Goal: Task Accomplishment & Management: Complete application form

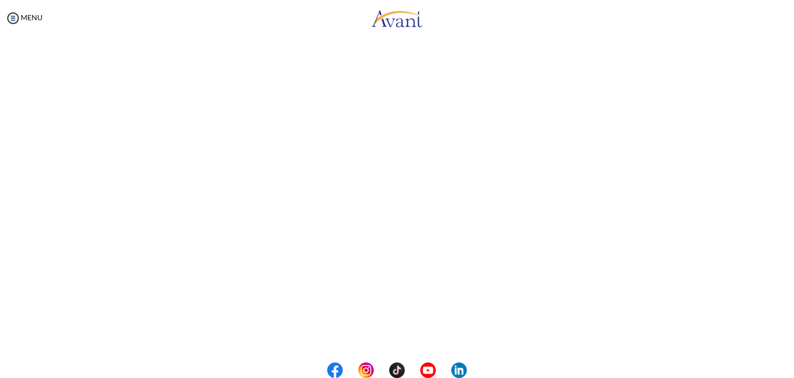
scroll to position [54, 0]
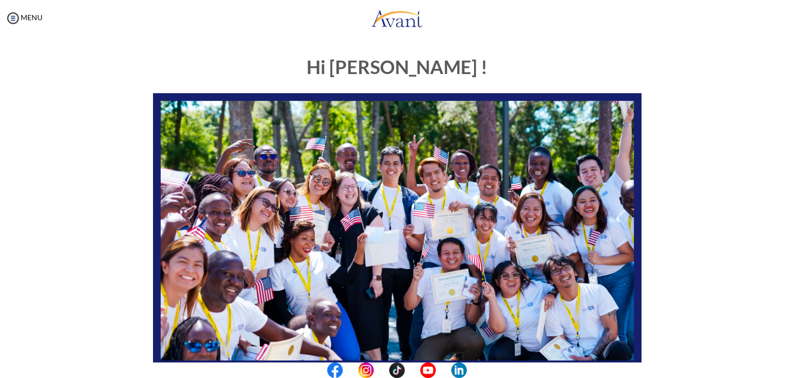
click at [767, 358] on div "Hi EVANS ! START HERE: Avant Video Library My Process My Resources About Avant …" at bounding box center [397, 324] width 774 height 554
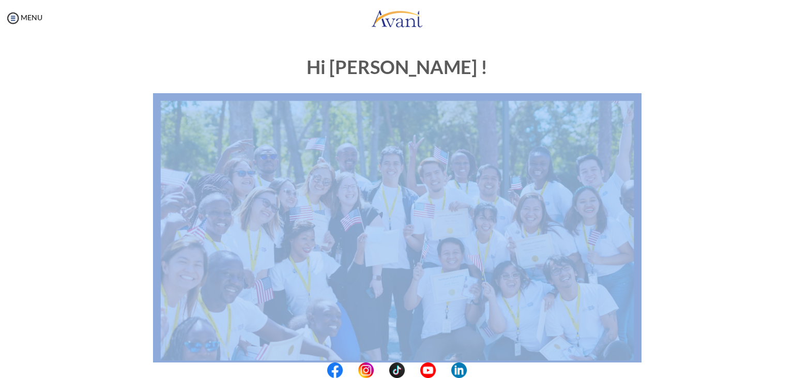
click at [767, 358] on div "Hi EVANS ! START HERE: Avant Video Library My Process My Resources About Avant …" at bounding box center [397, 324] width 774 height 554
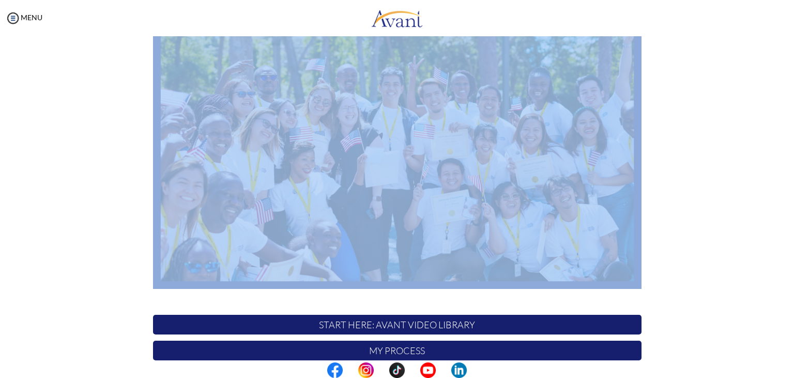
scroll to position [81, 0]
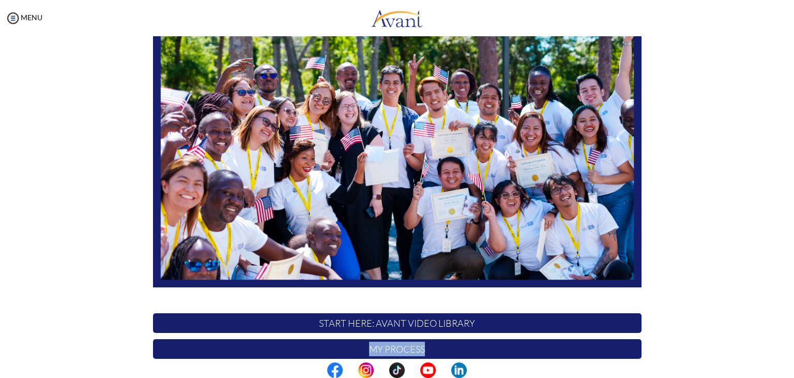
drag, startPoint x: 782, startPoint y: 329, endPoint x: 781, endPoint y: 337, distance: 8.3
click at [781, 337] on div "My Status What is the next step? We would like you to watch the introductory vi…" at bounding box center [397, 225] width 794 height 378
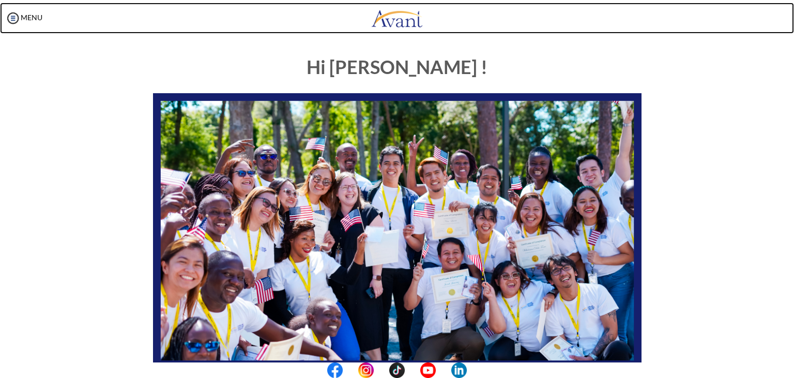
click at [304, 31] on link at bounding box center [397, 18] width 794 height 31
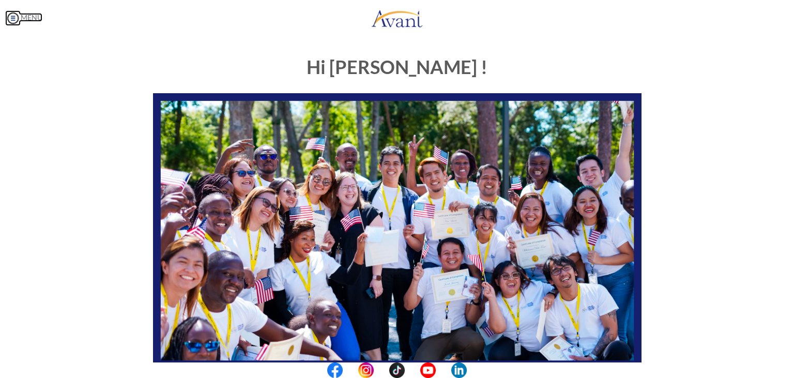
click at [12, 20] on img at bounding box center [13, 18] width 16 height 16
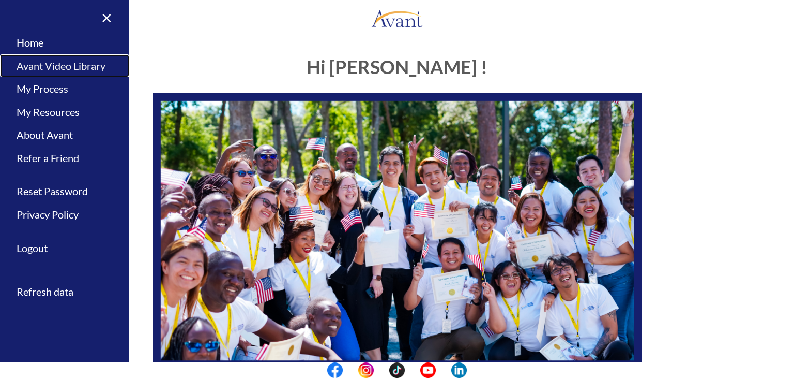
click at [59, 65] on link "Avant Video Library" at bounding box center [64, 65] width 129 height 23
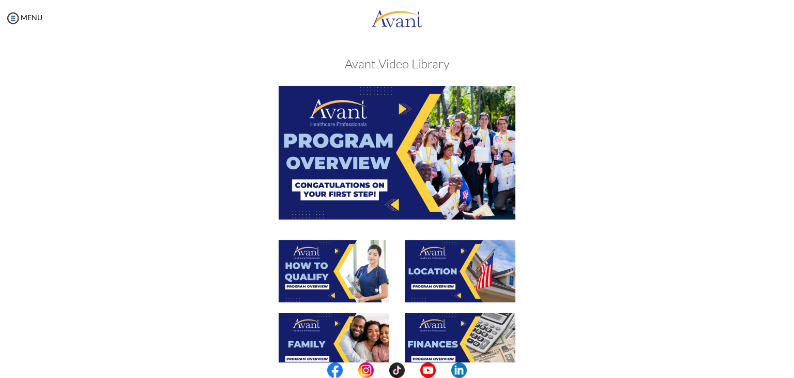
click at [332, 247] on img at bounding box center [334, 271] width 111 height 62
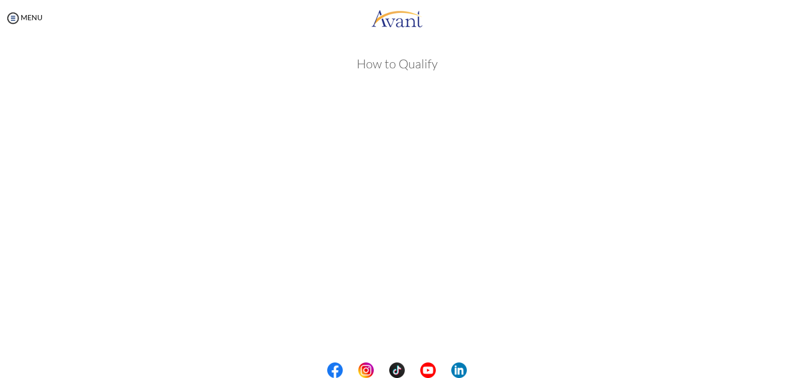
click at [714, 44] on body "Maintenance break. Please come back in 2 hours. MENU My Status What is the next…" at bounding box center [397, 189] width 794 height 378
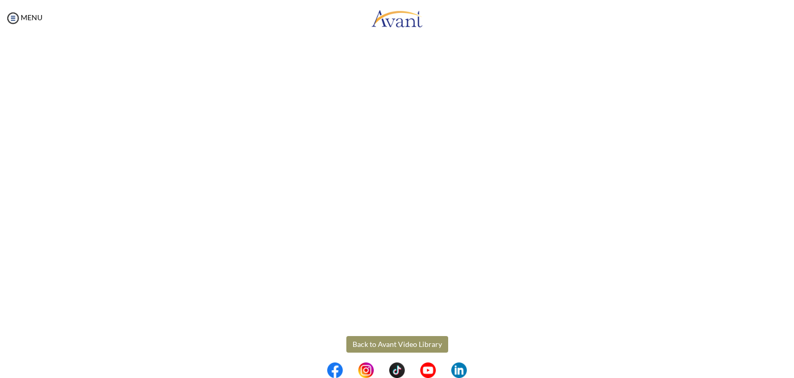
scroll to position [124, 0]
click at [13, 16] on img at bounding box center [13, 18] width 16 height 16
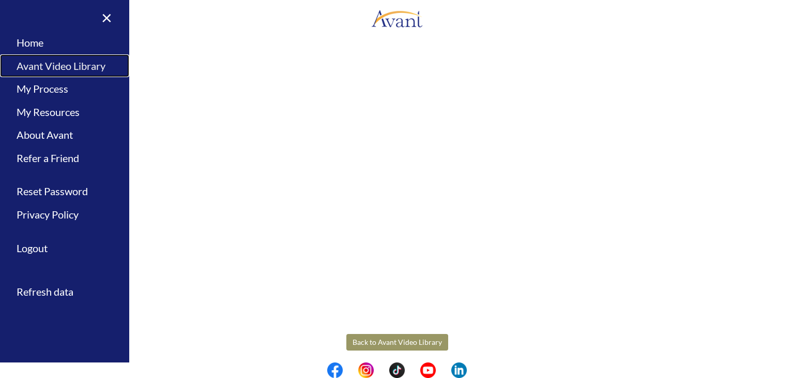
click at [66, 68] on link "Avant Video Library" at bounding box center [64, 65] width 129 height 23
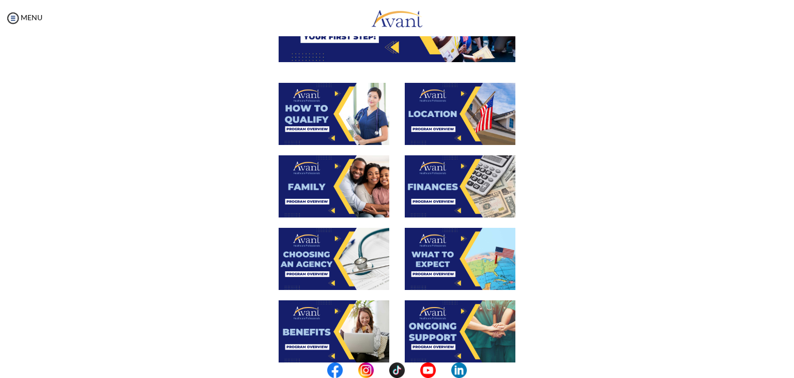
scroll to position [158, 0]
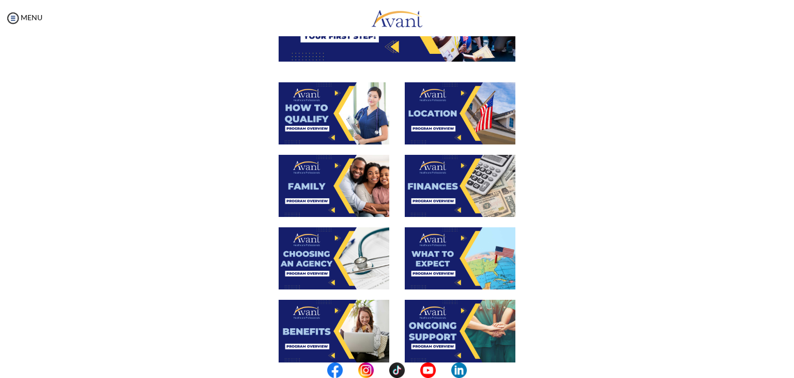
click at [458, 92] on img at bounding box center [460, 113] width 111 height 62
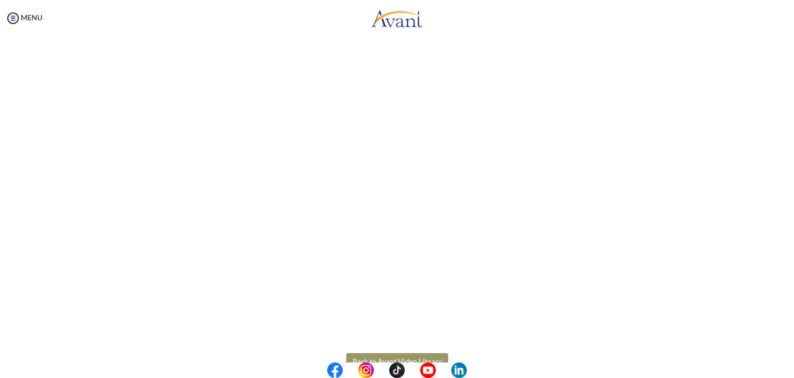
scroll to position [106, 0]
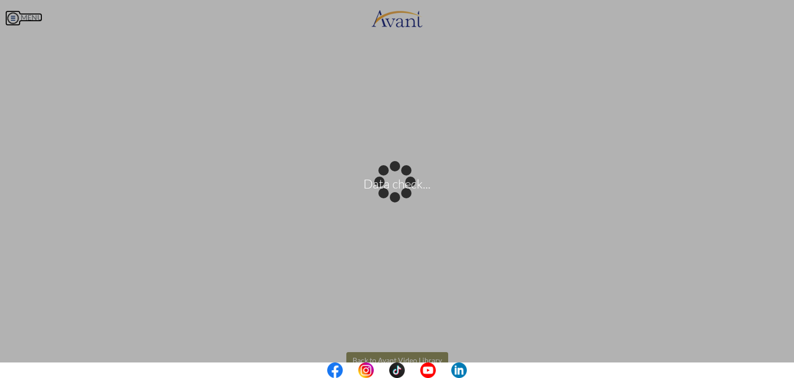
click at [16, 22] on body "Data check... Maintenance break. Please come back in 2 hours. MENU My Status Wh…" at bounding box center [397, 189] width 794 height 378
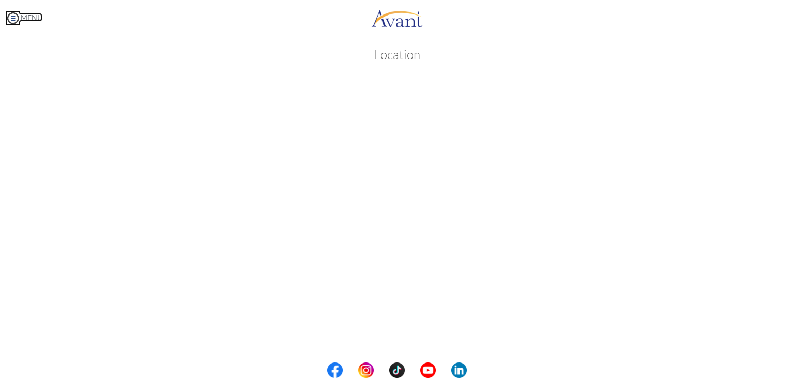
scroll to position [0, 0]
click at [789, 372] on center at bounding box center [397, 370] width 794 height 16
click at [773, 347] on div "Location Back to Avant Video Library" at bounding box center [397, 291] width 774 height 488
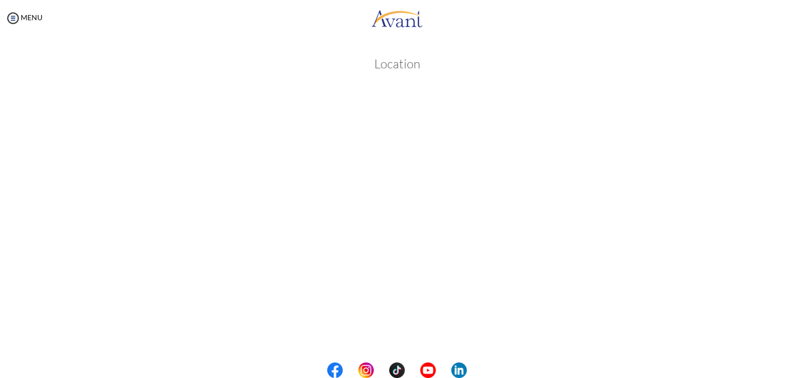
click at [773, 347] on div "Location Back to Avant Video Library" at bounding box center [397, 291] width 774 height 488
click at [422, 329] on button "Back to Avant Video Library" at bounding box center [398, 335] width 102 height 17
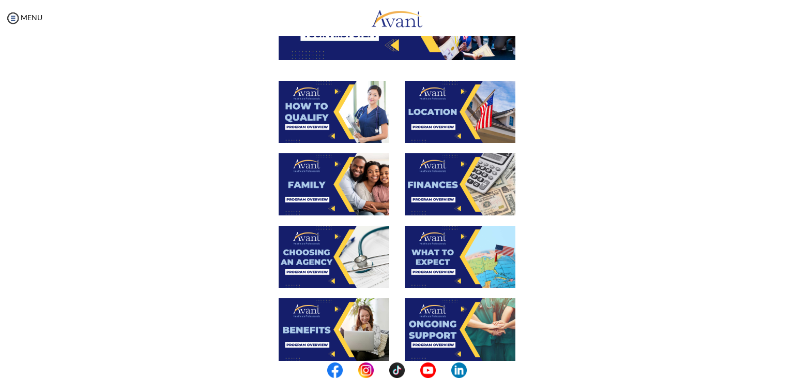
scroll to position [161, 0]
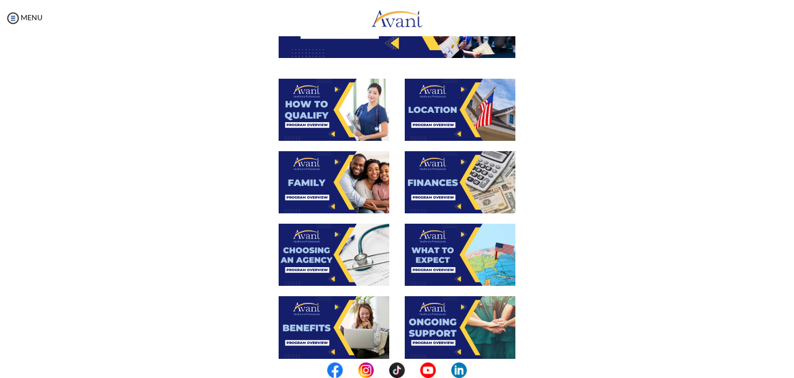
click at [335, 176] on img at bounding box center [334, 182] width 111 height 62
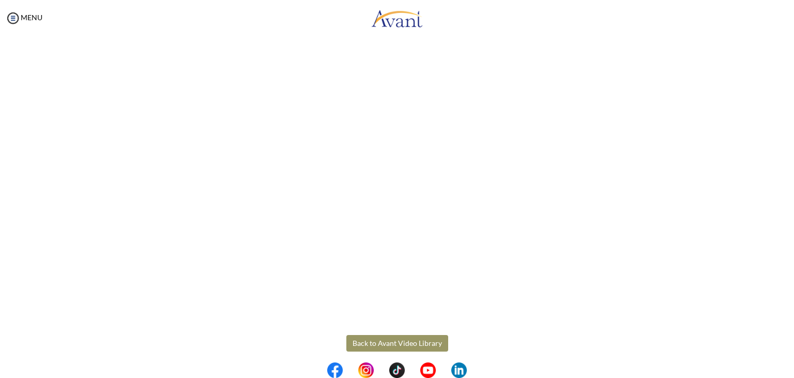
scroll to position [234, 0]
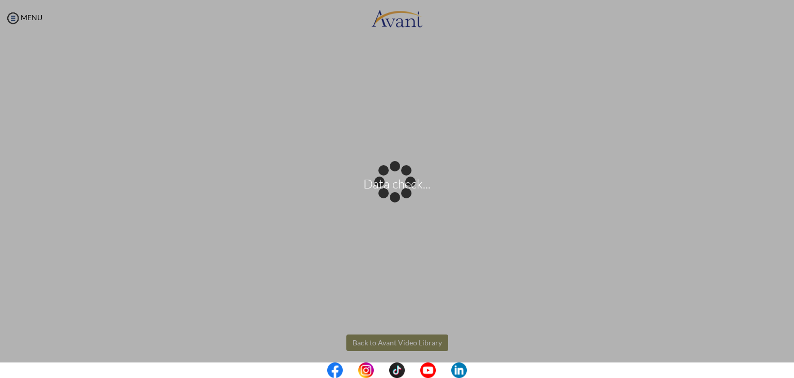
click at [423, 338] on body "Data check... Maintenance break. Please come back in 2 hours. MENU My Status Wh…" at bounding box center [397, 189] width 794 height 378
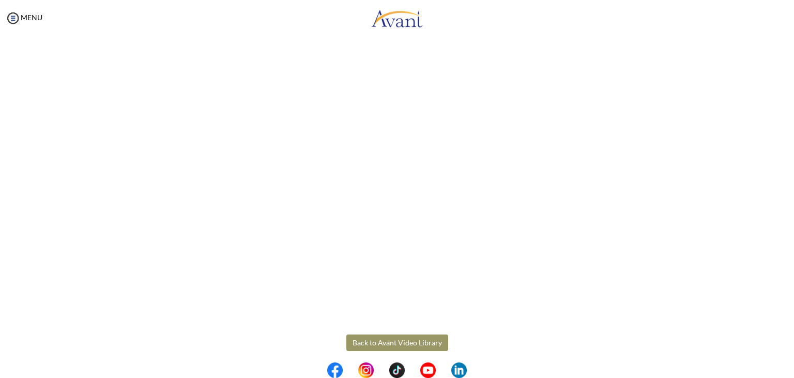
click at [423, 338] on button "Back to Avant Video Library" at bounding box center [398, 342] width 102 height 17
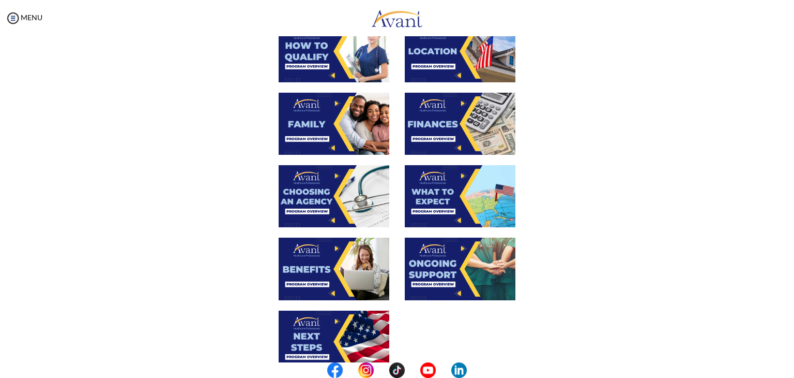
scroll to position [221, 0]
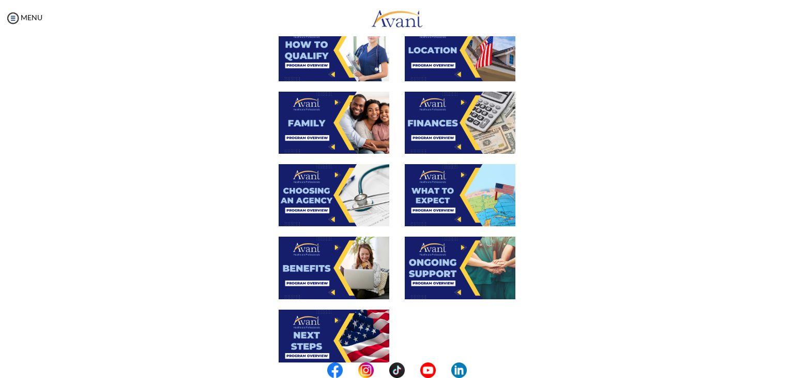
click at [444, 113] on img at bounding box center [460, 123] width 111 height 62
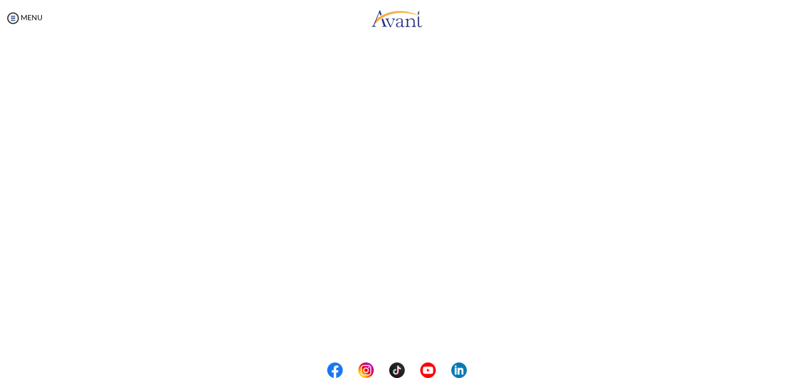
scroll to position [89, 0]
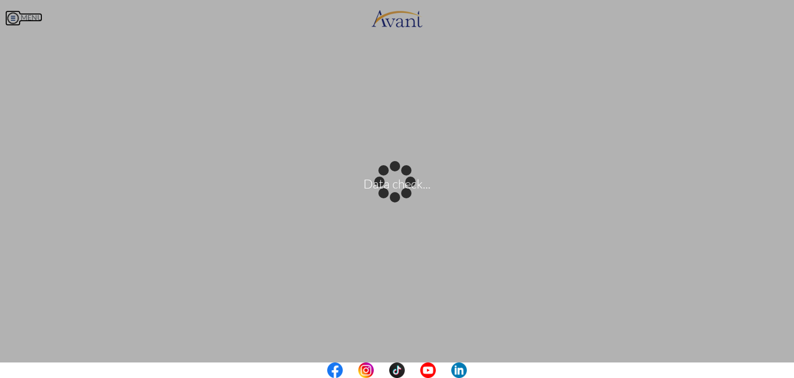
click at [12, 15] on body "Data check... Maintenance break. Please come back in 2 hours. MENU My Status Wh…" at bounding box center [397, 189] width 794 height 378
click at [16, 18] on body "Data check... Maintenance break. Please come back in 2 hours. MENU My Status Wh…" at bounding box center [397, 189] width 794 height 378
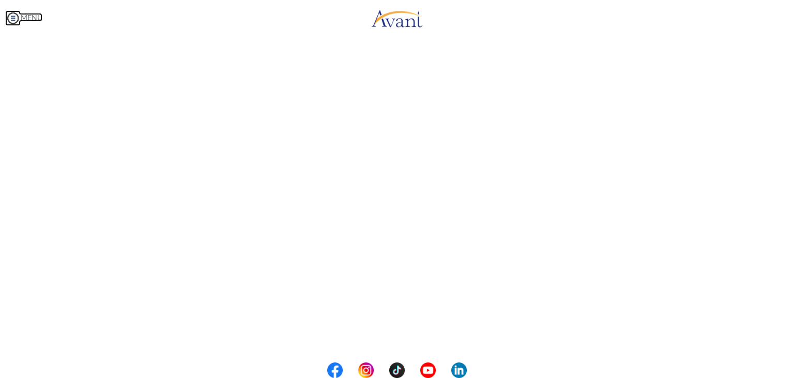
click at [16, 18] on img at bounding box center [13, 18] width 16 height 16
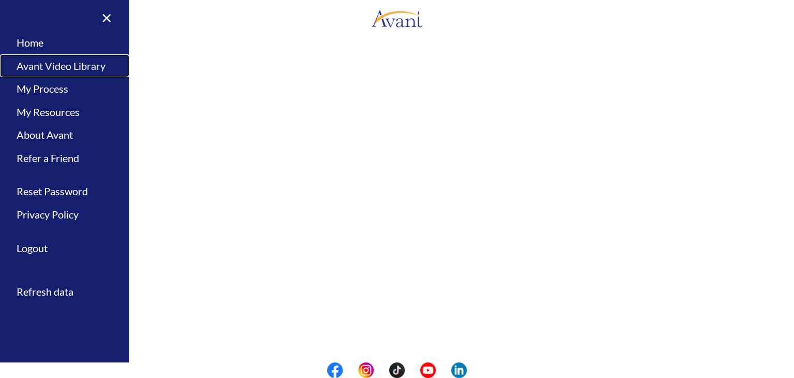
click at [68, 65] on link "Avant Video Library" at bounding box center [64, 65] width 129 height 23
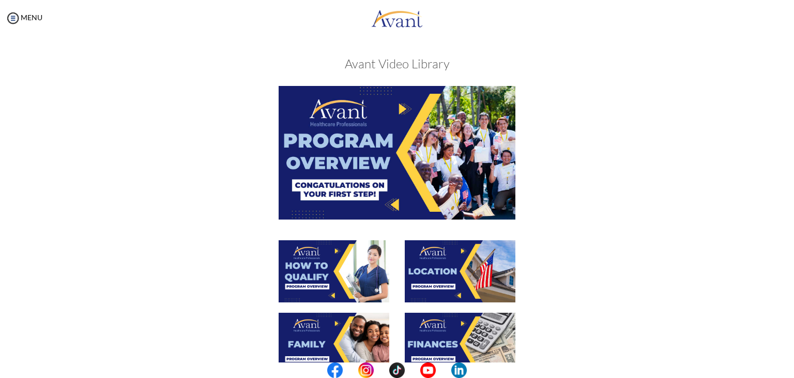
drag, startPoint x: 790, startPoint y: 197, endPoint x: 763, endPoint y: 319, distance: 125.1
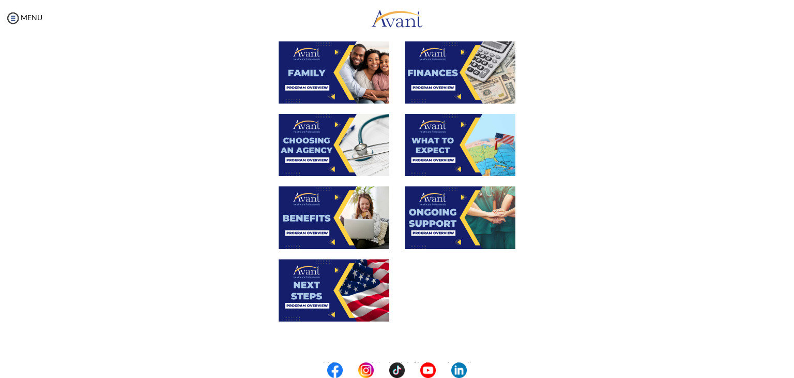
scroll to position [268, 0]
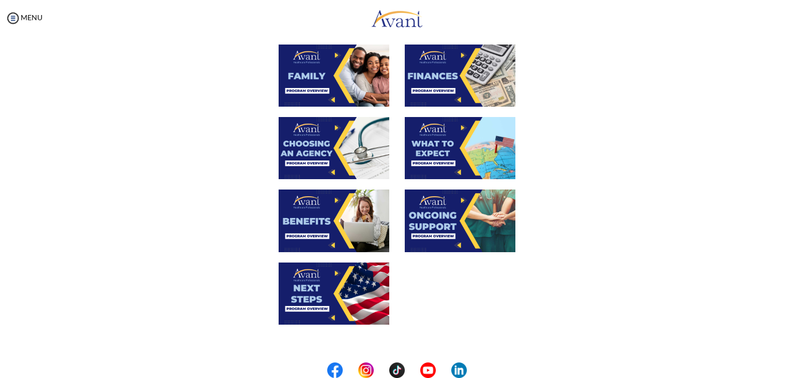
click at [343, 151] on img at bounding box center [334, 148] width 111 height 62
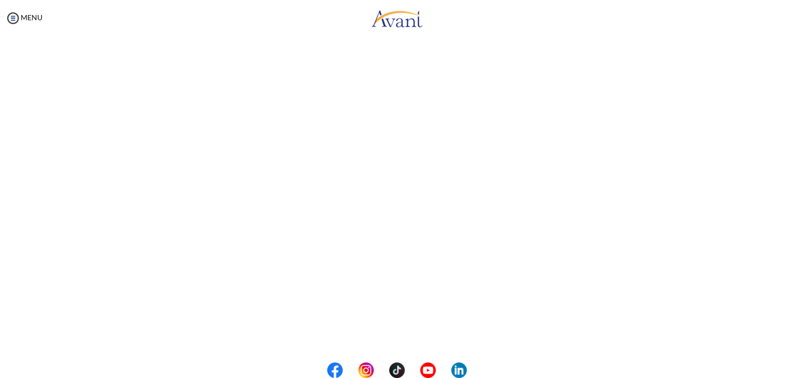
scroll to position [160, 0]
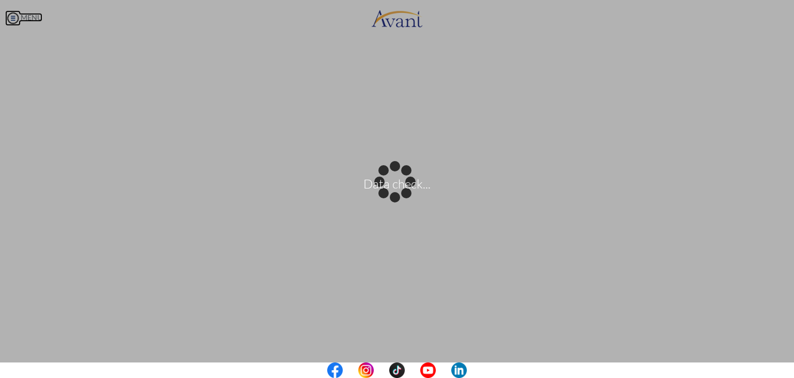
click at [11, 19] on body "Data check... Maintenance break. Please come back in 2 hours. MENU My Status Wh…" at bounding box center [397, 189] width 794 height 378
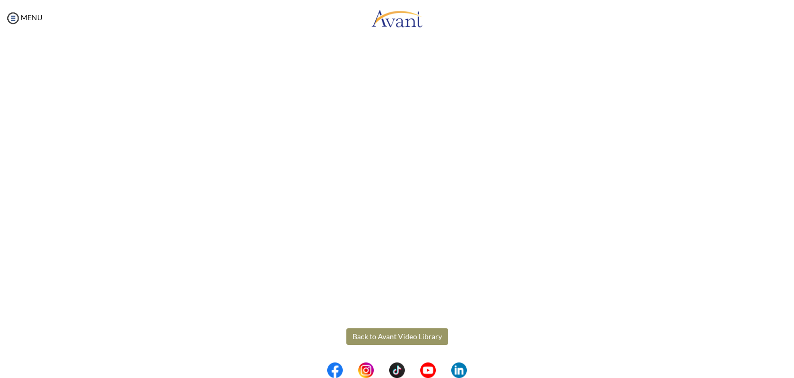
scroll to position [242, 0]
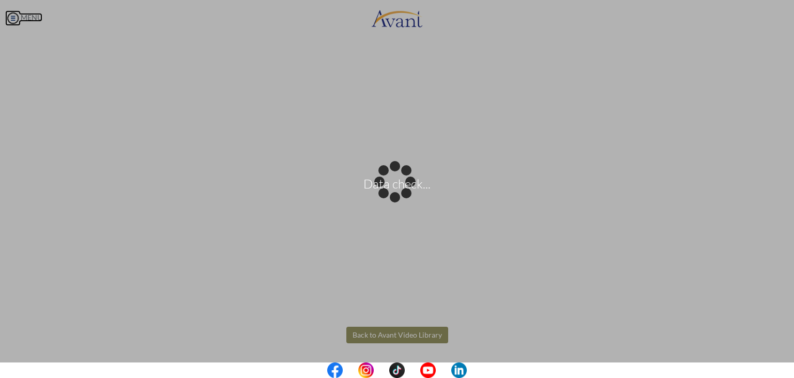
click at [11, 19] on body "Data check... Maintenance break. Please come back in 2 hours. MENU My Status Wh…" at bounding box center [397, 189] width 794 height 378
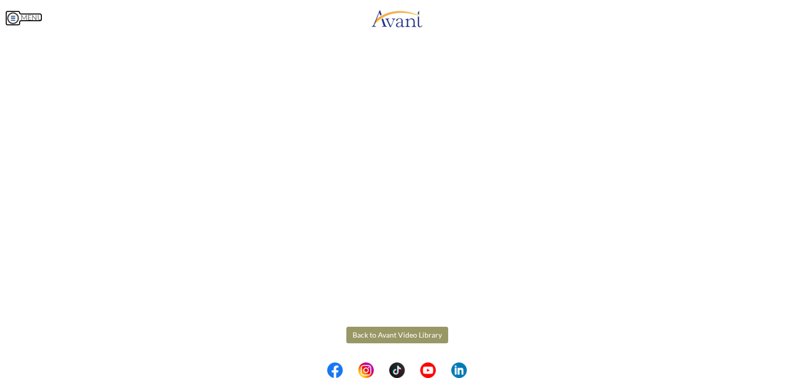
click at [11, 19] on img at bounding box center [13, 18] width 16 height 16
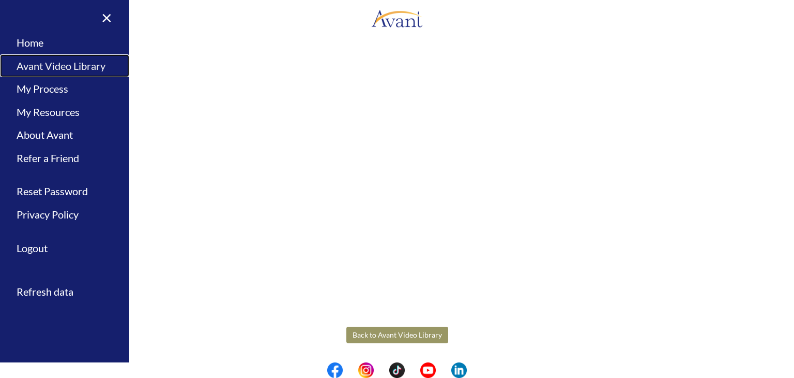
click at [52, 68] on link "Avant Video Library" at bounding box center [64, 65] width 129 height 23
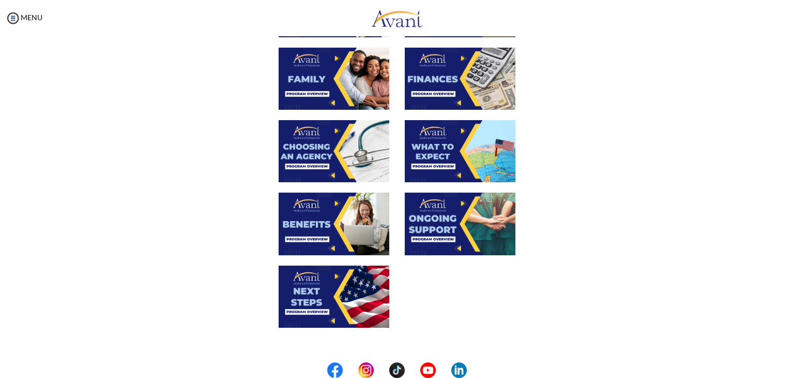
scroll to position [269, 0]
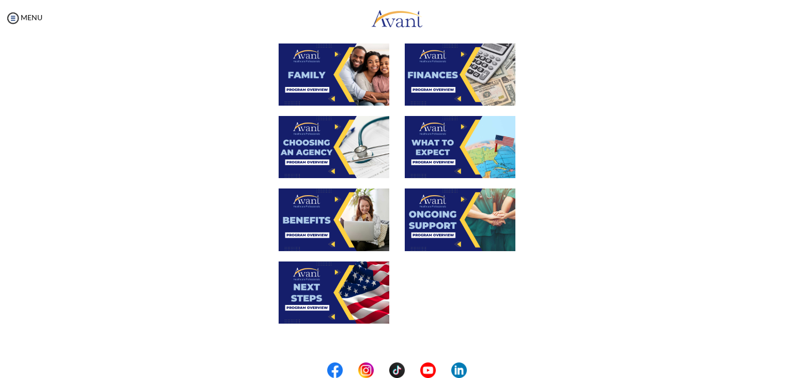
click at [315, 231] on img at bounding box center [334, 219] width 111 height 62
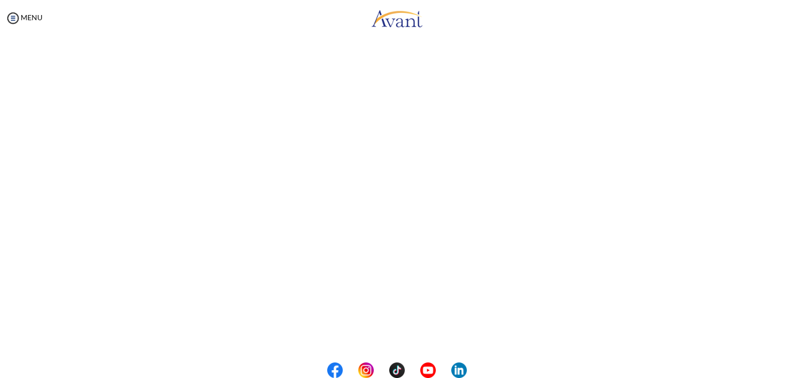
scroll to position [152, 0]
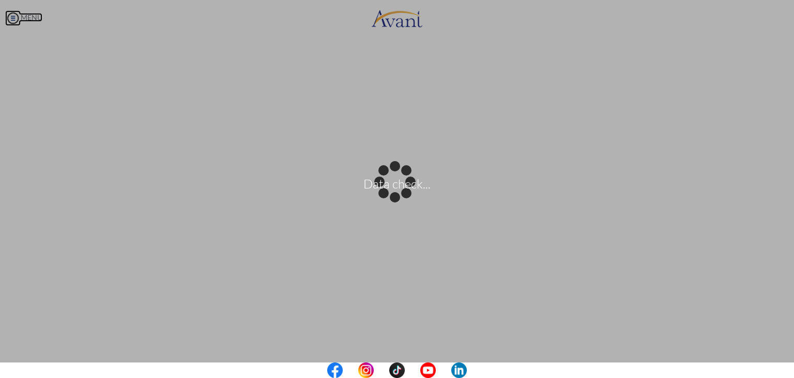
click at [14, 19] on body "Data check... Maintenance break. Please come back in 2 hours. MENU My Status Wh…" at bounding box center [397, 189] width 794 height 378
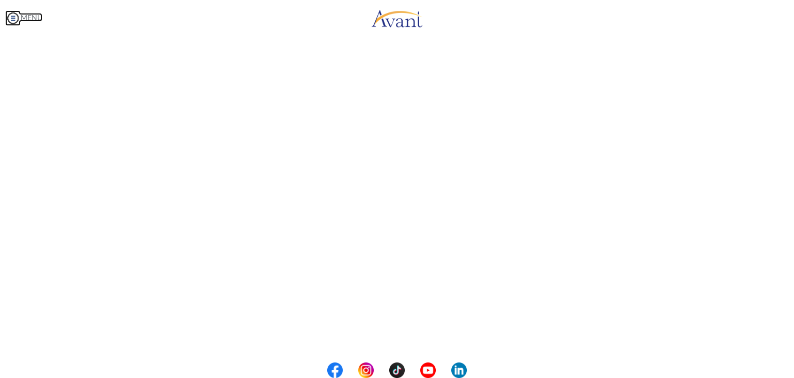
click at [14, 19] on img at bounding box center [13, 18] width 16 height 16
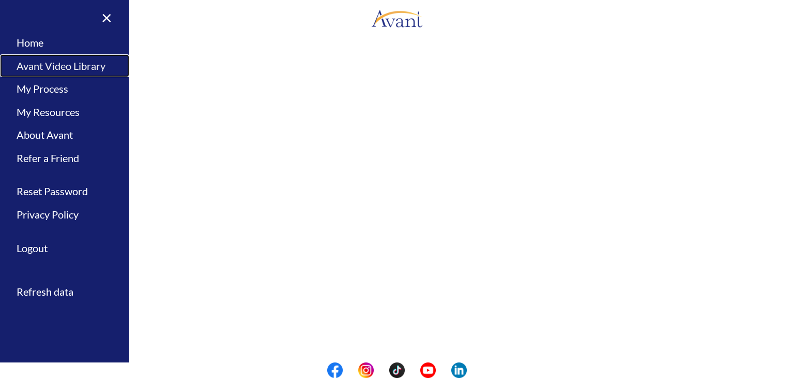
click at [41, 67] on link "Avant Video Library" at bounding box center [64, 65] width 129 height 23
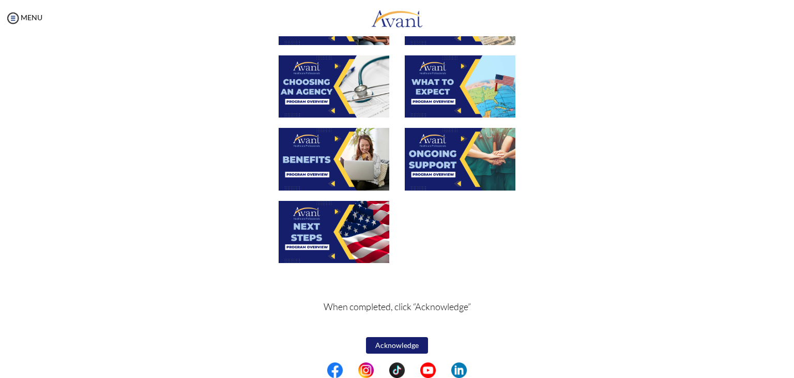
scroll to position [333, 0]
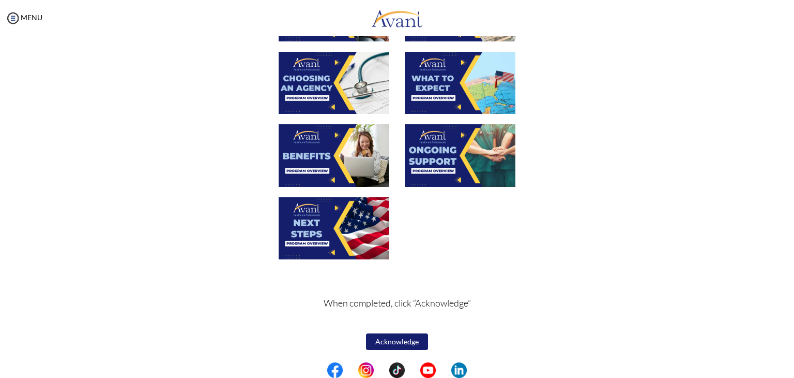
click at [320, 226] on img at bounding box center [334, 228] width 111 height 62
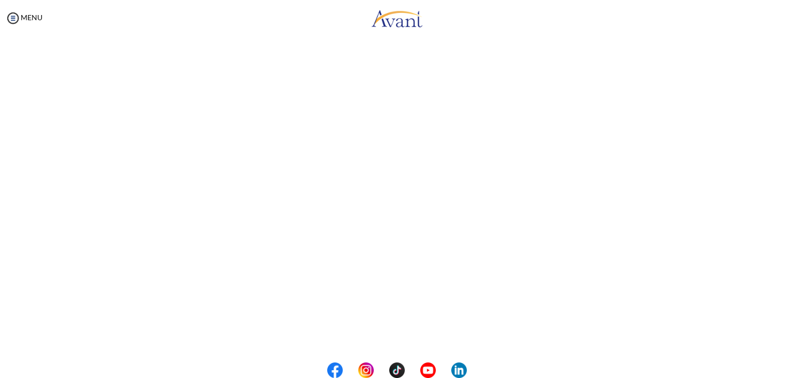
scroll to position [196, 0]
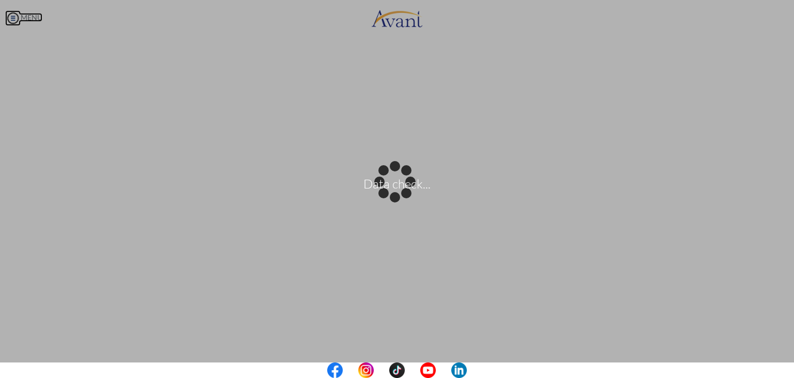
click at [13, 22] on body "Data check... Maintenance break. Please come back in 2 hours. MENU My Status Wh…" at bounding box center [397, 189] width 794 height 378
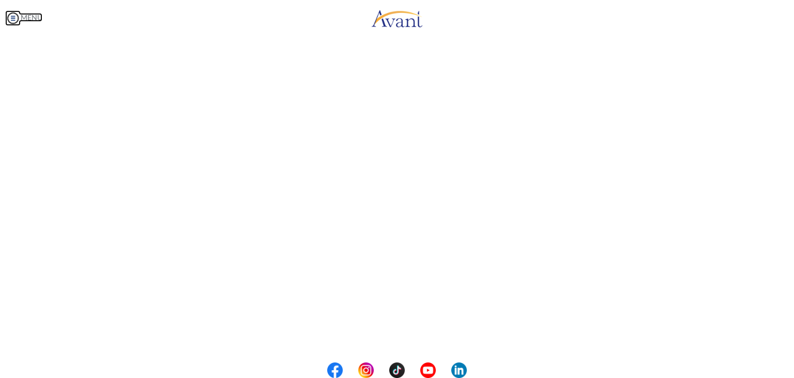
click at [13, 19] on img at bounding box center [13, 18] width 16 height 16
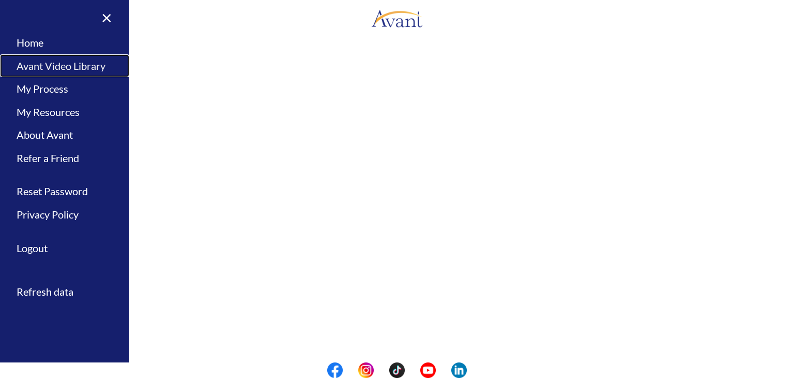
click at [66, 71] on link "Avant Video Library" at bounding box center [64, 65] width 129 height 23
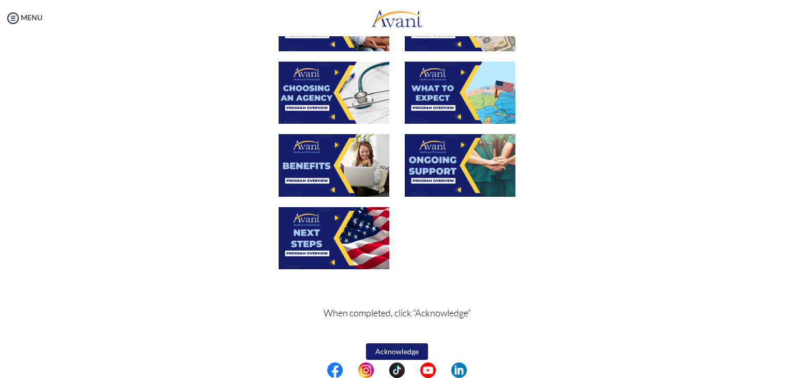
scroll to position [324, 0]
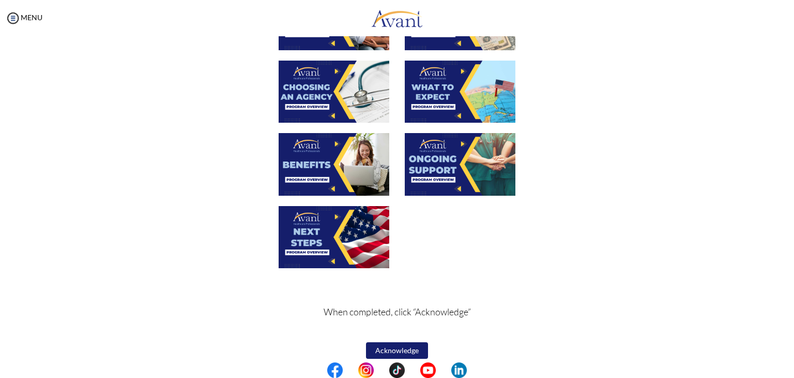
click at [380, 352] on button "Acknowledge" at bounding box center [397, 350] width 62 height 17
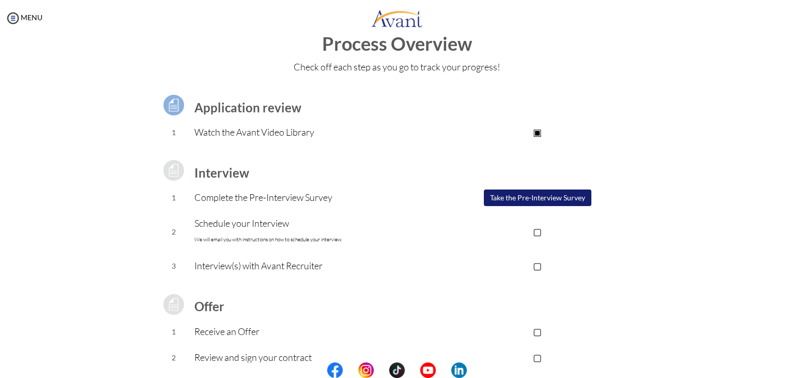
scroll to position [26, 0]
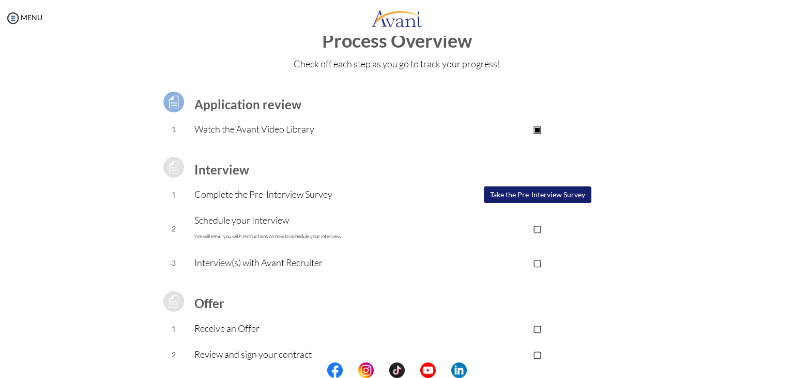
click at [780, 290] on div "My Status What is the next step? We would like you to watch the introductory vi…" at bounding box center [397, 225] width 794 height 378
click at [532, 191] on button "Take the Pre-Interview Survey" at bounding box center [538, 194] width 108 height 17
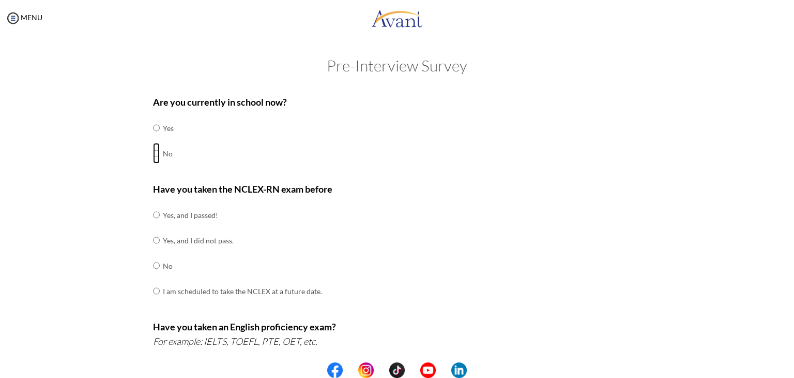
click at [153, 153] on input "radio" at bounding box center [156, 153] width 7 height 21
radio input "true"
click at [153, 214] on input "radio" at bounding box center [156, 214] width 7 height 21
radio input "true"
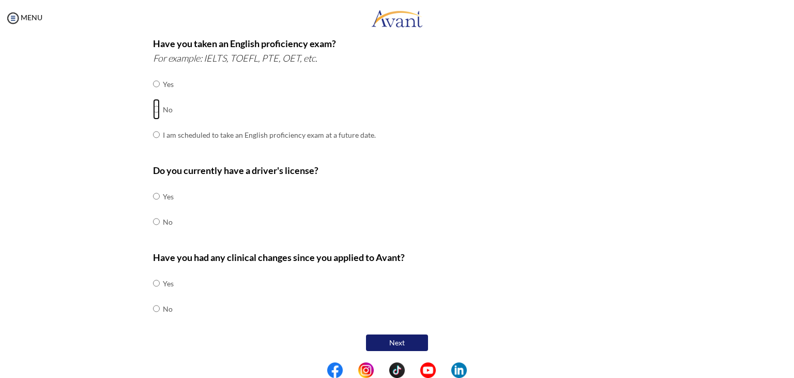
click at [153, 110] on input "radio" at bounding box center [156, 109] width 7 height 21
radio input "true"
click at [153, 196] on input "radio" at bounding box center [156, 196] width 7 height 21
radio input "true"
click at [579, 228] on div "Do you currently have a driver's license? Yes No" at bounding box center [397, 204] width 489 height 82
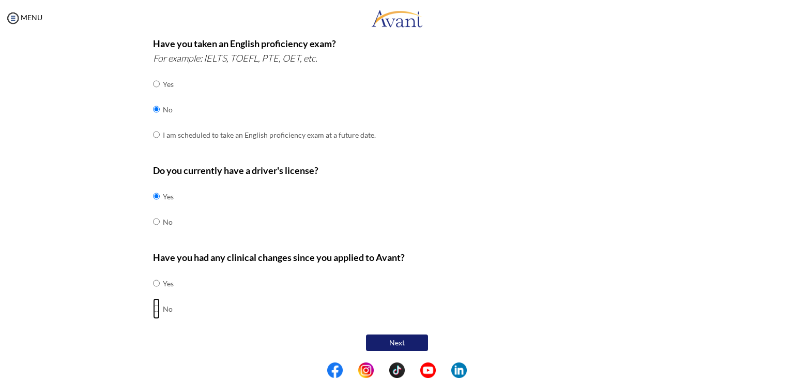
click at [153, 313] on input "radio" at bounding box center [156, 308] width 7 height 21
radio input "true"
click at [393, 349] on center "Next" at bounding box center [397, 343] width 489 height 22
click at [395, 346] on button "Next" at bounding box center [397, 342] width 62 height 17
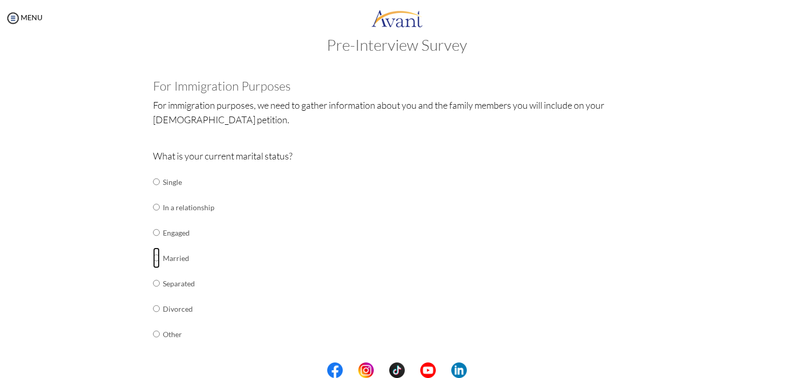
click at [153, 254] on input "radio" at bounding box center [156, 257] width 7 height 21
radio input "true"
drag, startPoint x: 792, startPoint y: 207, endPoint x: 771, endPoint y: 282, distance: 77.4
drag, startPoint x: 790, startPoint y: 211, endPoint x: 710, endPoint y: 278, distance: 104.3
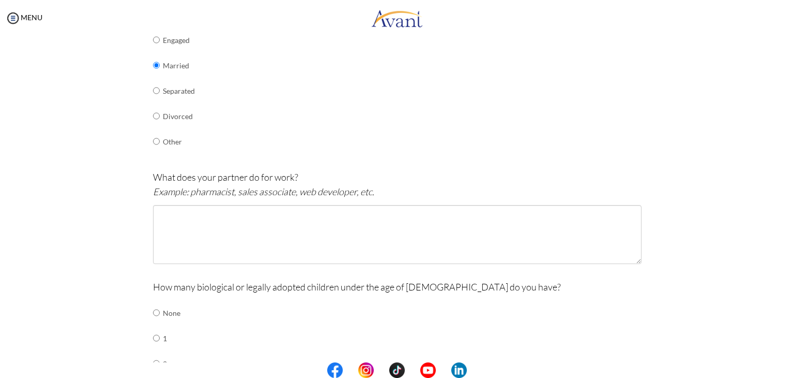
scroll to position [223, 0]
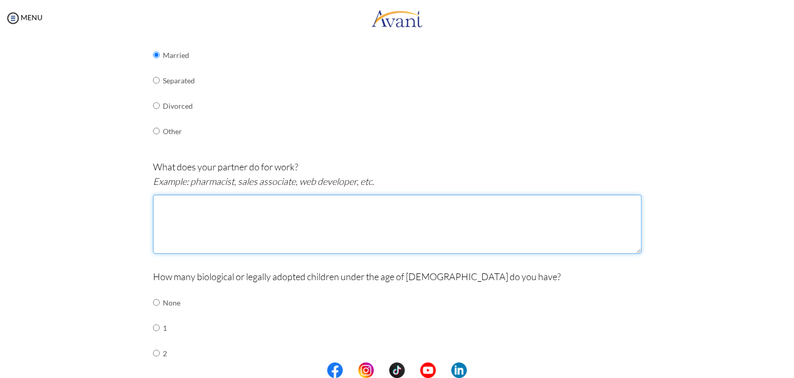
click at [450, 226] on textarea at bounding box center [397, 223] width 489 height 59
click at [366, 203] on textarea "She is a Registered Nurse awaiting for job offer but currently works as sales a…" at bounding box center [397, 223] width 489 height 59
click at [274, 202] on textarea "She is a Registered Nurse awaiting for job offer but currently work as sales as…" at bounding box center [397, 223] width 489 height 59
click at [355, 203] on textarea "She is a Registered Nurse awaiting a job offer but currently work as sales assi…" at bounding box center [397, 223] width 489 height 59
click at [358, 202] on textarea "She is a Registered Nurse awaiting a job offer but currently work as sales assi…" at bounding box center [397, 223] width 489 height 59
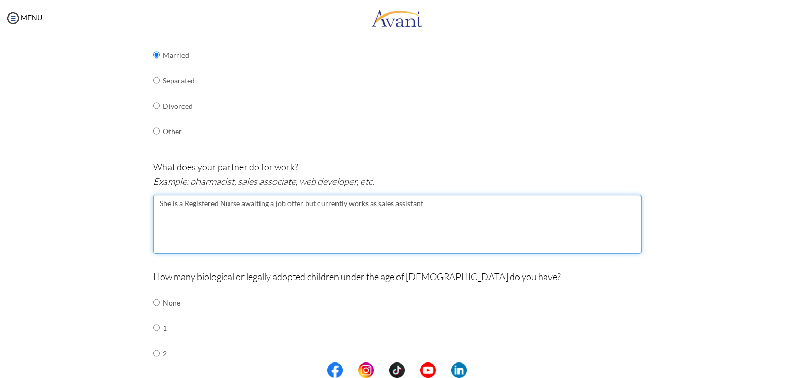
click at [387, 202] on textarea "She is a Registered Nurse awaiting a job offer but currently works as sales ass…" at bounding box center [397, 223] width 489 height 59
click at [368, 204] on textarea "She is a Registered Nurse awaiting a job offer but currently works as sales ass…" at bounding box center [397, 223] width 489 height 59
type textarea "She is a Registered Nurse awaiting a job offer but currently works as a sales a…"
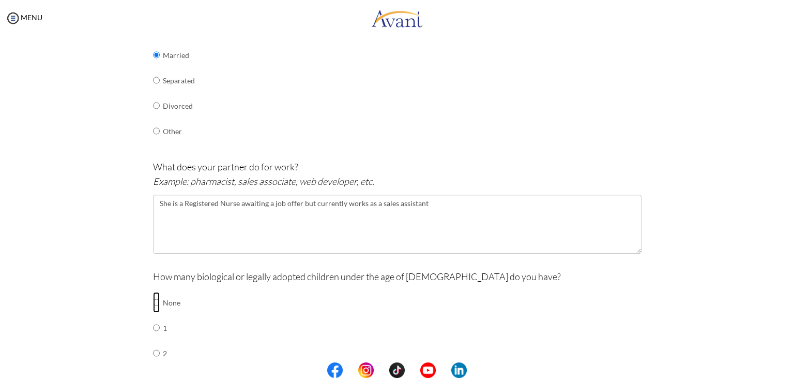
click at [153, 301] on input "radio" at bounding box center [156, 302] width 7 height 21
radio input "true"
drag, startPoint x: 790, startPoint y: 306, endPoint x: 761, endPoint y: 331, distance: 37.8
click at [761, 331] on div "Pre-Interview Survey Are you currently in school now? Yes No Have you taken the…" at bounding box center [397, 222] width 774 height 779
drag, startPoint x: 790, startPoint y: 296, endPoint x: 763, endPoint y: 358, distance: 68.1
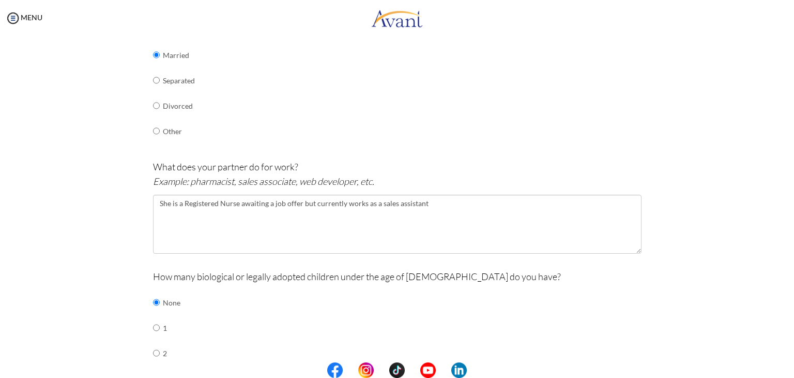
click at [763, 358] on div "Pre-Interview Survey Are you currently in school now? Yes No Have you taken the…" at bounding box center [397, 222] width 774 height 779
click at [787, 362] on center at bounding box center [397, 370] width 794 height 16
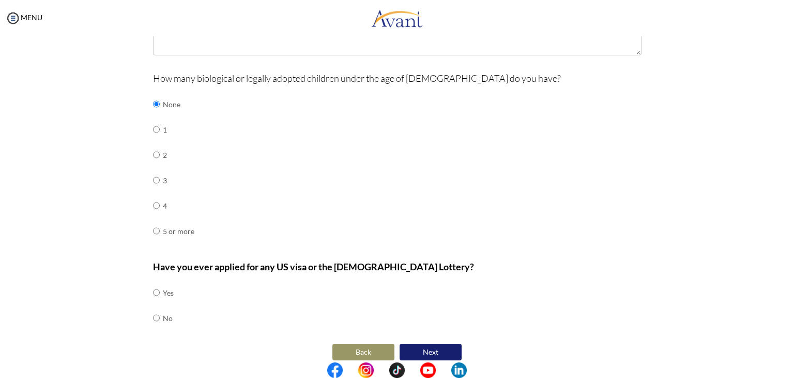
scroll to position [430, 0]
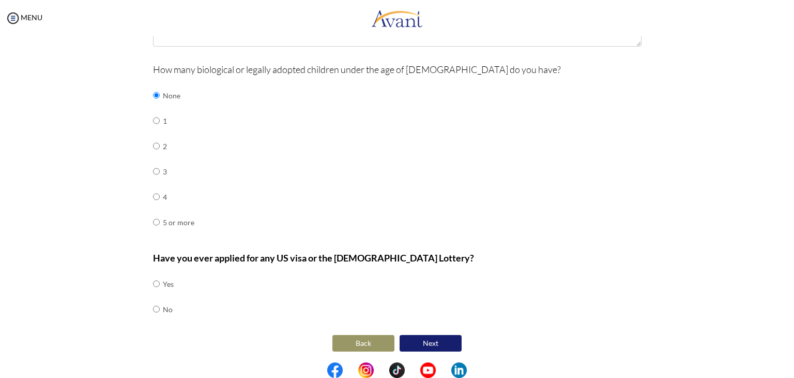
drag, startPoint x: 789, startPoint y: 329, endPoint x: 606, endPoint y: 298, distance: 186.2
click at [606, 298] on div "Have you ever applied for any US visa or the Green Card Lottery? Yes No" at bounding box center [397, 291] width 489 height 82
click at [153, 281] on input "radio" at bounding box center [156, 283] width 7 height 21
radio input "true"
click at [436, 338] on button "Next" at bounding box center [431, 343] width 62 height 17
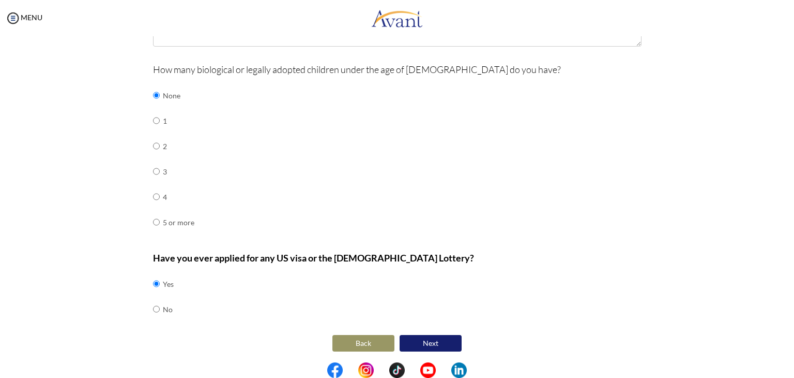
scroll to position [21, 0]
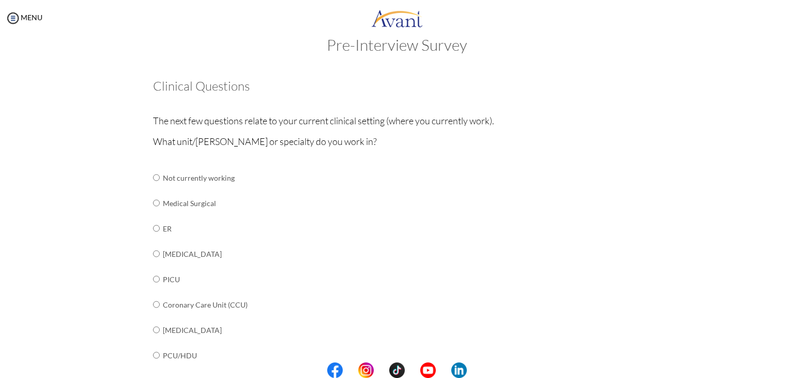
click at [160, 226] on td at bounding box center [161, 228] width 3 height 25
click at [153, 226] on input "radio" at bounding box center [156, 228] width 7 height 21
radio input "true"
drag, startPoint x: 792, startPoint y: 203, endPoint x: 784, endPoint y: 234, distance: 32.8
click at [784, 234] on div "My Status What is the next step? We would like you to watch the introductory vi…" at bounding box center [397, 225] width 794 height 378
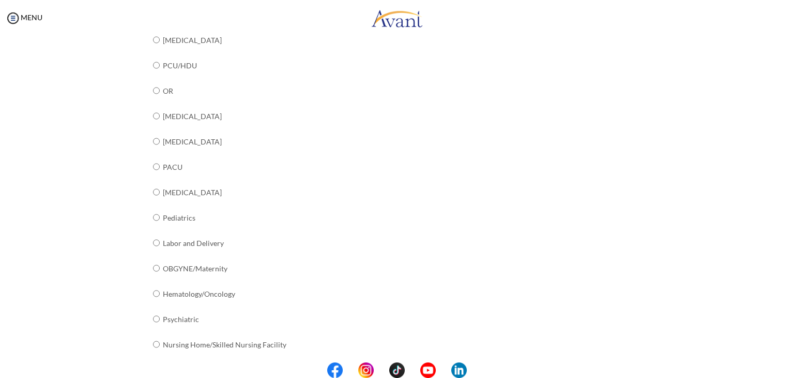
scroll to position [371, 0]
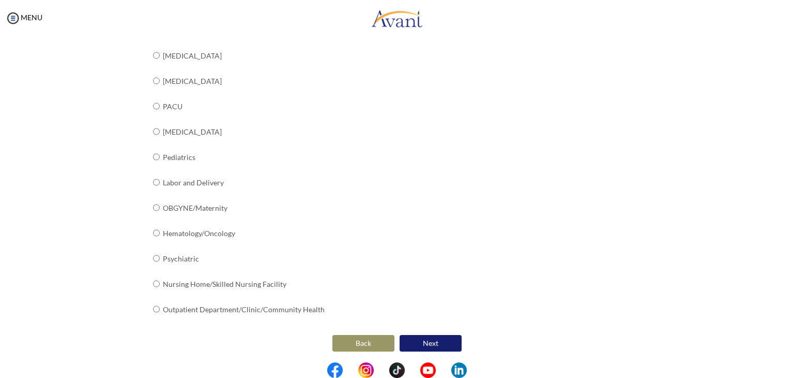
click at [439, 337] on button "Next" at bounding box center [431, 343] width 62 height 17
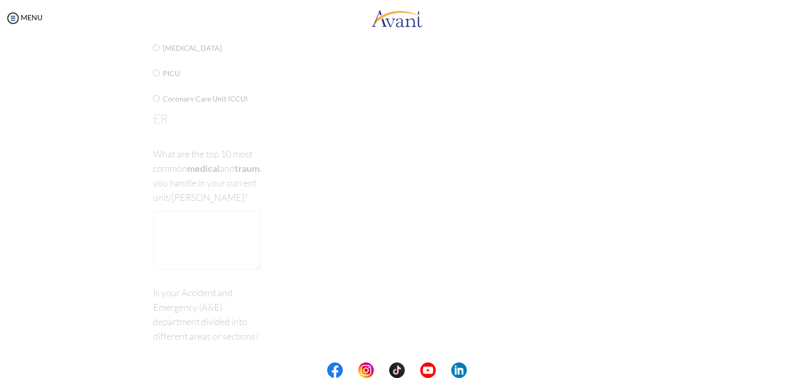
scroll to position [21, 0]
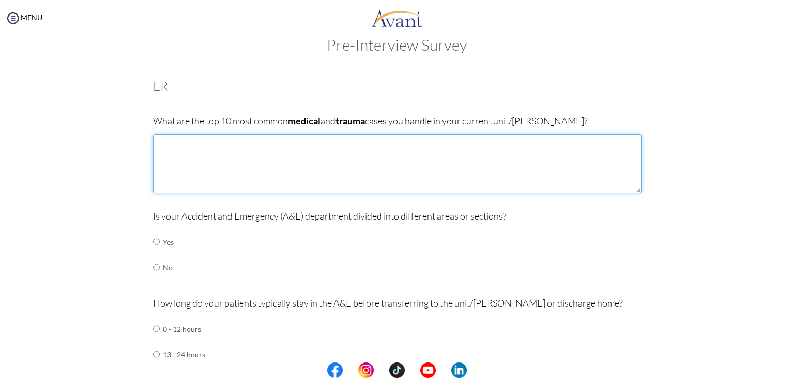
click at [239, 162] on textarea at bounding box center [397, 163] width 489 height 59
click at [239, 162] on textarea "1.daibetes me" at bounding box center [397, 163] width 489 height 59
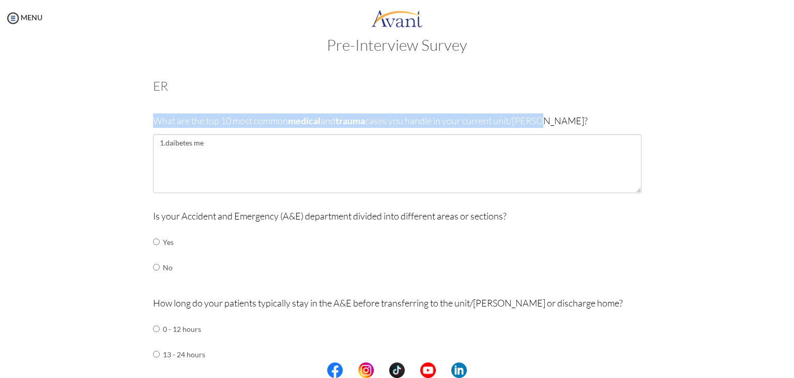
drag, startPoint x: 151, startPoint y: 118, endPoint x: 541, endPoint y: 123, distance: 390.0
click at [541, 123] on p "What are the top 10 most common medical and trauma cases you handle in your cur…" at bounding box center [397, 120] width 489 height 14
copy p "What are the top 10 most common medical and trauma cases you handle in your cur…"
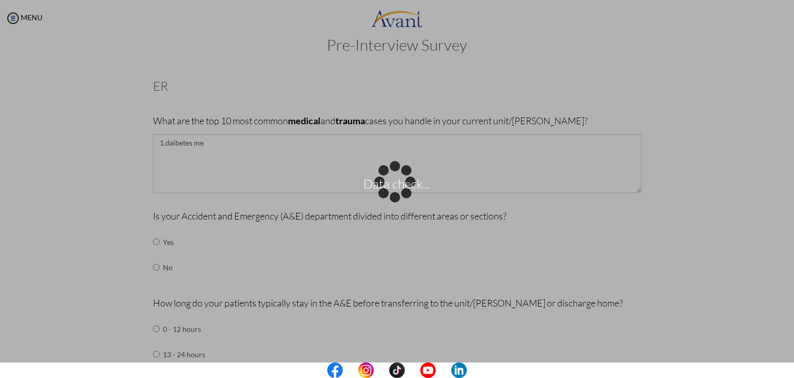
click at [673, 178] on p "Data check..." at bounding box center [397, 188] width 794 height 25
click at [652, 197] on p "Data check..." at bounding box center [397, 188] width 794 height 25
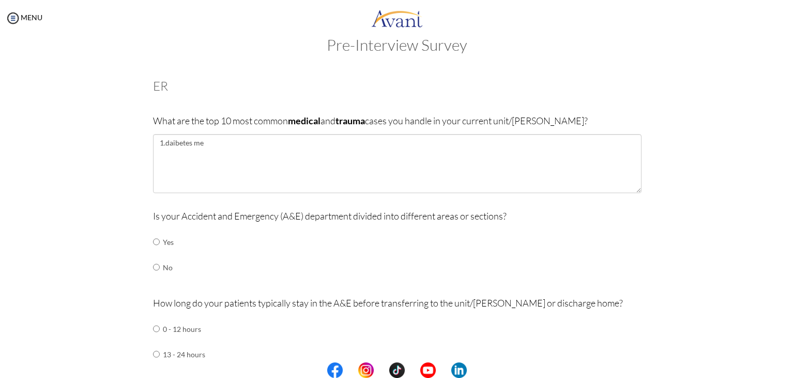
click at [0, 0] on div at bounding box center [0, 0] width 0 height 0
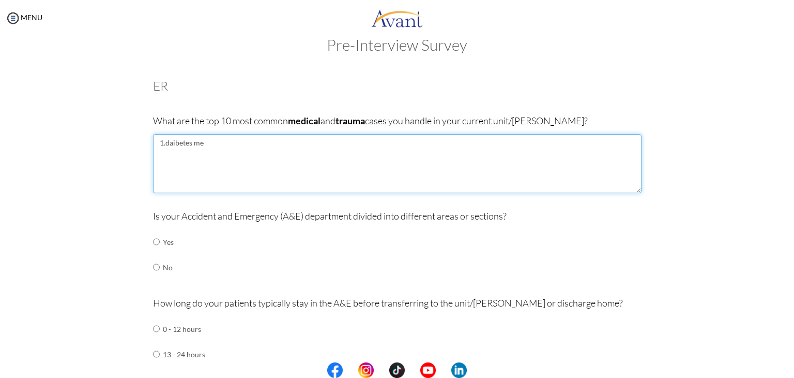
click at [214, 152] on textarea "1.daibetes me" at bounding box center [397, 163] width 489 height 59
type textarea "1"
paste textarea "Motor Vehicle Collision injuries Falls leading to serious injury Head trauma / …"
type textarea "Motor Vehicle Collision injuries Falls leading to serious injury Head trauma / …"
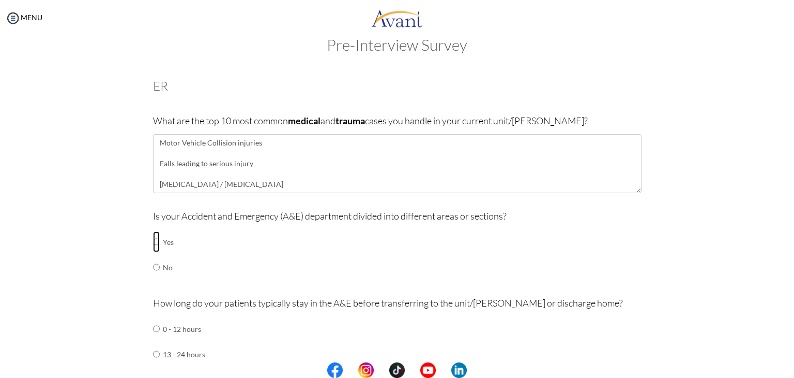
click at [153, 242] on input "radio" at bounding box center [156, 241] width 7 height 21
radio input "true"
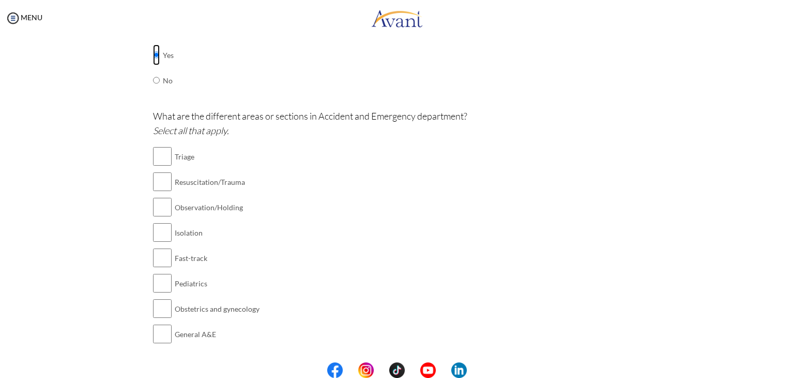
scroll to position [211, 0]
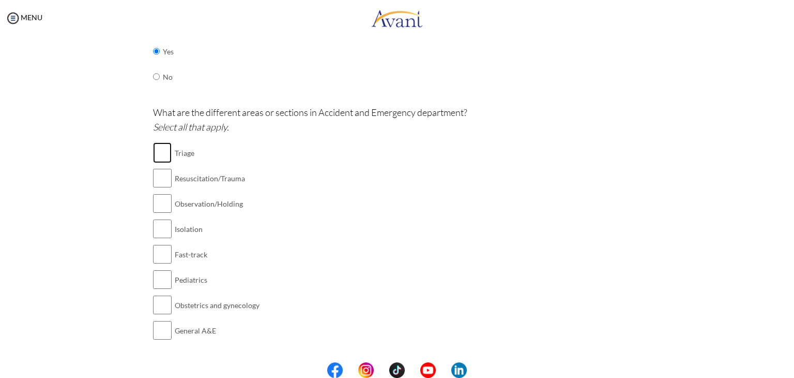
click at [162, 153] on input "checkbox" at bounding box center [162, 152] width 19 height 21
checkbox input "true"
click at [160, 176] on input "checkbox" at bounding box center [162, 178] width 19 height 21
checkbox input "true"
click at [160, 207] on input "checkbox" at bounding box center [162, 203] width 19 height 21
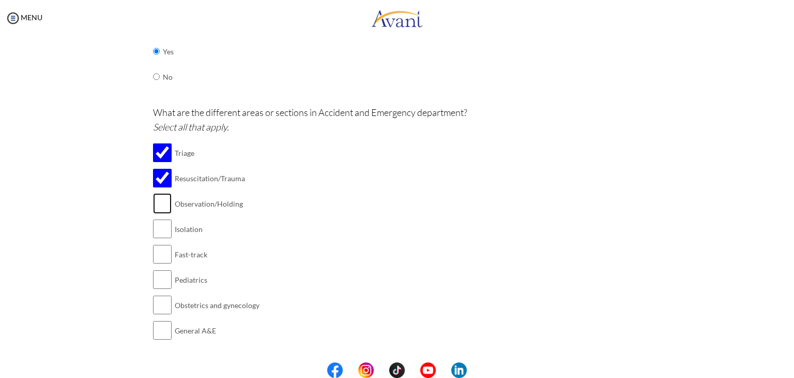
checkbox input "true"
click at [158, 281] on input "checkbox" at bounding box center [162, 279] width 19 height 21
checkbox input "true"
click at [162, 249] on input "checkbox" at bounding box center [162, 254] width 19 height 21
checkbox input "true"
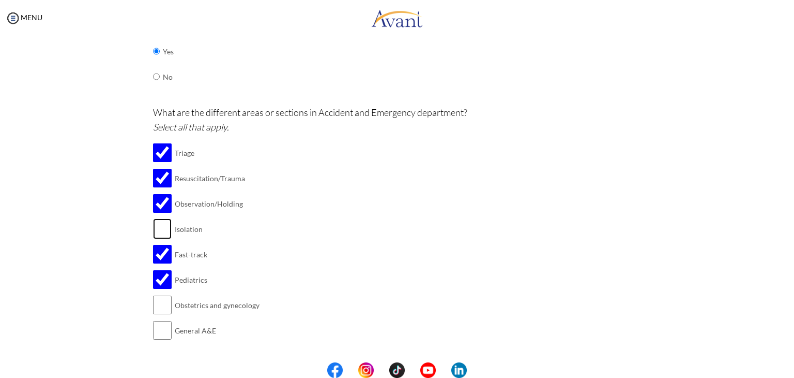
click at [160, 227] on input "checkbox" at bounding box center [162, 228] width 19 height 21
checkbox input "true"
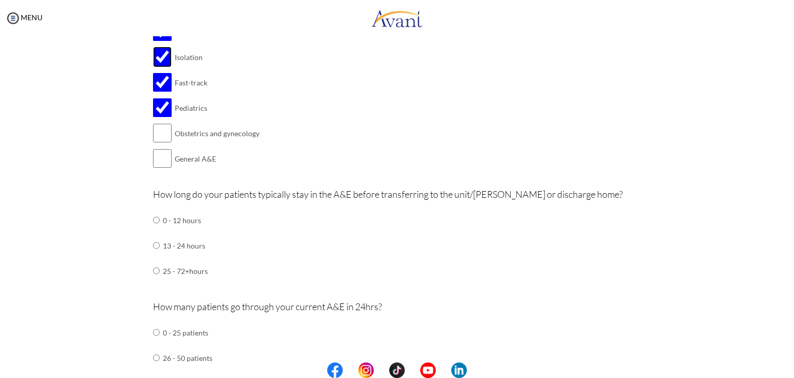
scroll to position [384, 0]
click at [153, 243] on input "radio" at bounding box center [156, 243] width 7 height 21
radio input "true"
click at [155, 220] on input "radio" at bounding box center [156, 218] width 7 height 21
radio input "true"
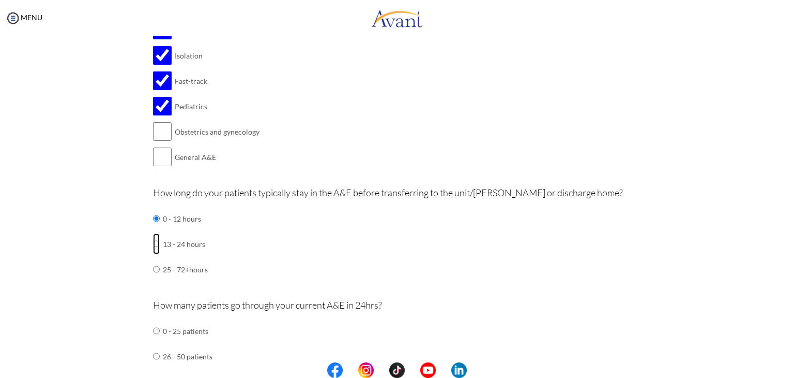
click at [153, 244] on input "radio" at bounding box center [156, 243] width 7 height 21
radio input "true"
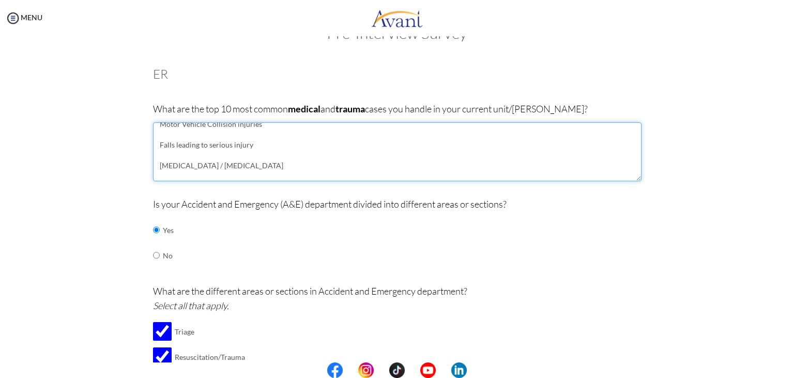
scroll to position [0, 0]
click at [154, 151] on textarea "Motor Vehicle Collision injuries Falls leading to serious injury Head trauma / …" at bounding box center [397, 151] width 489 height 59
click at [155, 162] on textarea "Motor Vehicle Collision injuries Falls leading to serious injury Head trauma / …" at bounding box center [397, 151] width 489 height 59
click at [155, 172] on textarea "Motor Vehicle Collision injuries Falls leading to serious injury Head trauma / …" at bounding box center [397, 151] width 489 height 59
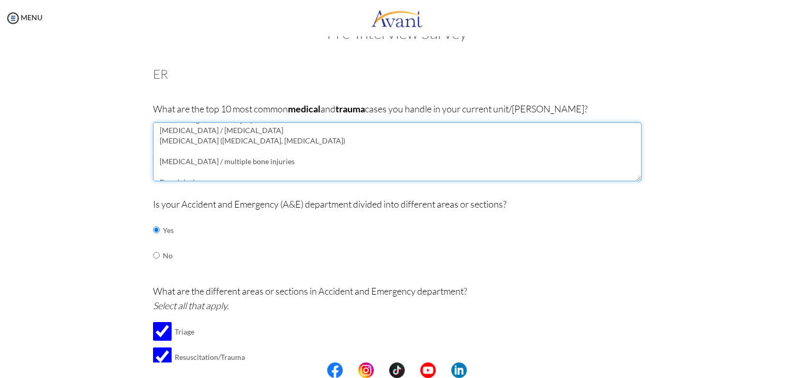
scroll to position [21, 0]
click at [153, 163] on textarea "Motor Vehicle Collision injuries Falls leading to serious injury Head trauma / …" at bounding box center [397, 151] width 489 height 59
click at [154, 173] on textarea "Motor Vehicle Collision injuries Falls leading to serious injury Head trauma / …" at bounding box center [397, 151] width 489 height 59
drag, startPoint x: 513, startPoint y: 170, endPoint x: 397, endPoint y: 138, distance: 120.7
click at [397, 138] on textarea "Motor Vehicle Collision injuries Falls leading to serious injury Head trauma / …" at bounding box center [397, 151] width 489 height 59
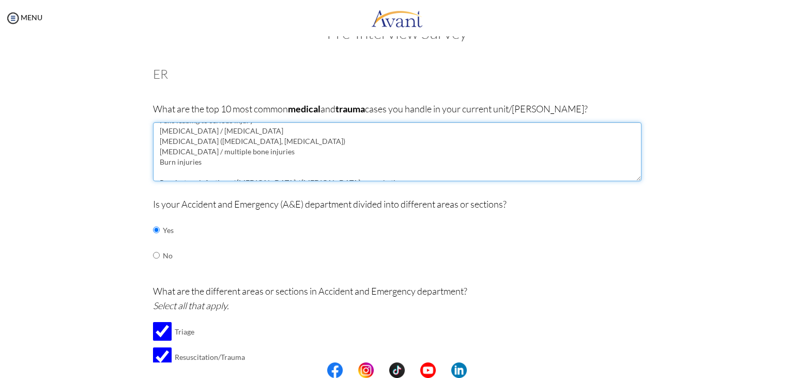
click at [303, 166] on textarea "Motor Vehicle Collision injuries Falls leading to serious injury Head trauma / …" at bounding box center [397, 151] width 489 height 59
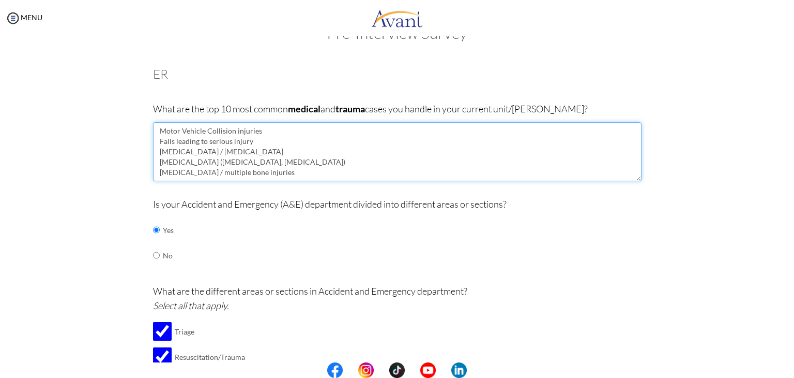
click at [275, 154] on textarea "Motor Vehicle Collision injuries Falls leading to serious injury Head trauma / …" at bounding box center [397, 151] width 489 height 59
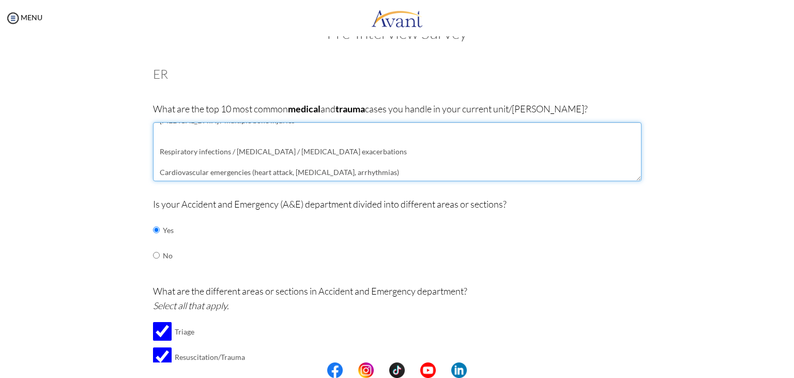
scroll to position [21, 0]
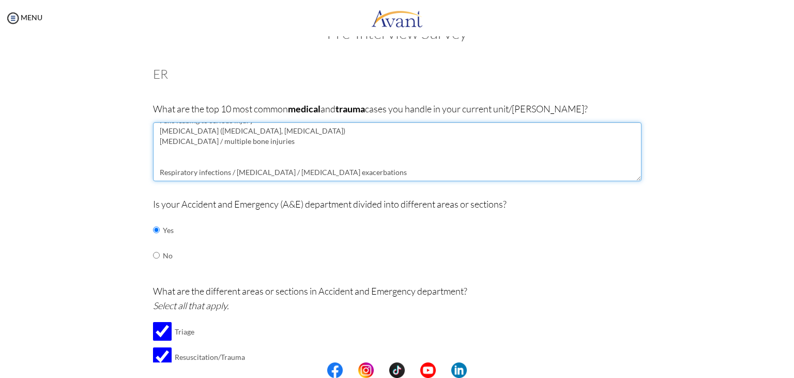
click at [153, 174] on textarea "Motor Vehicle Collision injuries Falls leading to serious injury Chest trauma (…" at bounding box center [397, 151] width 489 height 59
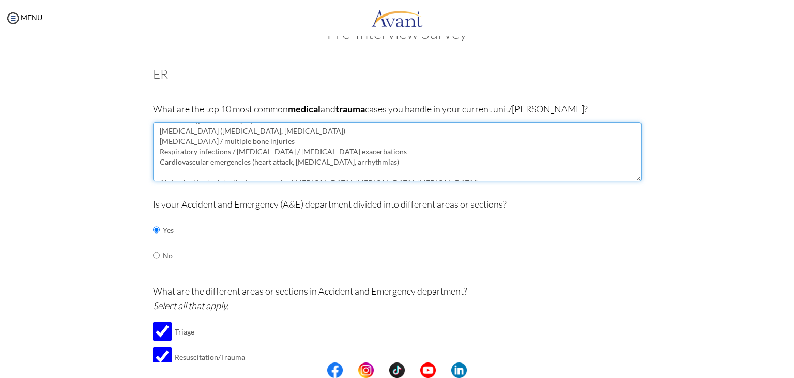
scroll to position [41, 0]
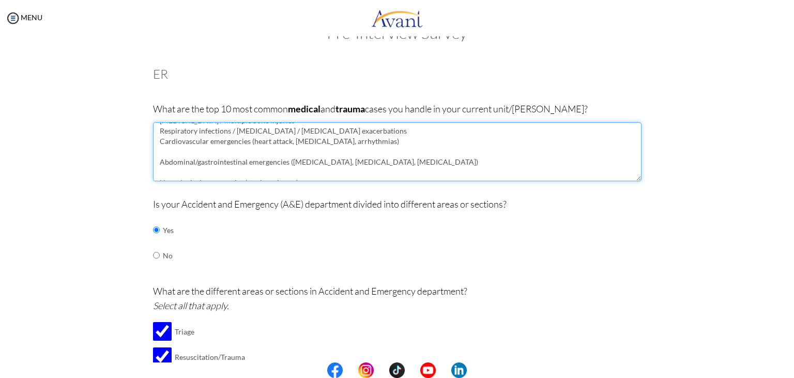
click at [154, 162] on textarea "Motor Vehicle Collision injuries Falls leading to serious injury Chest trauma (…" at bounding box center [397, 151] width 489 height 59
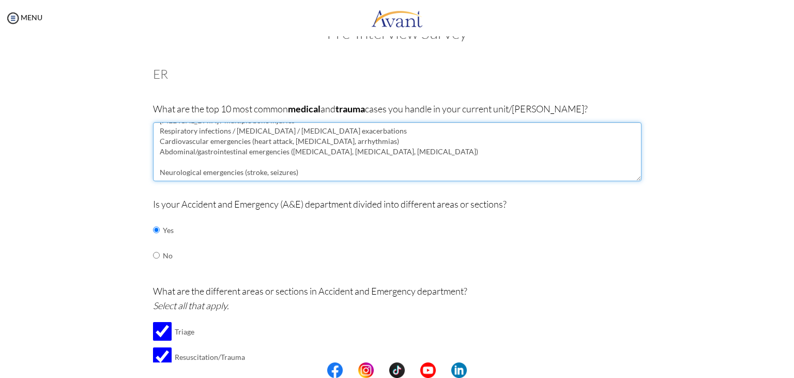
click at [154, 172] on textarea "Motor Vehicle Collision injuries Falls leading to serious injury Chest trauma (…" at bounding box center [397, 151] width 489 height 59
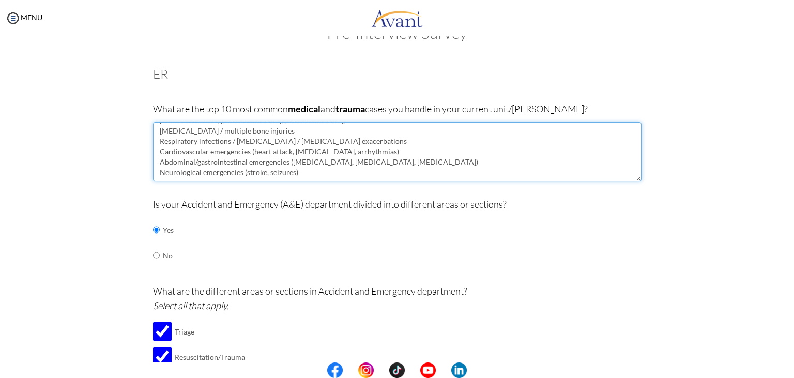
scroll to position [31, 0]
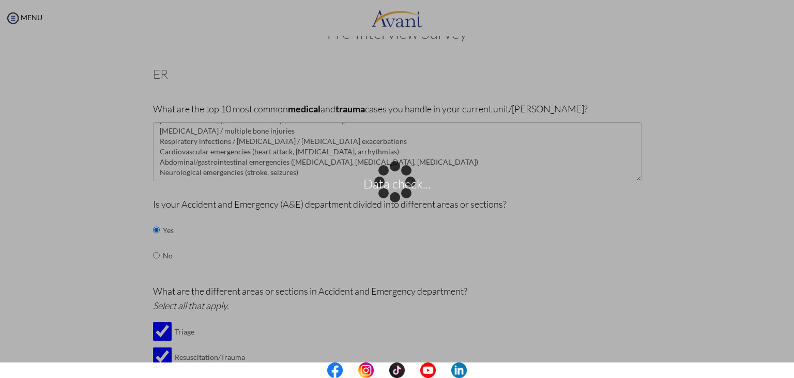
click at [138, 195] on p "Data check..." at bounding box center [397, 188] width 794 height 25
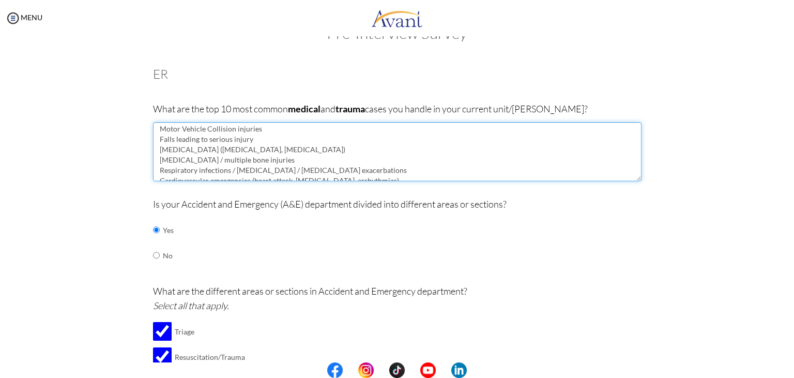
scroll to position [0, 0]
click at [322, 154] on textarea "Motor Vehicle Collision injuries Falls leading to serious injury Chest trauma (…" at bounding box center [397, 151] width 489 height 59
paste textarea "Infections / Sepsis"
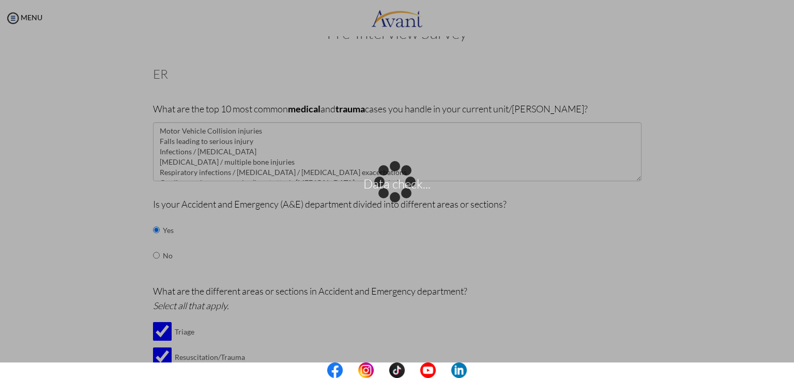
click at [404, 196] on div "Data check..." at bounding box center [397, 189] width 14 height 14
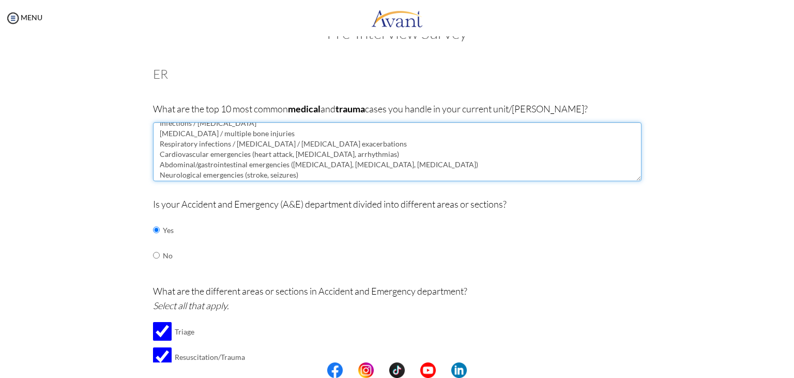
scroll to position [31, 0]
click at [305, 174] on textarea "Motor Vehicle Collision injuries Falls leading to serious injury Infections / S…" at bounding box center [397, 151] width 489 height 59
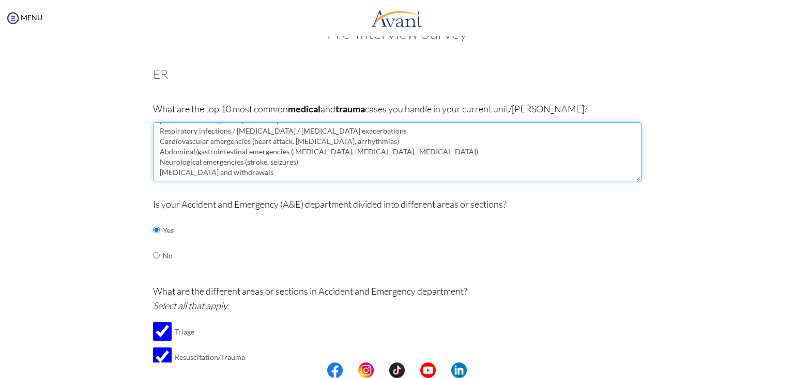
paste textarea "Kidney / Renal Issues"
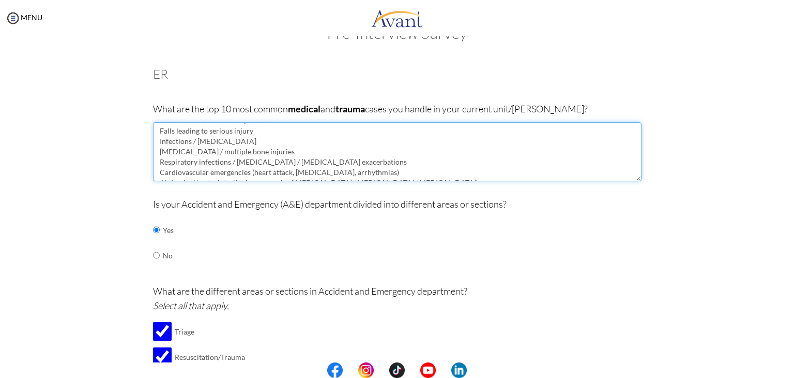
scroll to position [21, 0]
click at [229, 153] on textarea "Motor Vehicle Collision injuries Falls leading to serious injury Infections / S…" at bounding box center [397, 151] width 489 height 59
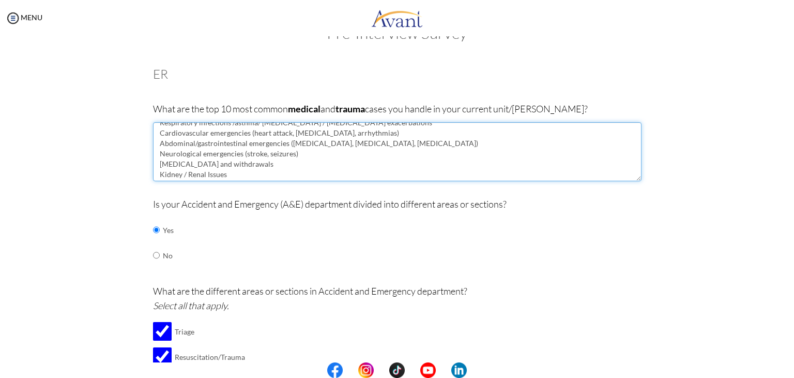
scroll to position [52, 0]
drag, startPoint x: 243, startPoint y: 174, endPoint x: 548, endPoint y: 159, distance: 305.5
click at [548, 159] on textarea "Motor Vehicle Collision injuries Falls leading to serious injury Infections / S…" at bounding box center [397, 151] width 489 height 59
click at [288, 133] on textarea "Motor Vehicle Collision injuries Falls leading to serious injury Infections / S…" at bounding box center [397, 151] width 489 height 59
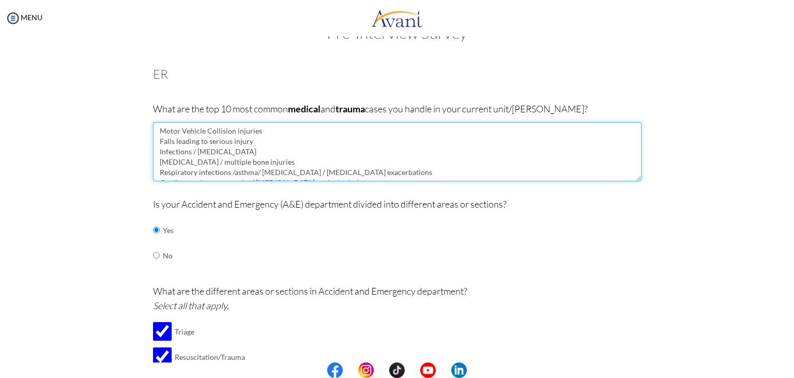
scroll to position [0, 0]
drag, startPoint x: 156, startPoint y: 127, endPoint x: 213, endPoint y: 178, distance: 76.9
drag, startPoint x: 213, startPoint y: 178, endPoint x: 410, endPoint y: 156, distance: 197.8
click at [410, 156] on textarea "Motor Vehicle Collision injuries Falls leading to serious injury Infections / […" at bounding box center [397, 151] width 489 height 59
drag, startPoint x: 155, startPoint y: 128, endPoint x: 230, endPoint y: 154, distance: 78.8
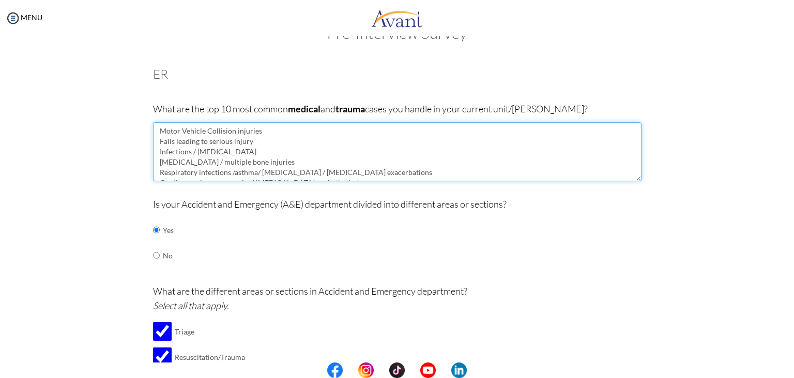
drag, startPoint x: 230, startPoint y: 154, endPoint x: 278, endPoint y: 152, distance: 48.7
click at [278, 152] on textarea "Motor Vehicle Collision injuries Falls leading to serious injury Infections / […" at bounding box center [397, 151] width 489 height 59
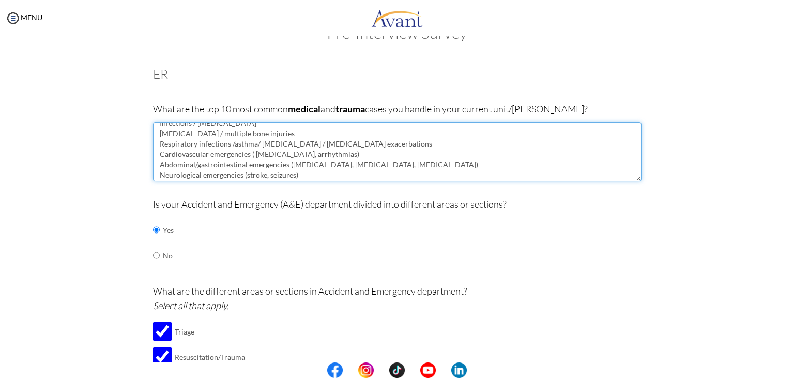
scroll to position [52, 0]
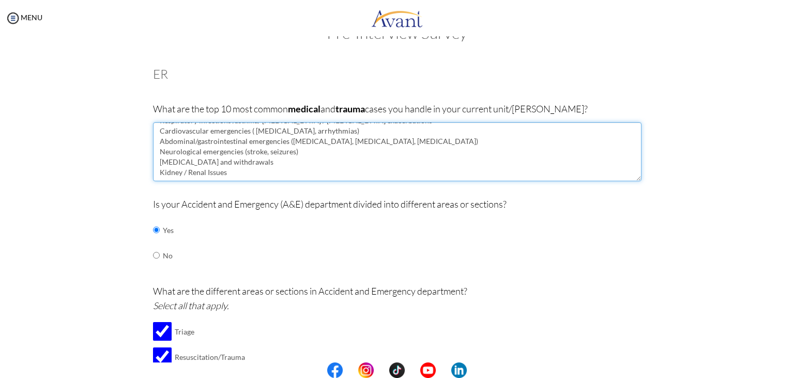
drag, startPoint x: 155, startPoint y: 132, endPoint x: 271, endPoint y: 185, distance: 127.3
click at [271, 185] on div "What are the top 10 most common medical and trauma cases you handle in your cur…" at bounding box center [397, 146] width 489 height 90
type textarea "Motor Vehicle Collision injuries Falls leading to serious injury Infections / […"
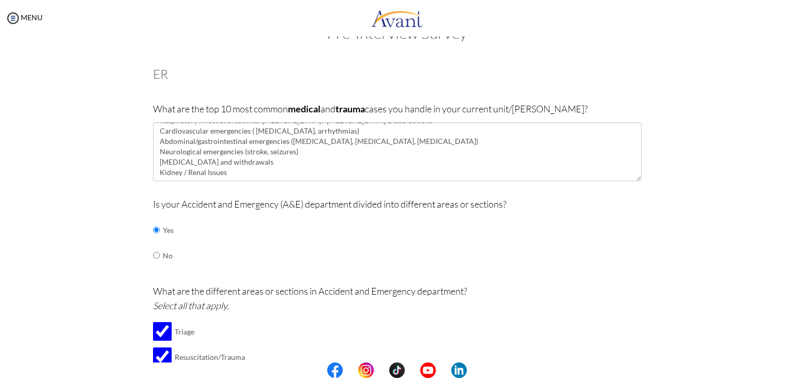
drag, startPoint x: 790, startPoint y: 107, endPoint x: 755, endPoint y: 87, distance: 39.8
drag, startPoint x: 789, startPoint y: 98, endPoint x: 761, endPoint y: 74, distance: 36.4
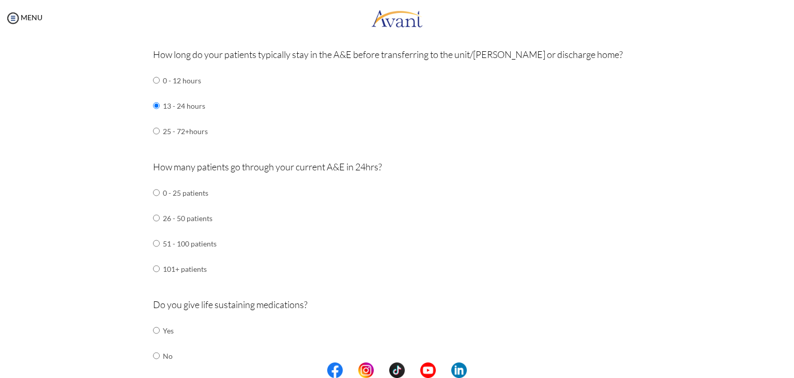
scroll to position [526, 0]
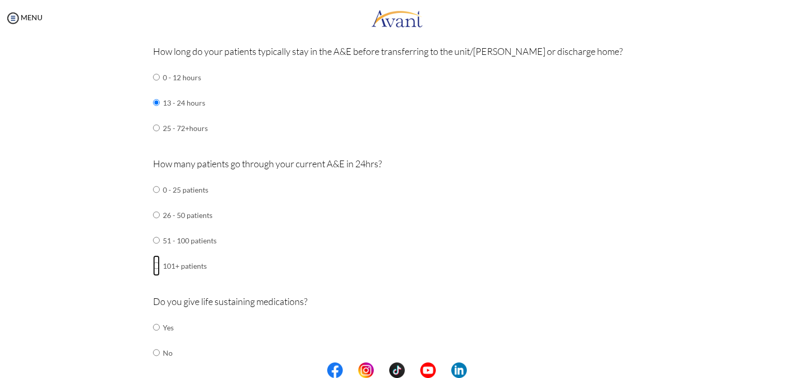
click at [153, 263] on input "radio" at bounding box center [156, 265] width 7 height 21
radio input "true"
drag, startPoint x: 791, startPoint y: 215, endPoint x: 790, endPoint y: 363, distance: 147.4
click at [790, 363] on center at bounding box center [397, 370] width 794 height 16
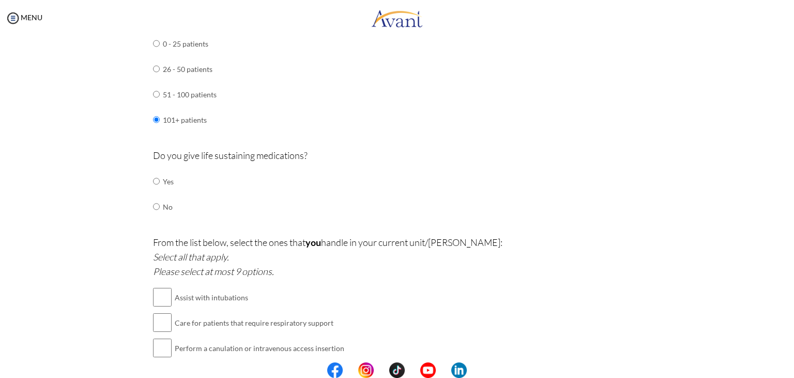
scroll to position [677, 0]
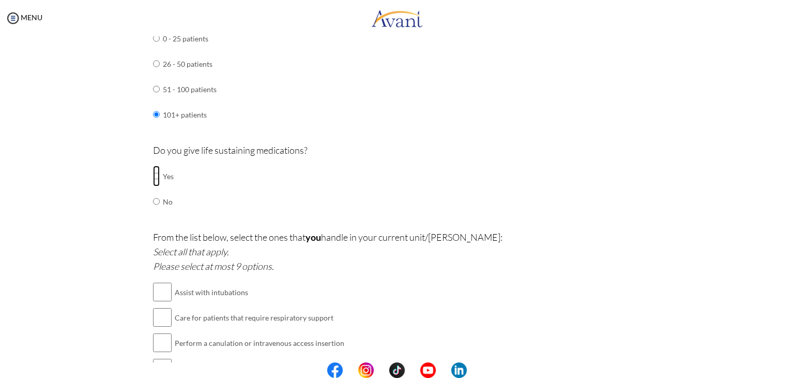
click at [153, 176] on input "radio" at bounding box center [156, 176] width 7 height 21
radio input "true"
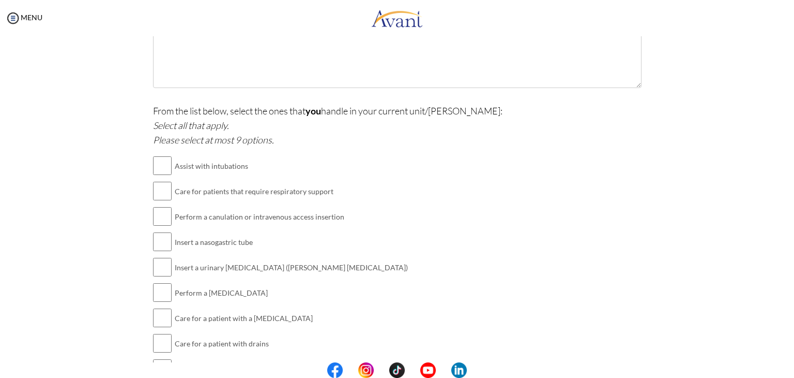
scroll to position [909, 0]
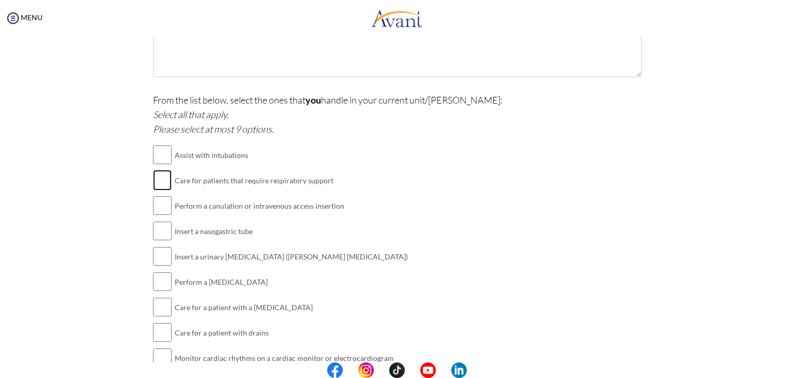
click at [160, 178] on input "checkbox" at bounding box center [162, 180] width 19 height 21
checkbox input "true"
click at [156, 201] on input "checkbox" at bounding box center [162, 205] width 19 height 21
checkbox input "true"
click at [166, 229] on input "checkbox" at bounding box center [162, 230] width 19 height 21
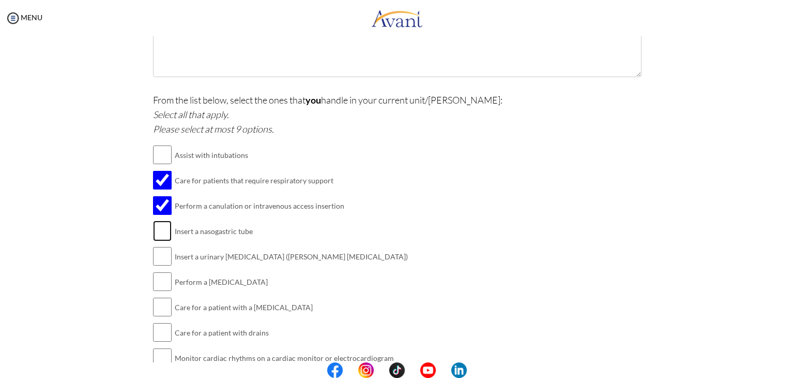
checkbox input "true"
click at [157, 253] on input "checkbox" at bounding box center [162, 256] width 19 height 21
checkbox input "true"
click at [159, 280] on input "checkbox" at bounding box center [162, 281] width 19 height 21
checkbox input "true"
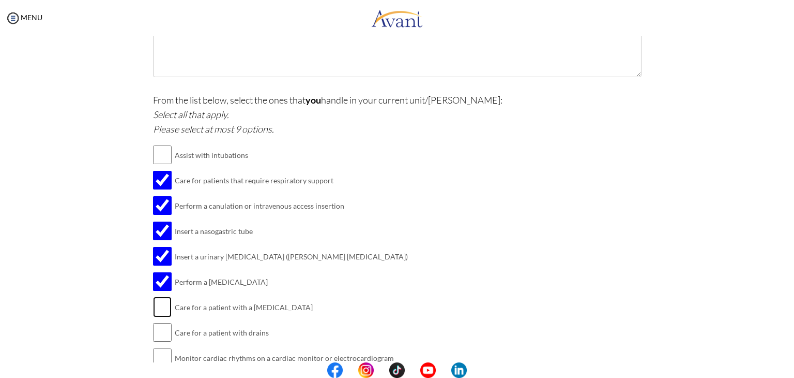
click at [157, 306] on input "checkbox" at bounding box center [162, 306] width 19 height 21
checkbox input "true"
click at [163, 328] on input "checkbox" at bounding box center [162, 332] width 19 height 21
checkbox input "true"
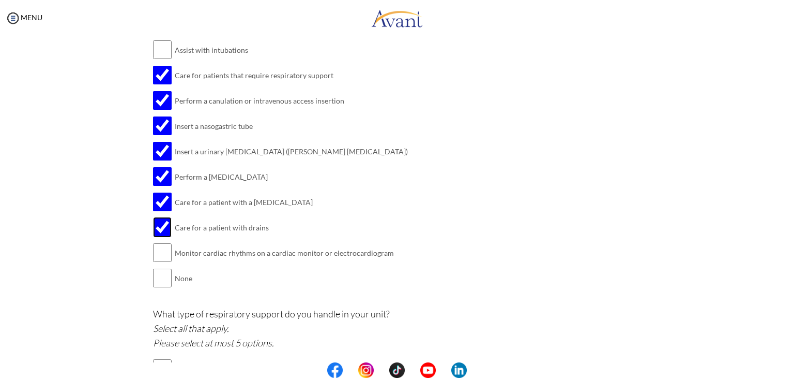
scroll to position [1019, 0]
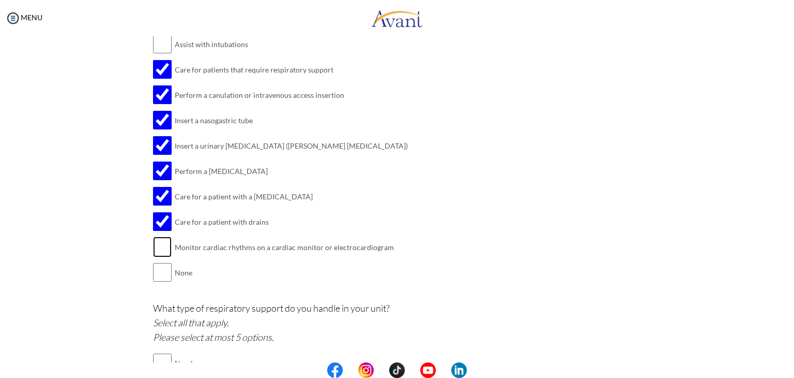
click at [160, 244] on input "checkbox" at bounding box center [162, 246] width 19 height 21
checkbox input "true"
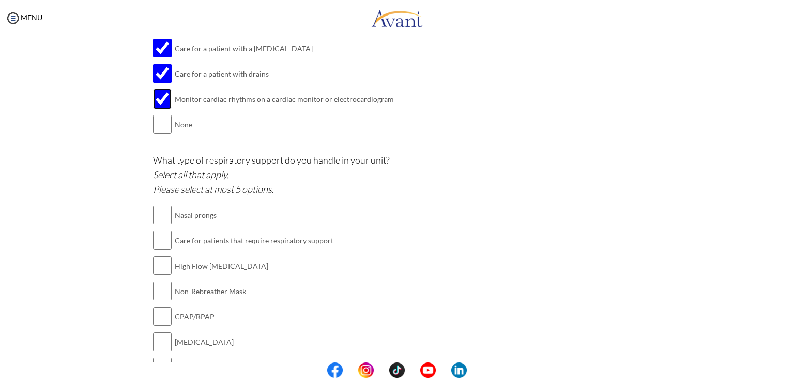
scroll to position [1169, 0]
click at [157, 210] on input "checkbox" at bounding box center [162, 212] width 19 height 21
checkbox input "true"
click at [161, 259] on input "checkbox" at bounding box center [162, 263] width 19 height 21
checkbox input "true"
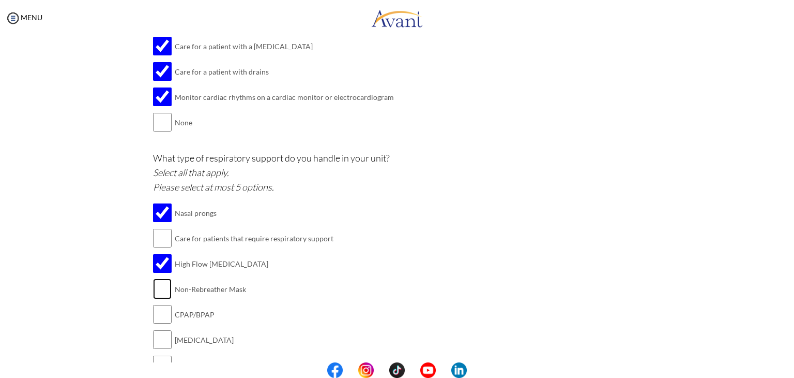
click at [159, 289] on input "checkbox" at bounding box center [162, 288] width 19 height 21
checkbox input "true"
click at [161, 316] on input "checkbox" at bounding box center [162, 314] width 19 height 21
checkbox input "true"
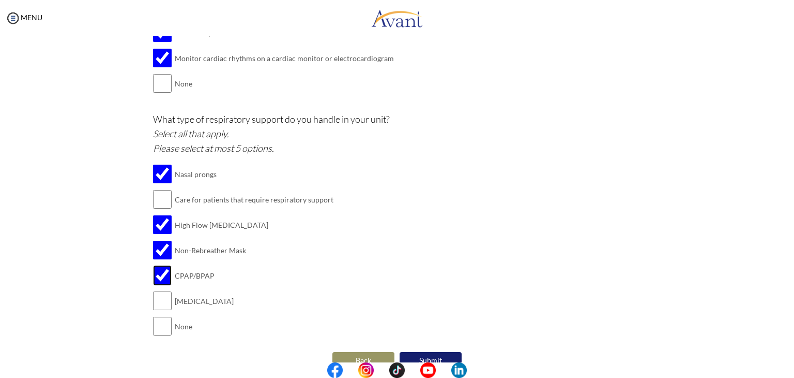
scroll to position [1210, 0]
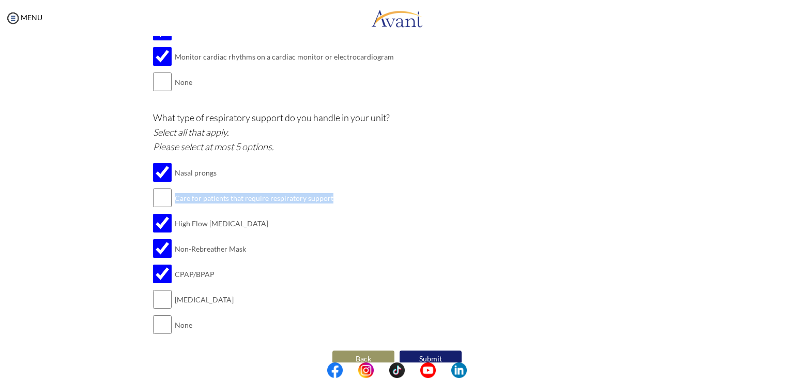
drag, startPoint x: 172, startPoint y: 197, endPoint x: 325, endPoint y: 186, distance: 154.0
click at [325, 186] on td "Care for patients that require respiratory support" at bounding box center [254, 197] width 159 height 25
copy td "Care for patients that require respiratory support"
drag, startPoint x: 790, startPoint y: 345, endPoint x: 161, endPoint y: 195, distance: 646.1
click at [161, 195] on input "checkbox" at bounding box center [162, 197] width 19 height 21
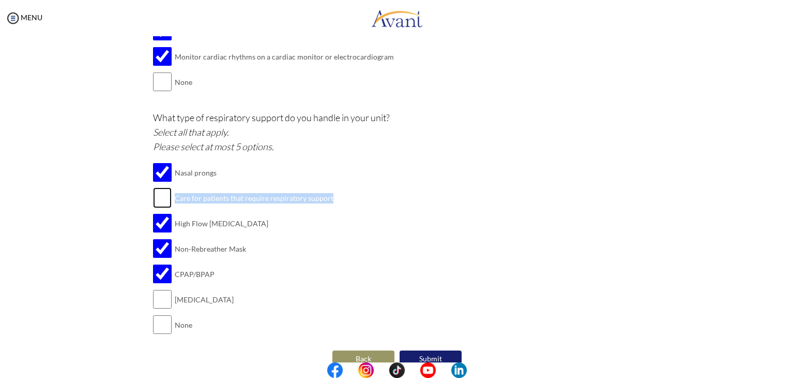
checkbox input "true"
click at [412, 235] on div "What type of respiratory support do you handle in your unit? Select all that ap…" at bounding box center [397, 228] width 489 height 237
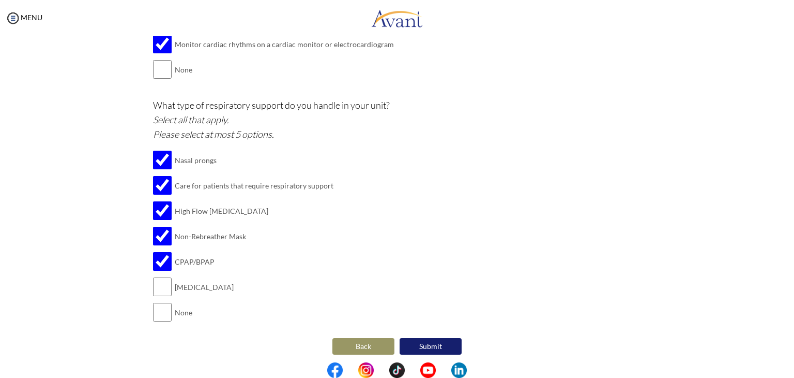
scroll to position [1223, 0]
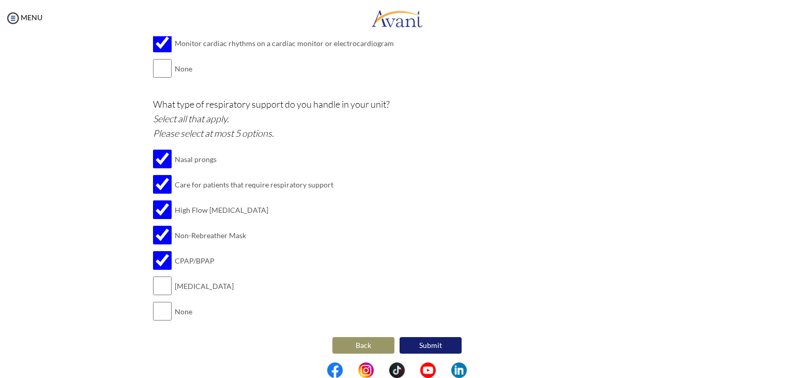
click at [429, 342] on button "Submit" at bounding box center [431, 345] width 62 height 17
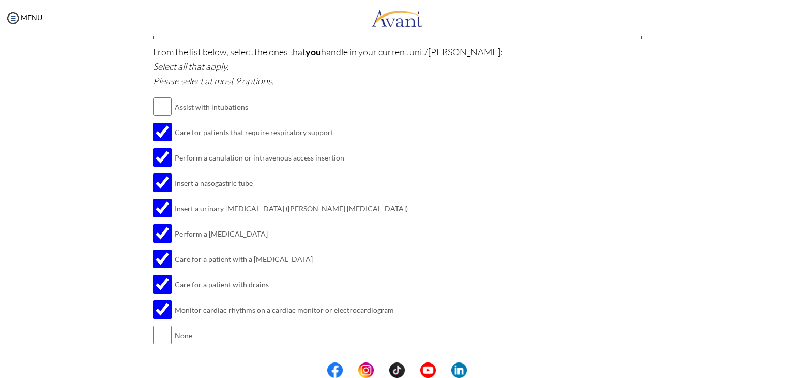
drag, startPoint x: 141, startPoint y: 48, endPoint x: 323, endPoint y: 237, distance: 263.0
drag, startPoint x: 792, startPoint y: 302, endPoint x: 755, endPoint y: 340, distance: 53.0
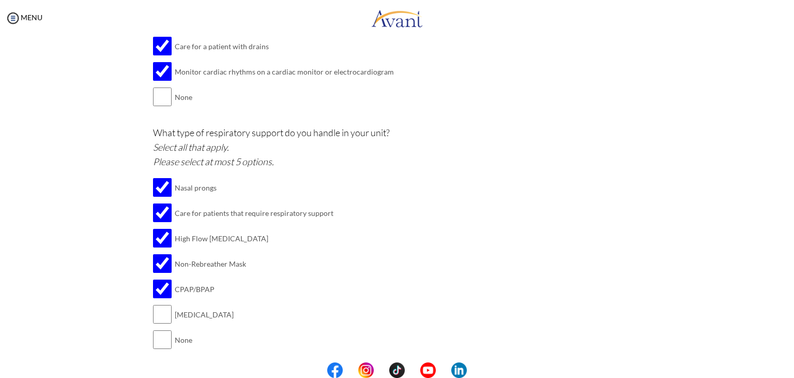
scroll to position [1224, 0]
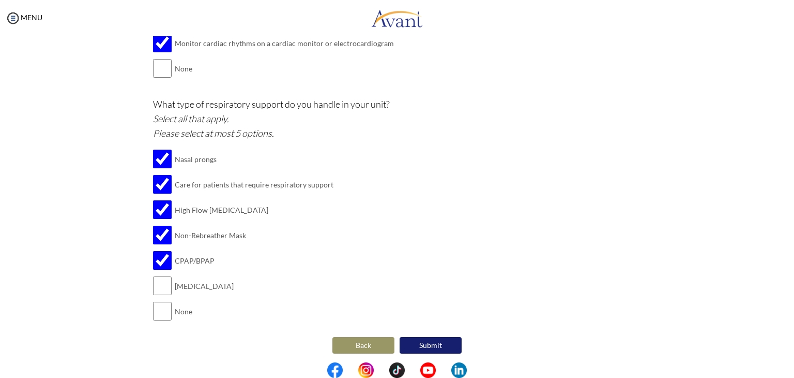
click at [437, 340] on button "Submit" at bounding box center [431, 345] width 62 height 17
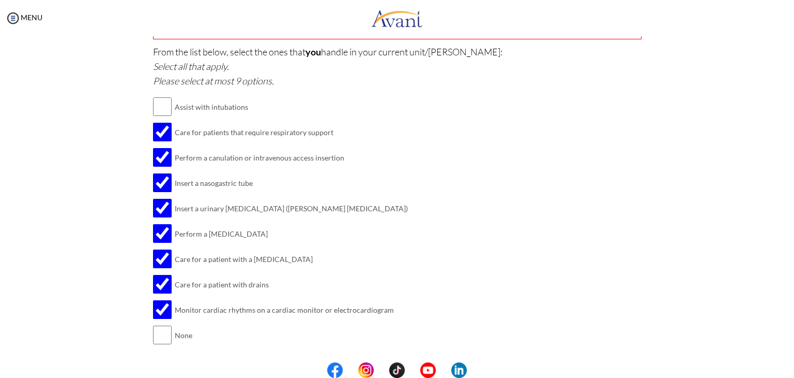
drag, startPoint x: 790, startPoint y: 304, endPoint x: 578, endPoint y: 233, distance: 222.9
click at [578, 233] on div "From the list below, select the ones that you handle in your current unit/ward:…" at bounding box center [397, 200] width 489 height 313
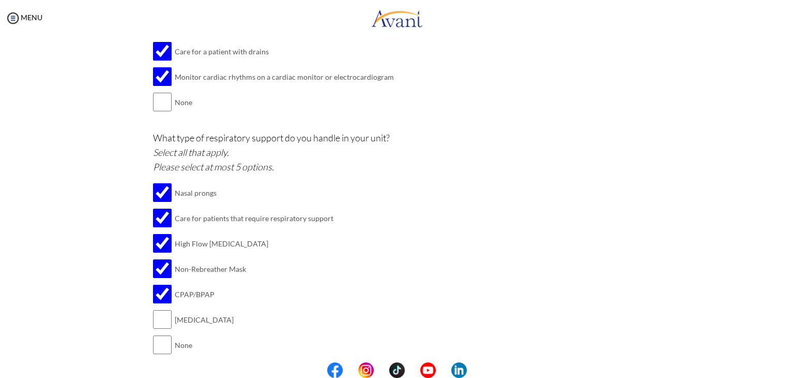
scroll to position [1224, 0]
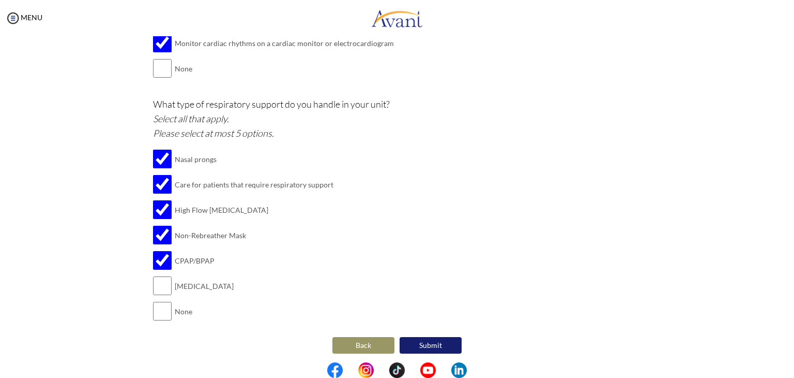
click at [439, 342] on button "Submit" at bounding box center [431, 345] width 62 height 17
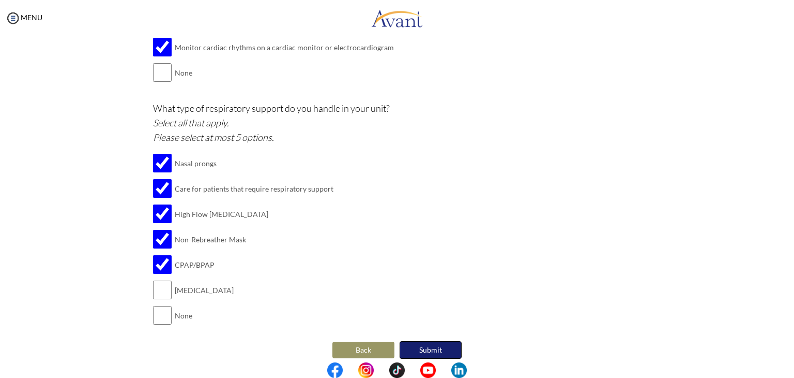
scroll to position [1225, 0]
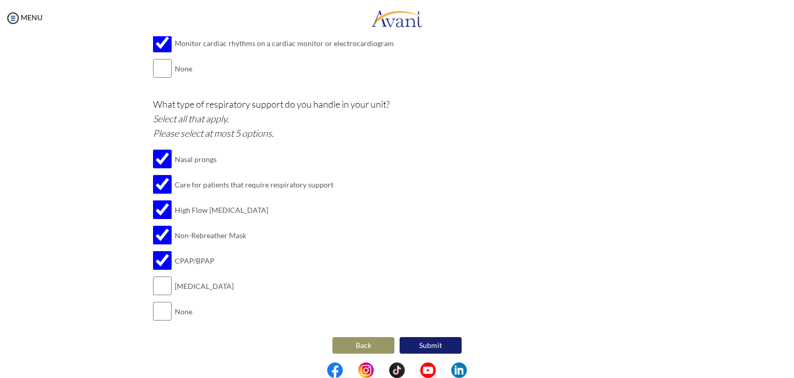
click at [441, 340] on button "Submit" at bounding box center [431, 345] width 62 height 17
click at [430, 338] on button "Submit" at bounding box center [431, 345] width 62 height 17
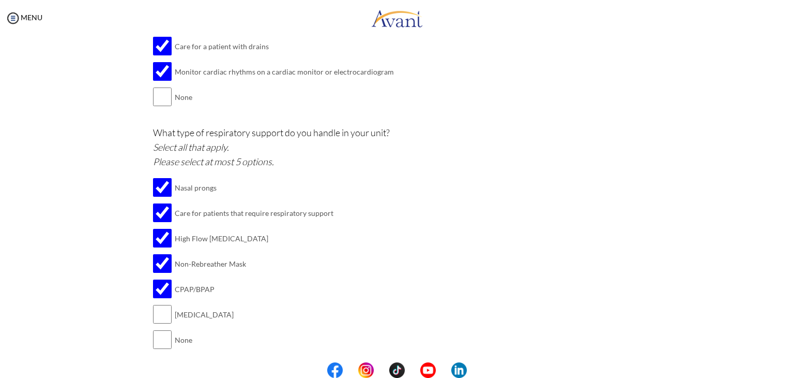
scroll to position [1208, 0]
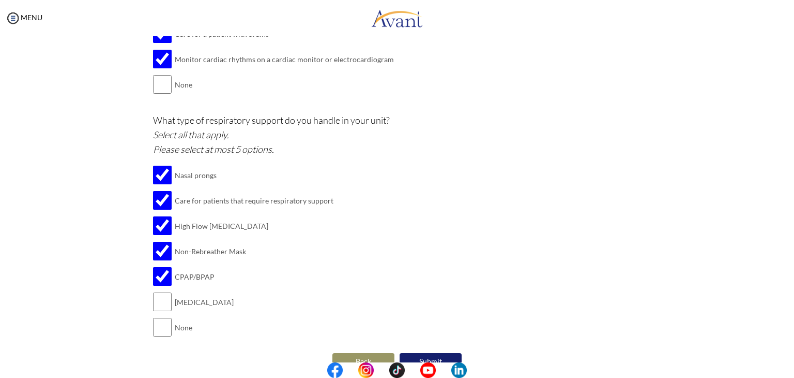
click at [443, 357] on button "Submit" at bounding box center [431, 361] width 62 height 17
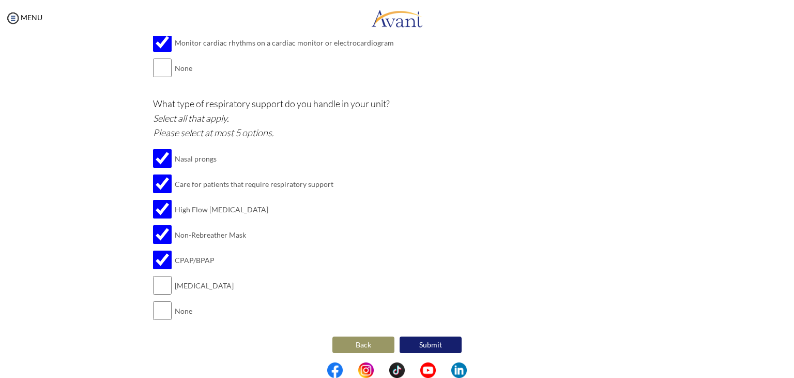
scroll to position [1224, 0]
click at [416, 342] on button "Submit" at bounding box center [431, 345] width 62 height 17
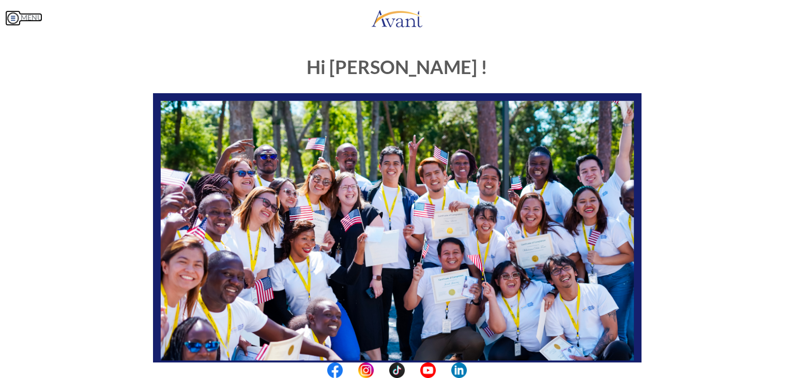
click at [13, 17] on img at bounding box center [13, 18] width 16 height 16
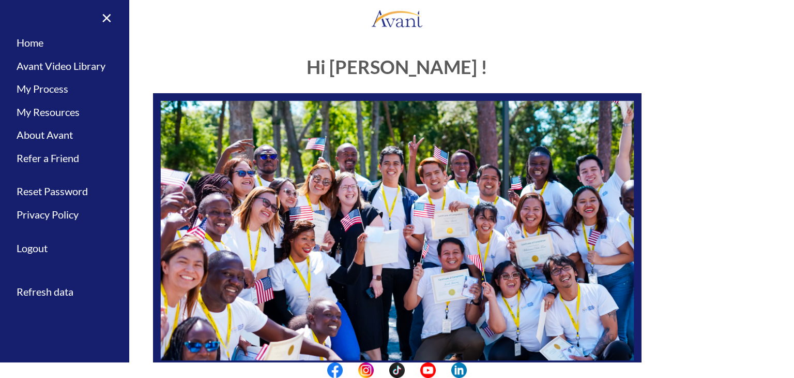
click at [258, 34] on div "MENU" at bounding box center [397, 19] width 794 height 39
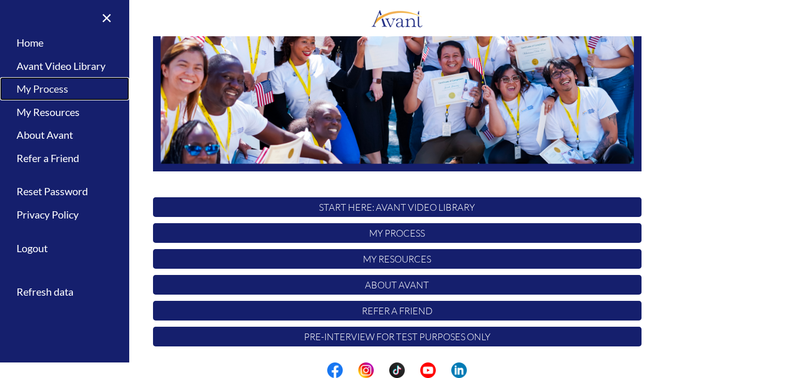
click at [50, 90] on link "My Process" at bounding box center [64, 88] width 129 height 23
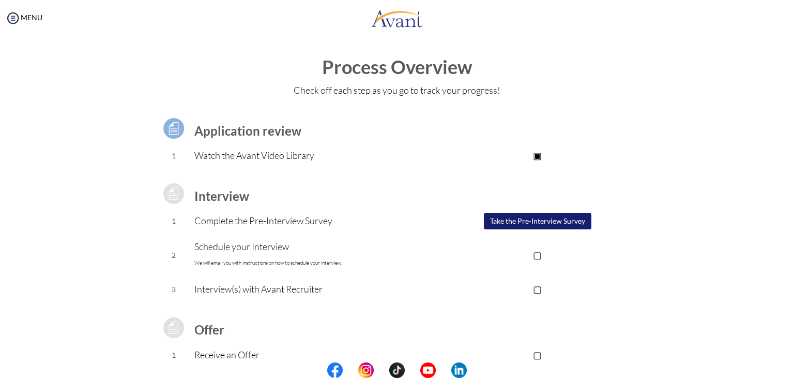
click at [517, 226] on button "Take the Pre-Interview Survey" at bounding box center [538, 221] width 108 height 17
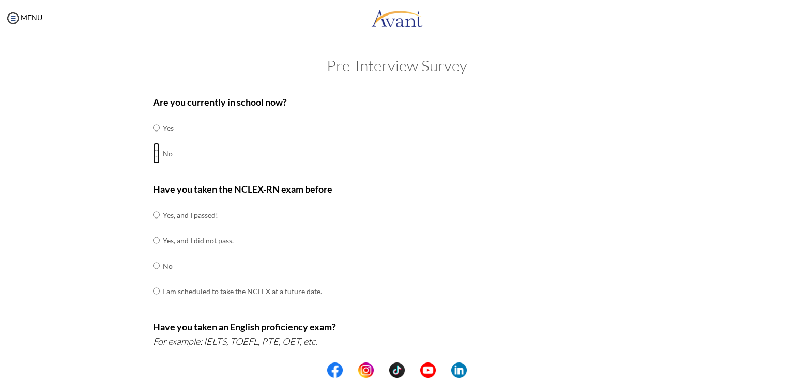
click at [154, 153] on input "radio" at bounding box center [156, 153] width 7 height 21
radio input "true"
click at [153, 217] on input "radio" at bounding box center [156, 214] width 7 height 21
radio input "true"
click at [153, 230] on input "radio" at bounding box center [156, 240] width 7 height 21
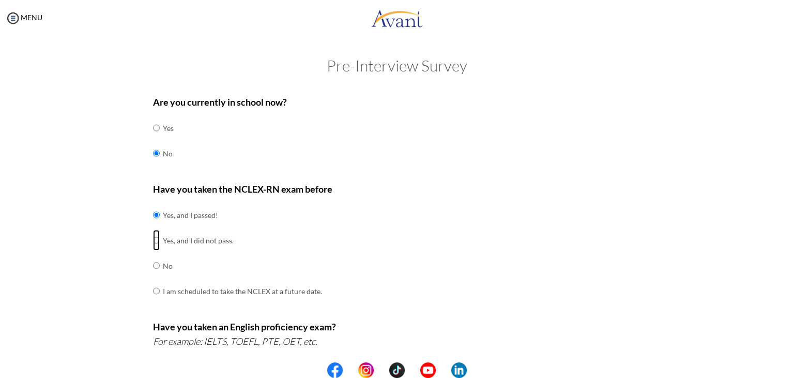
radio input "true"
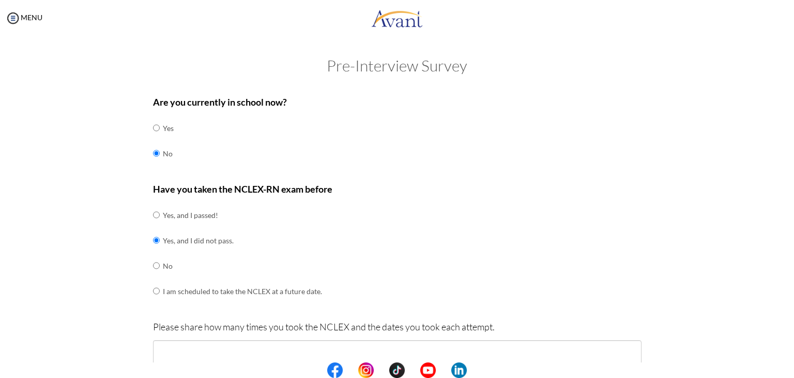
click at [153, 255] on input "radio" at bounding box center [156, 265] width 7 height 21
radio input "true"
click at [153, 280] on input "radio" at bounding box center [156, 290] width 7 height 21
radio input "true"
click at [153, 204] on input "radio" at bounding box center [156, 214] width 7 height 21
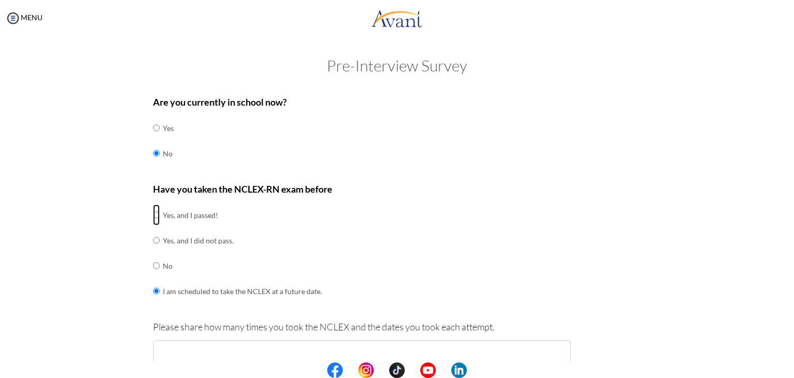
radio input "true"
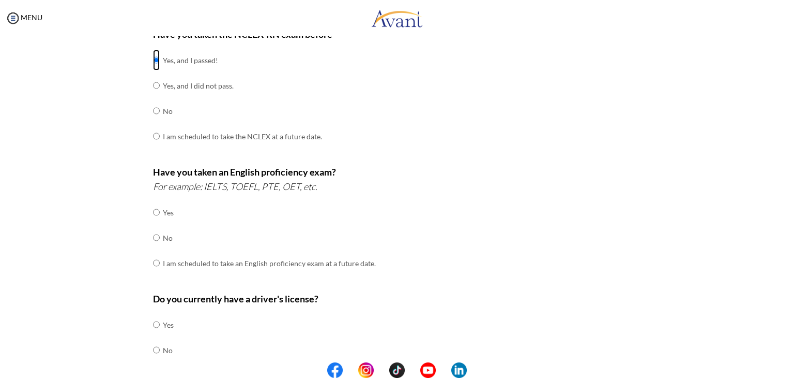
scroll to position [155, 0]
click at [153, 236] on input "radio" at bounding box center [156, 237] width 7 height 21
radio input "true"
click at [153, 252] on input "radio" at bounding box center [156, 262] width 7 height 21
radio input "true"
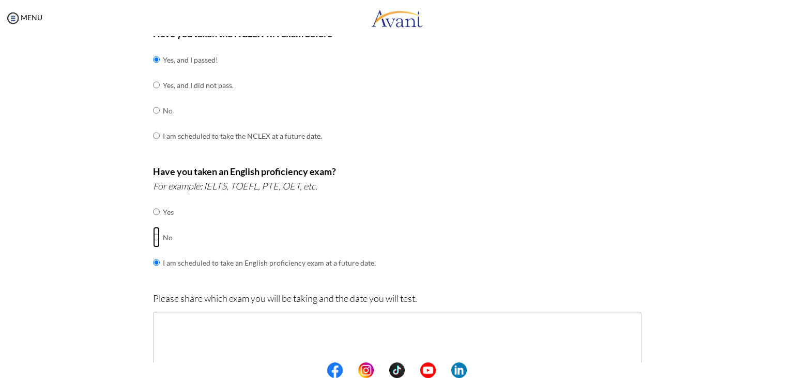
click at [153, 236] on input "radio" at bounding box center [156, 237] width 7 height 21
radio input "true"
click at [154, 321] on input "radio" at bounding box center [156, 323] width 7 height 21
radio input "true"
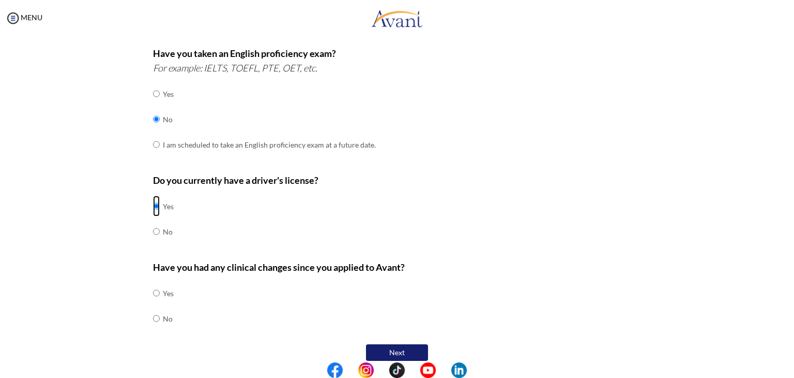
scroll to position [274, 0]
click at [153, 316] on input "radio" at bounding box center [156, 317] width 7 height 21
radio input "true"
click at [403, 351] on button "Next" at bounding box center [397, 351] width 62 height 17
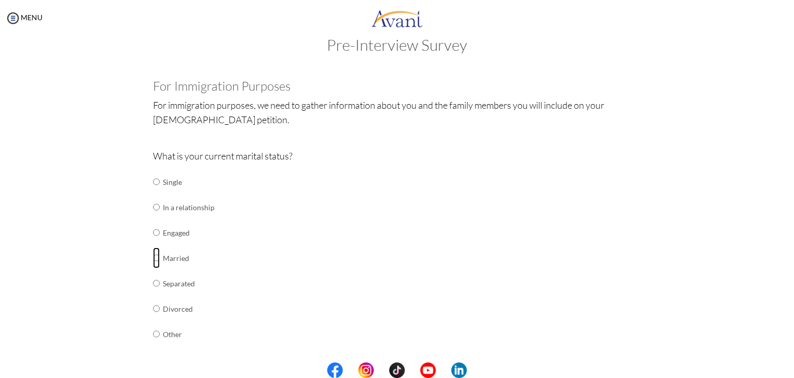
click at [154, 258] on input "radio" at bounding box center [156, 257] width 7 height 21
radio input "true"
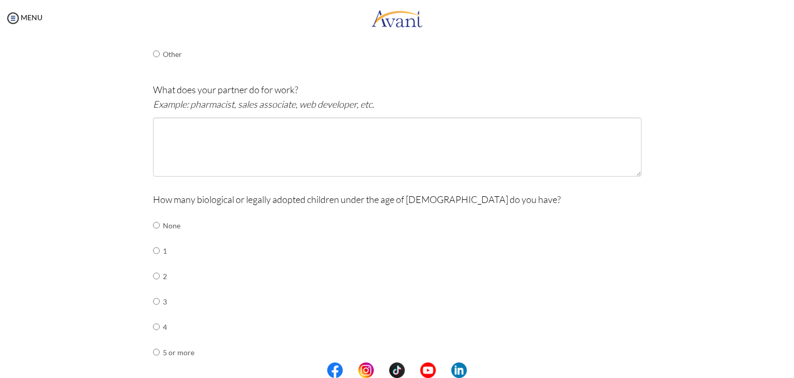
scroll to position [302, 0]
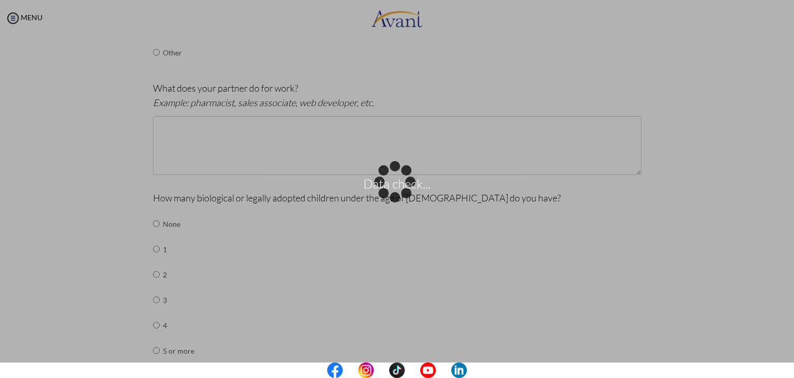
click at [390, 182] on div "Data check..." at bounding box center [397, 189] width 14 height 14
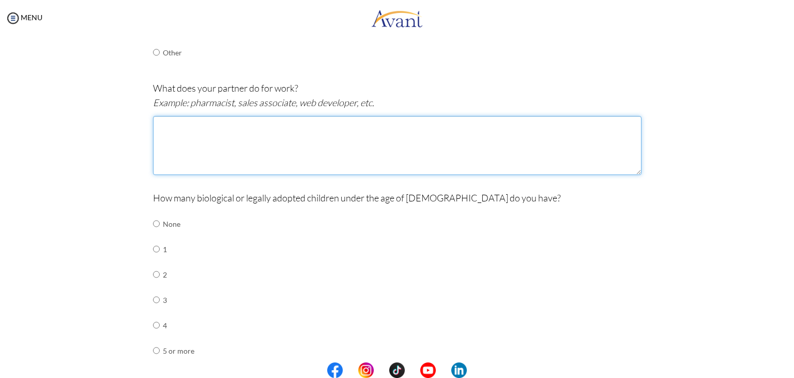
click at [181, 127] on textarea at bounding box center [397, 145] width 489 height 59
click at [472, 125] on textarea "she is a registered Nurse awaiting job offer but currently works as sales assis…" at bounding box center [397, 145] width 489 height 59
type textarea "she is a registered Nurse awaiting job offer but currently works as sales assis…"
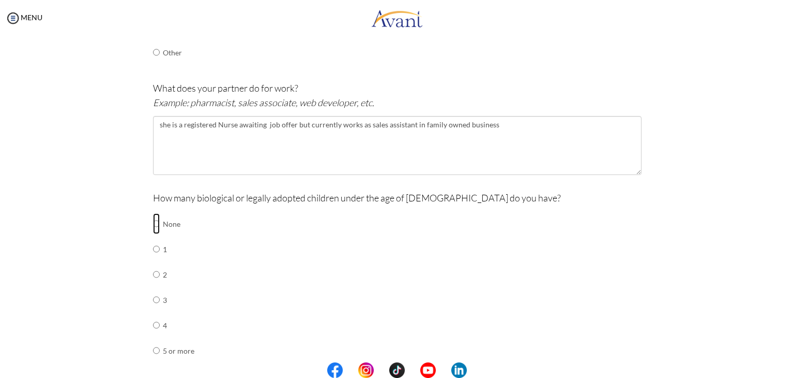
click at [153, 224] on input "radio" at bounding box center [156, 223] width 7 height 21
radio input "true"
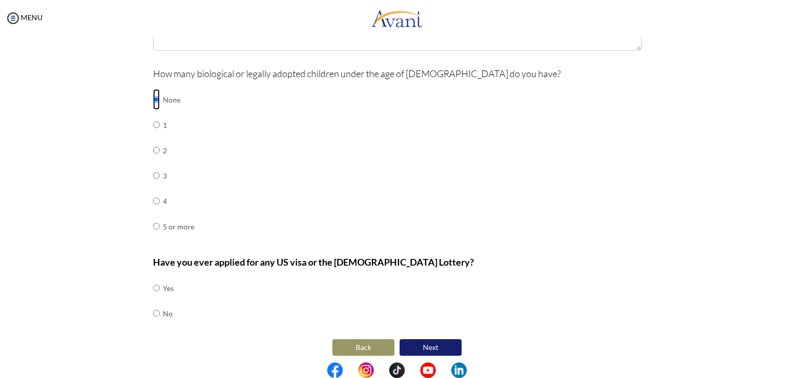
scroll to position [430, 0]
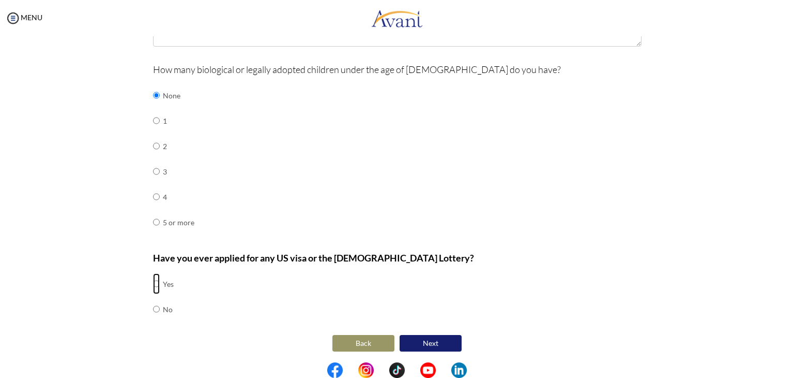
click at [153, 281] on input "radio" at bounding box center [156, 283] width 7 height 21
radio input "true"
click at [436, 342] on button "Next" at bounding box center [431, 343] width 62 height 17
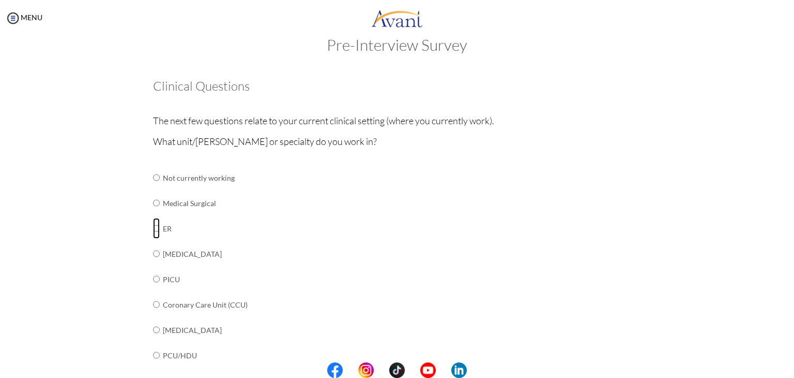
click at [153, 229] on input "radio" at bounding box center [156, 228] width 7 height 21
radio input "true"
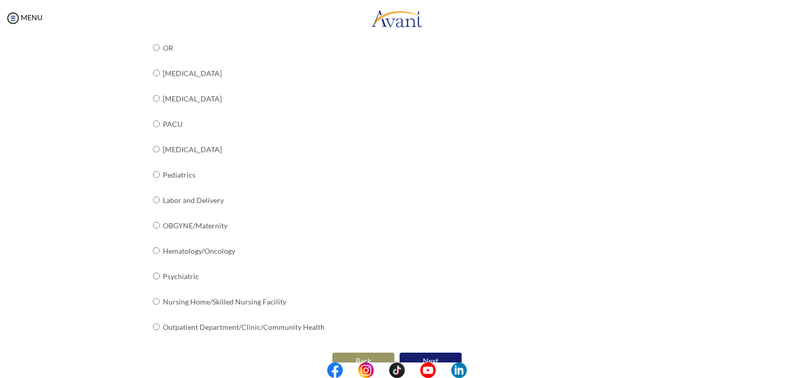
scroll to position [354, 0]
click at [443, 352] on button "Next" at bounding box center [431, 359] width 62 height 17
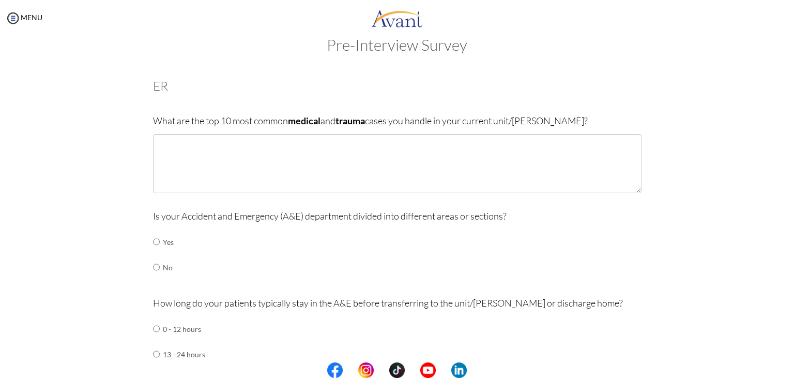
click at [213, 133] on div "What are the top 10 most common medical and trauma cases you handle in your cur…" at bounding box center [397, 158] width 489 height 90
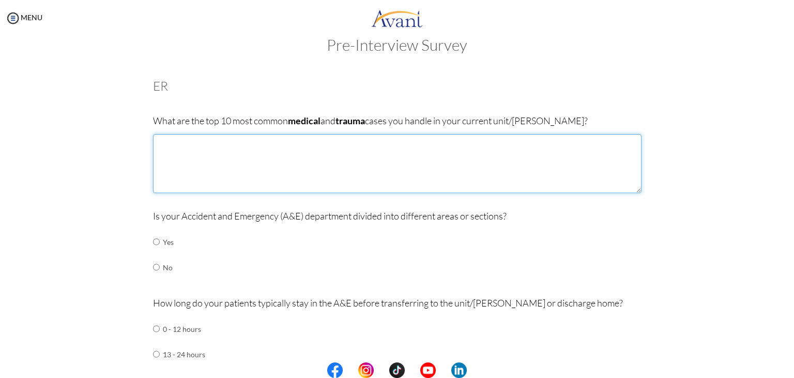
click at [201, 151] on textarea at bounding box center [397, 163] width 489 height 59
paste textarea "Motor Vehicle Collision injuries Falls leading to serious injury Infections / […"
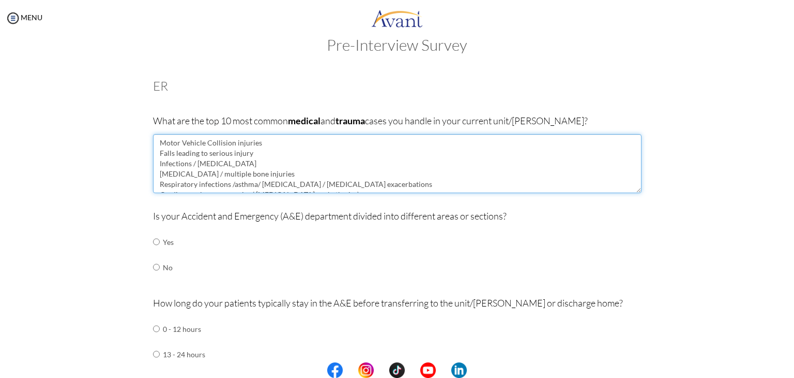
scroll to position [58, 0]
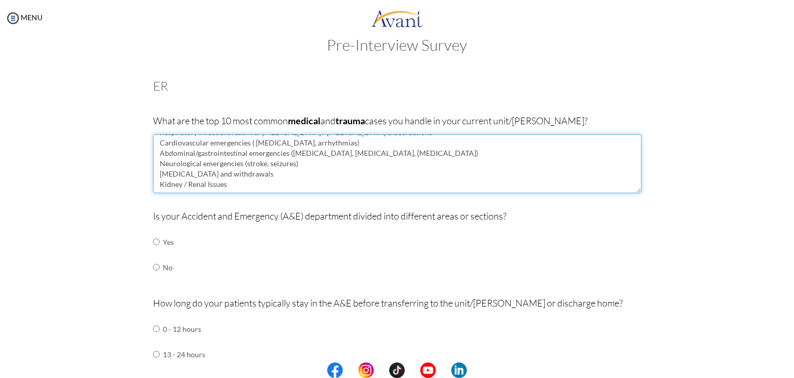
type textarea "Motor Vehicle Collision injuries Falls leading to serious injury Infections / […"
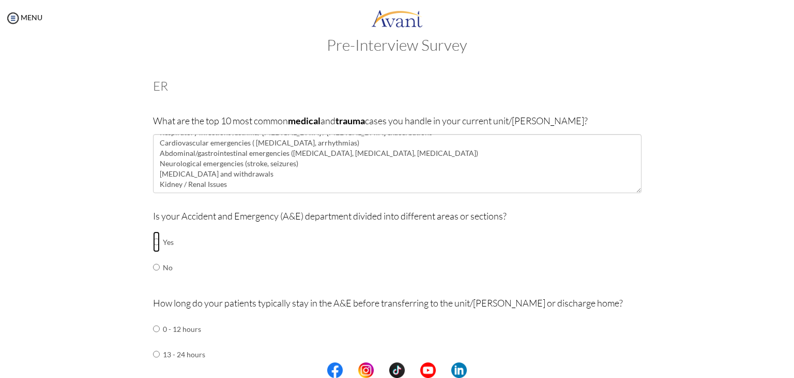
click at [153, 242] on input "radio" at bounding box center [156, 241] width 7 height 21
radio input "true"
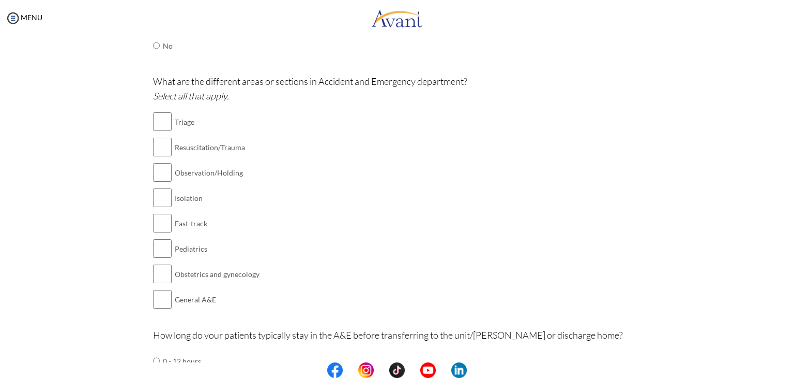
scroll to position [248, 0]
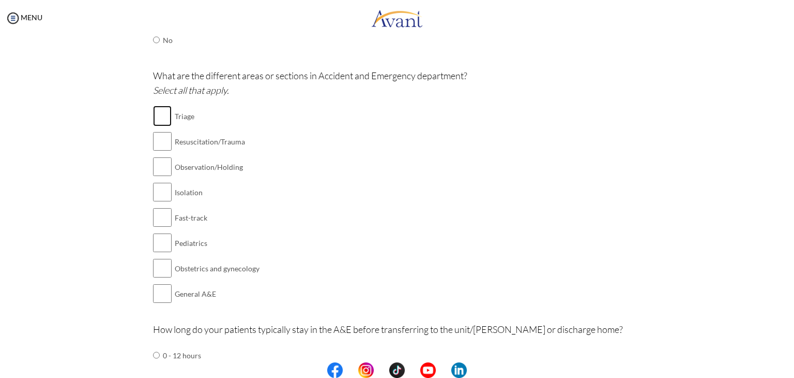
click at [156, 113] on input "checkbox" at bounding box center [162, 116] width 19 height 21
checkbox input "true"
click at [158, 145] on input "checkbox" at bounding box center [162, 141] width 19 height 21
checkbox input "true"
click at [158, 164] on input "checkbox" at bounding box center [162, 166] width 19 height 21
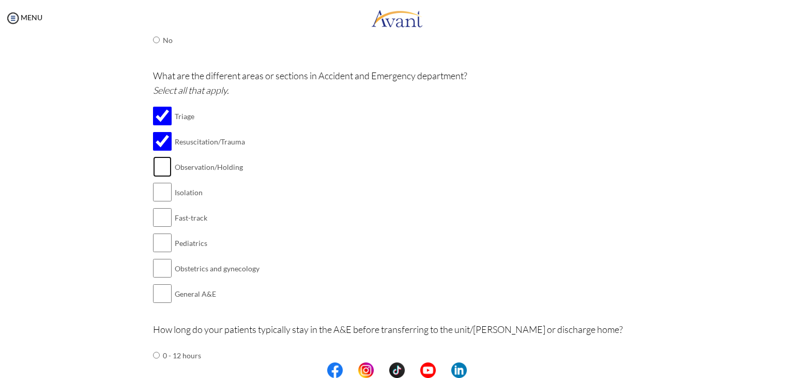
checkbox input "true"
click at [161, 193] on input "checkbox" at bounding box center [162, 192] width 19 height 21
checkbox input "true"
click at [162, 214] on input "checkbox" at bounding box center [162, 217] width 19 height 21
checkbox input "true"
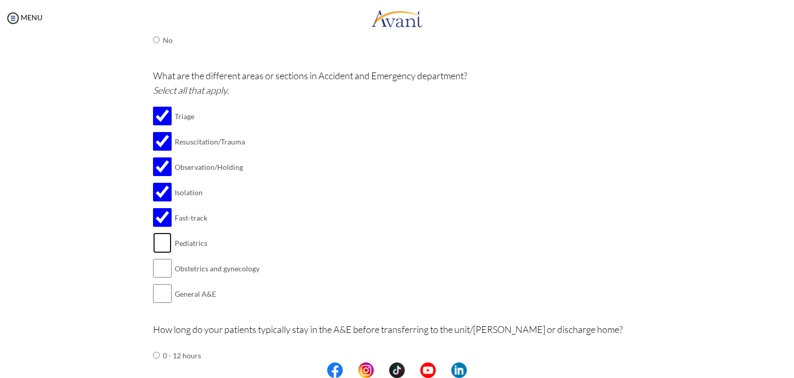
click at [159, 246] on input "checkbox" at bounding box center [162, 242] width 19 height 21
checkbox input "true"
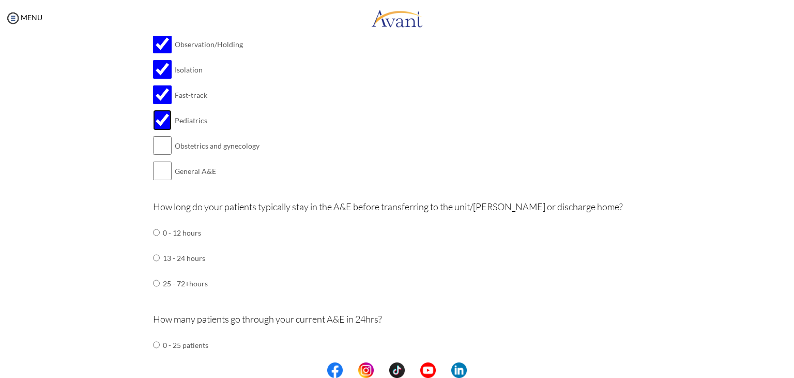
scroll to position [379, 0]
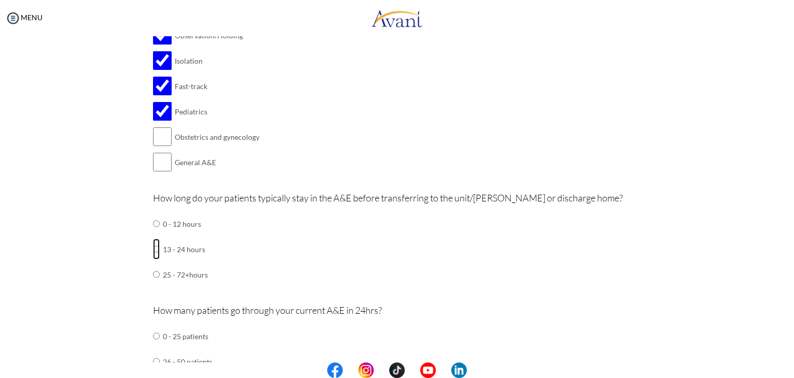
click at [153, 247] on input "radio" at bounding box center [156, 248] width 7 height 21
radio input "true"
drag, startPoint x: 789, startPoint y: 187, endPoint x: 770, endPoint y: 222, distance: 40.7
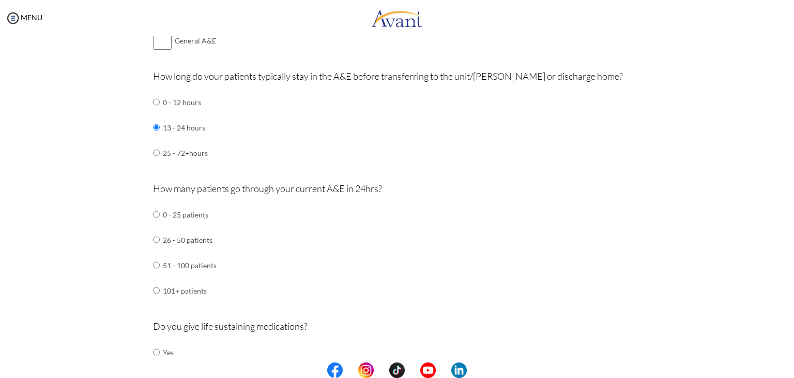
scroll to position [506, 0]
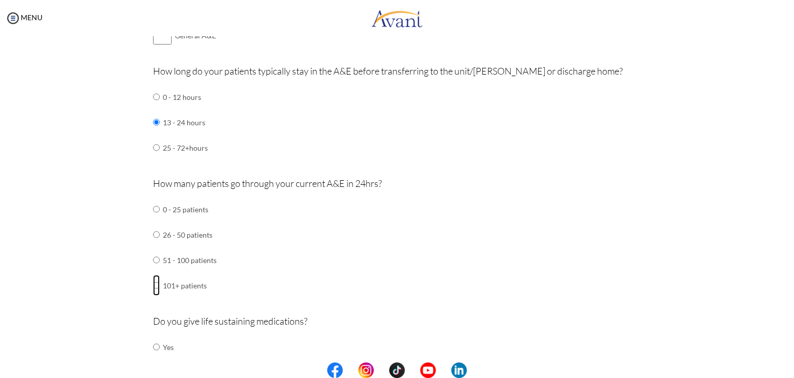
click at [153, 282] on input "radio" at bounding box center [156, 285] width 7 height 21
radio input "true"
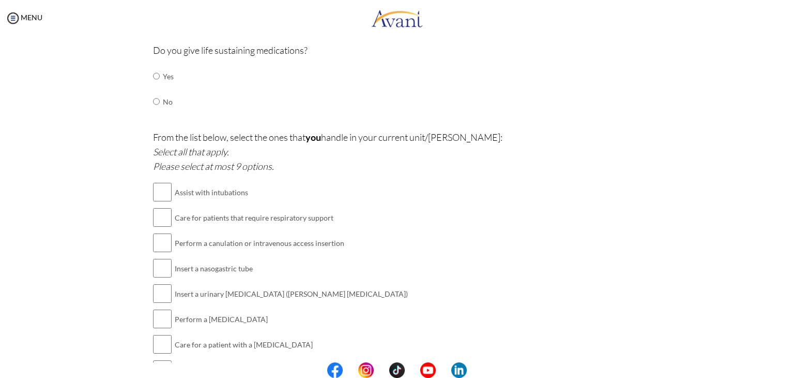
scroll to position [775, 0]
click at [153, 78] on input "radio" at bounding box center [156, 77] width 7 height 21
radio input "true"
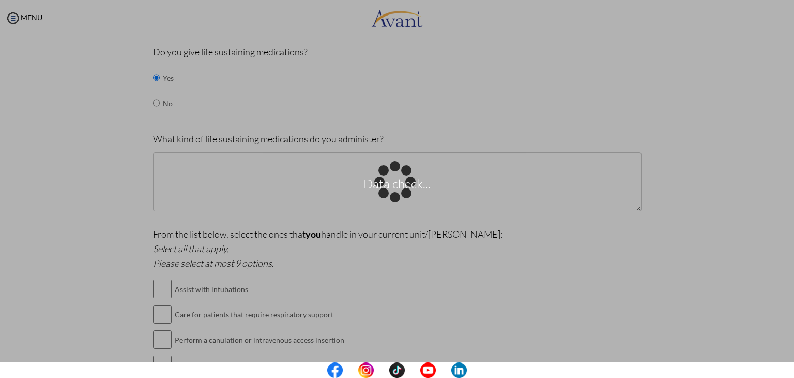
click at [390, 182] on div "Data check..." at bounding box center [397, 189] width 14 height 14
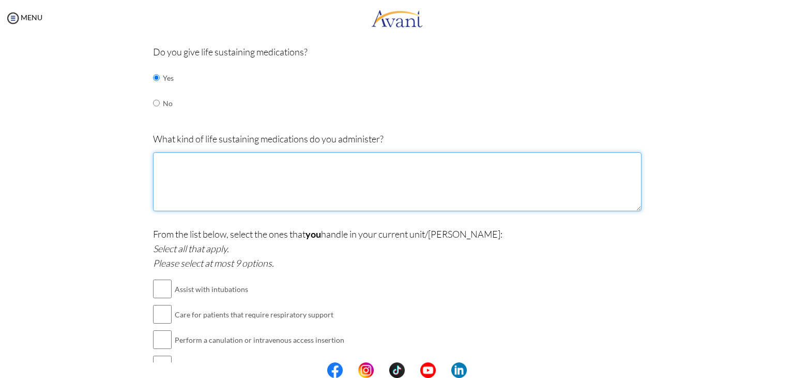
click at [194, 172] on textarea at bounding box center [397, 181] width 489 height 59
paste textarea "Bronchodilators – open airways in COPD or asthma Example: Salbutamol (Albuterol)"
click at [184, 179] on textarea "Bronchodilators – open airways in COPD or asthma Example: Salbutamol (Albuterol)" at bounding box center [397, 181] width 489 height 59
click at [297, 155] on textarea "Bronchodilators – Salbutamol (Albuterol)" at bounding box center [397, 181] width 489 height 59
paste textarea "Insulin – for diabetic ketoacidosis Glucose / dextrose – for hypoglycemia Elect…"
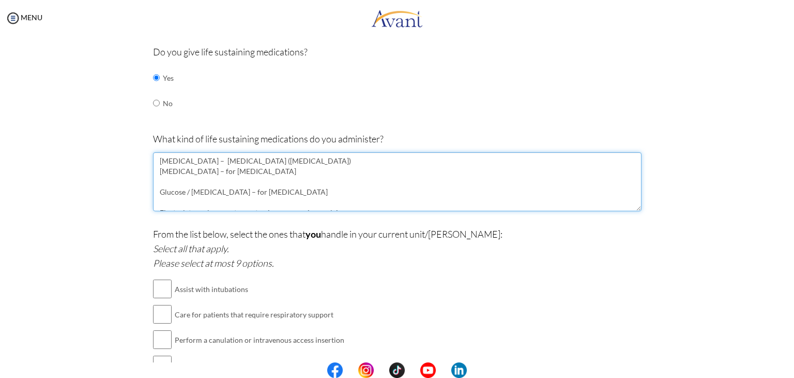
scroll to position [6, 0]
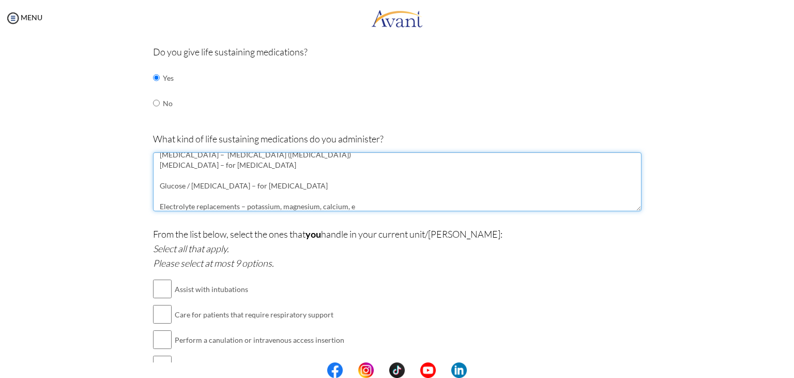
click at [164, 197] on textarea "Bronchodilators – Salbutamol (Albuterol) Insulin – for diabetic ketoacidosis Gl…" at bounding box center [397, 181] width 489 height 59
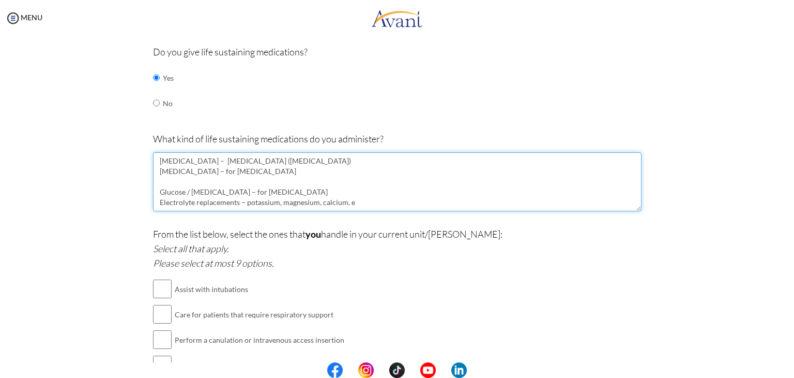
scroll to position [0, 0]
click at [166, 179] on textarea "Bronchodilators – Salbutamol (Albuterol) Insulin – for diabetic ketoacidosis Gl…" at bounding box center [397, 181] width 489 height 59
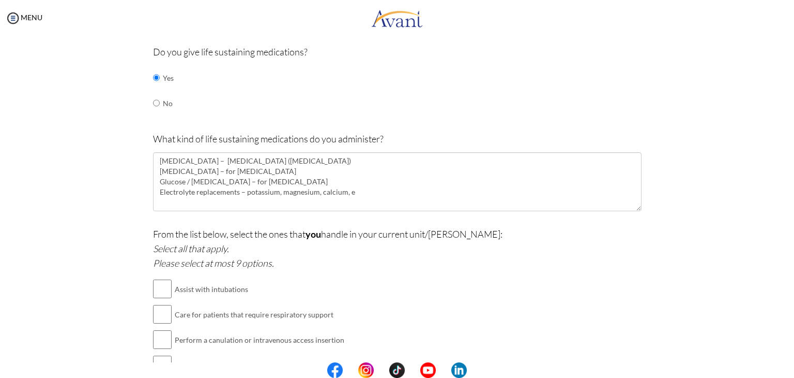
click at [0, 0] on div at bounding box center [0, 0] width 0 height 0
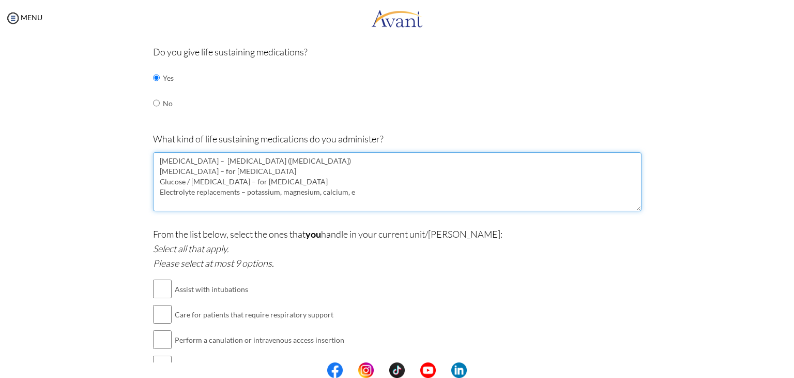
click at [349, 191] on textarea "Bronchodilators – Salbutamol (Albuterol) Insulin – for diabetic ketoacidosis Gl…" at bounding box center [397, 181] width 489 height 59
paste textarea "Epinephrine – for anaphylaxis or cardiac arrest"
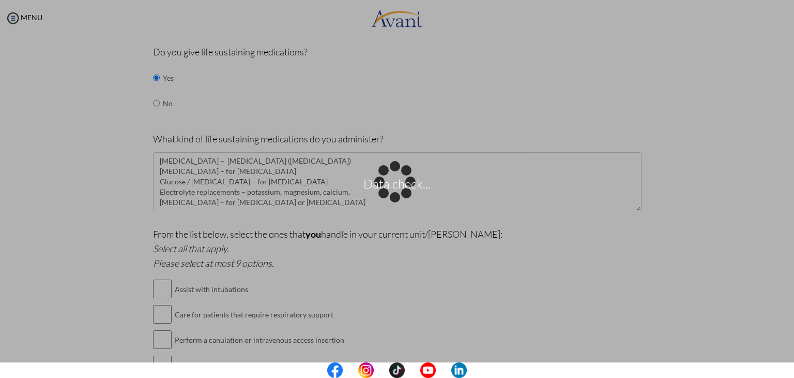
click at [404, 196] on div "Data check..." at bounding box center [397, 189] width 14 height 14
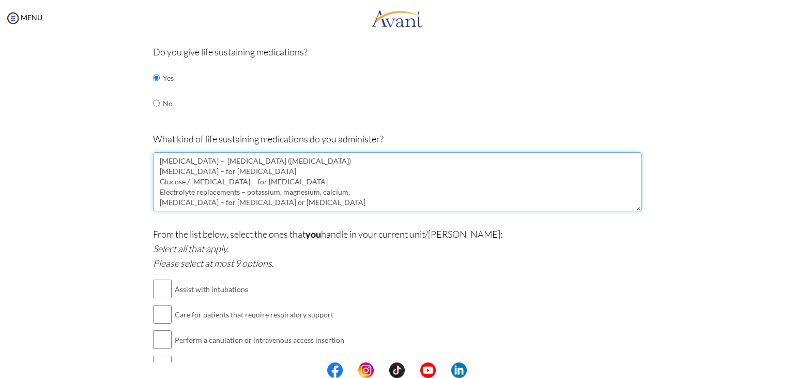
click at [314, 199] on textarea "Bronchodilators – Salbutamol (Albuterol) Insulin – for diabetic ketoacidosis Gl…" at bounding box center [397, 181] width 489 height 59
paste textarea "Naloxone Opioid overdose reversal"
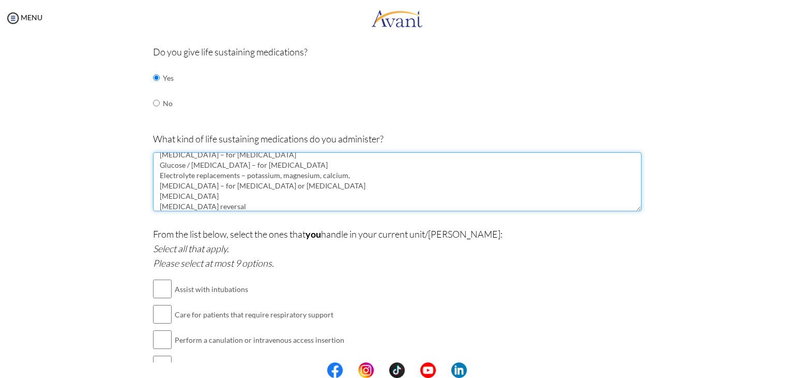
click at [212, 192] on textarea "Bronchodilators – Salbutamol (Albuterol) Insulin – for diabetic ketoacidosis Gl…" at bounding box center [397, 181] width 489 height 59
click at [153, 204] on textarea "Bronchodilators – Salbutamol (Albuterol) Insulin – for diabetic ketoacidosis Gl…" at bounding box center [397, 181] width 489 height 59
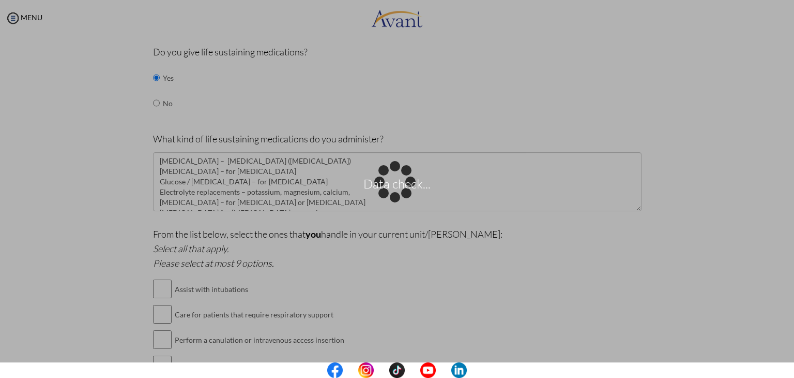
click at [404, 196] on div "Data check..." at bounding box center [397, 189] width 14 height 14
click at [790, 249] on body "Data check... Maintenance break. Please come back in 2 hours. MENU My Status Wh…" at bounding box center [397, 189] width 794 height 378
click at [633, 179] on body "Data check... Maintenance break. Please come back in 2 hours. MENU My Status Wh…" at bounding box center [397, 189] width 794 height 378
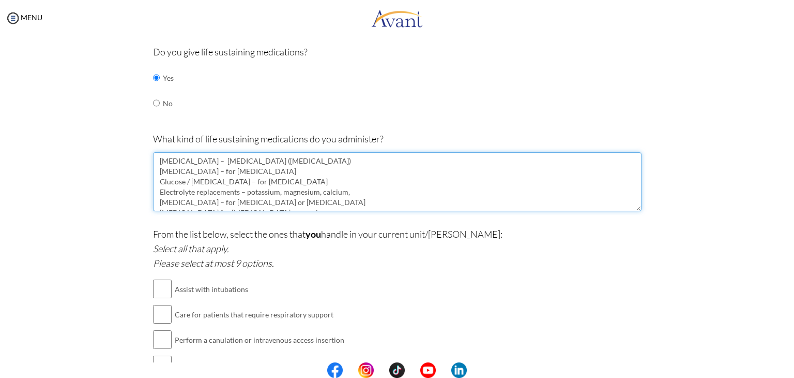
click at [323, 203] on textarea "Bronchodilators – Salbutamol (Albuterol) Insulin – for diabetic ketoacidosis Gl…" at bounding box center [397, 181] width 489 height 59
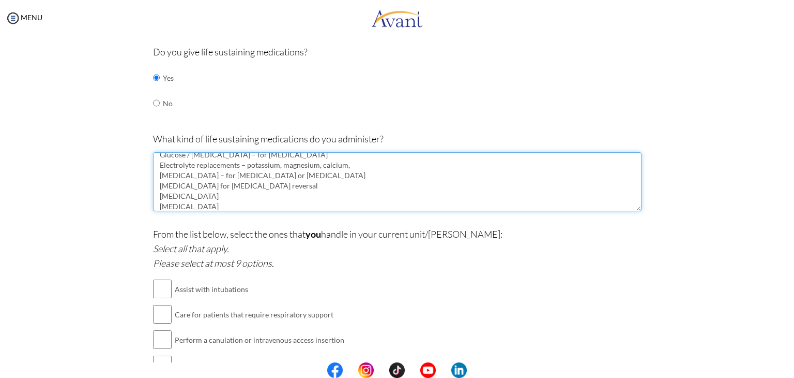
scroll to position [37, 0]
click at [180, 205] on textarea "Bronchodilators – Salbutamol (Albuterol) Insulin – for diabetic ketoacidosis Gl…" at bounding box center [397, 181] width 489 height 59
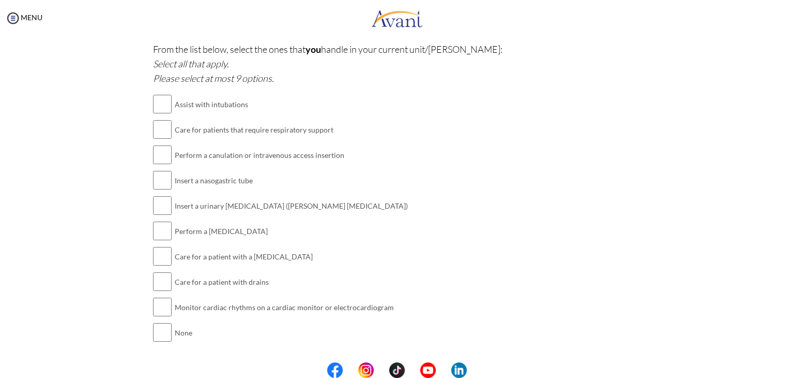
scroll to position [963, 0]
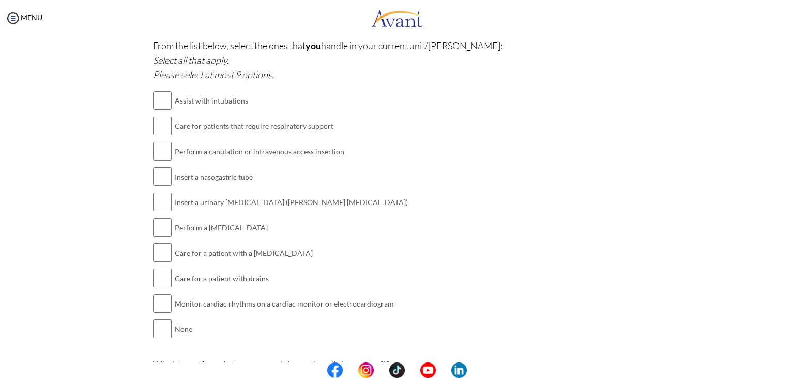
type textarea "[MEDICAL_DATA] – [MEDICAL_DATA] ([MEDICAL_DATA]) [MEDICAL_DATA] – for [MEDICAL_…"
click at [163, 125] on input "checkbox" at bounding box center [162, 125] width 19 height 21
checkbox input "true"
click at [160, 154] on input "checkbox" at bounding box center [162, 151] width 19 height 21
checkbox input "true"
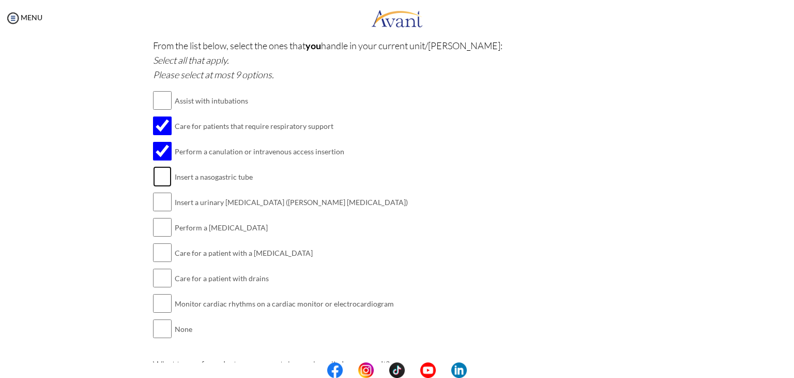
click at [160, 182] on input "checkbox" at bounding box center [162, 176] width 19 height 21
checkbox input "true"
click at [158, 197] on input "checkbox" at bounding box center [162, 201] width 19 height 21
checkbox input "true"
click at [161, 227] on input "checkbox" at bounding box center [162, 227] width 19 height 21
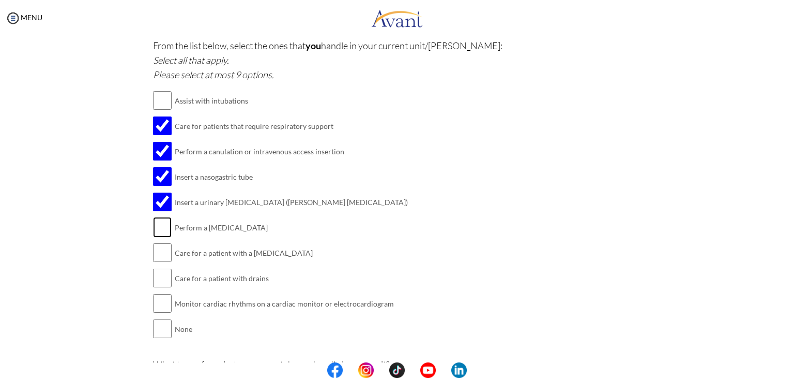
checkbox input "true"
click at [160, 255] on input "checkbox" at bounding box center [162, 252] width 19 height 21
checkbox input "true"
click at [160, 274] on input "checkbox" at bounding box center [162, 277] width 19 height 21
checkbox input "true"
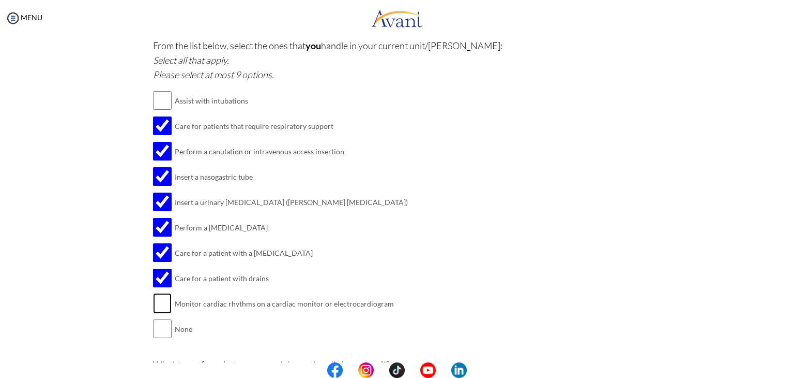
click at [162, 296] on input "checkbox" at bounding box center [162, 303] width 19 height 21
checkbox input "true"
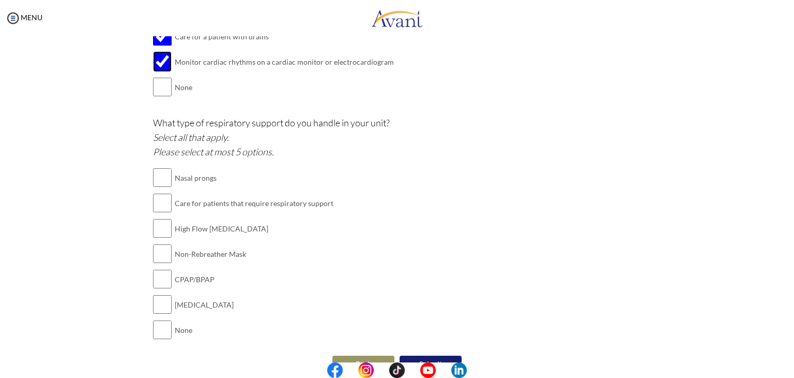
scroll to position [1208, 0]
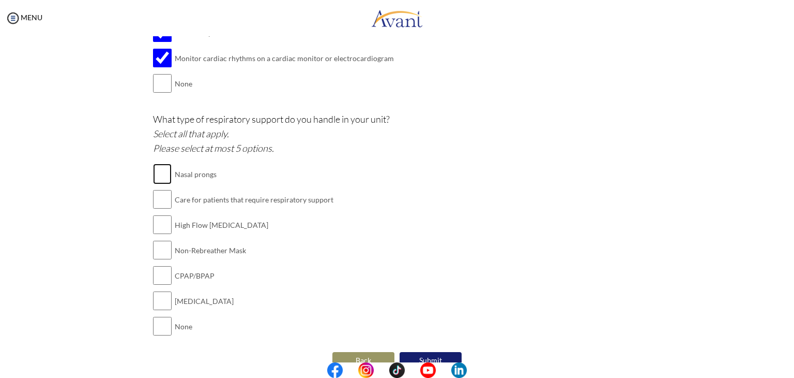
click at [155, 167] on input "checkbox" at bounding box center [162, 173] width 19 height 21
checkbox input "true"
click at [154, 198] on input "checkbox" at bounding box center [162, 199] width 19 height 21
checkbox input "true"
click at [157, 218] on input "checkbox" at bounding box center [162, 224] width 19 height 21
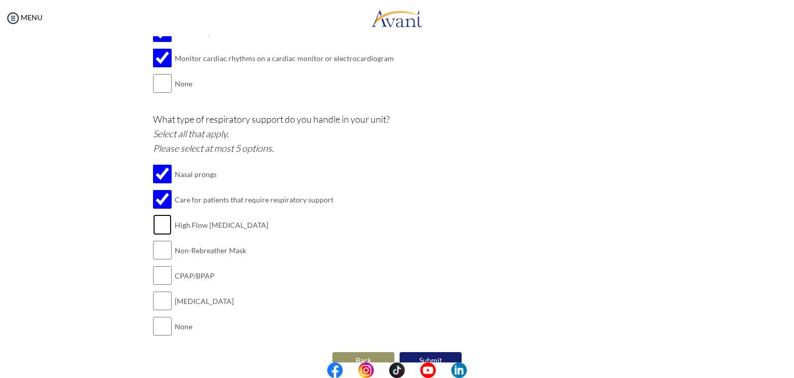
checkbox input "true"
click at [161, 247] on input "checkbox" at bounding box center [162, 249] width 19 height 21
checkbox input "true"
click at [161, 272] on input "checkbox" at bounding box center [162, 275] width 19 height 21
checkbox input "true"
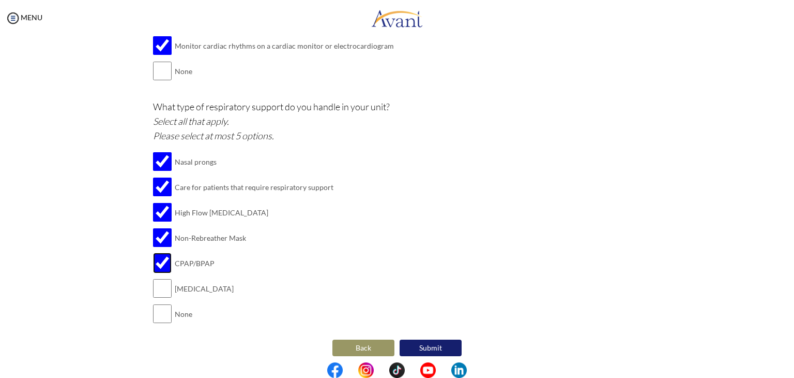
scroll to position [1223, 0]
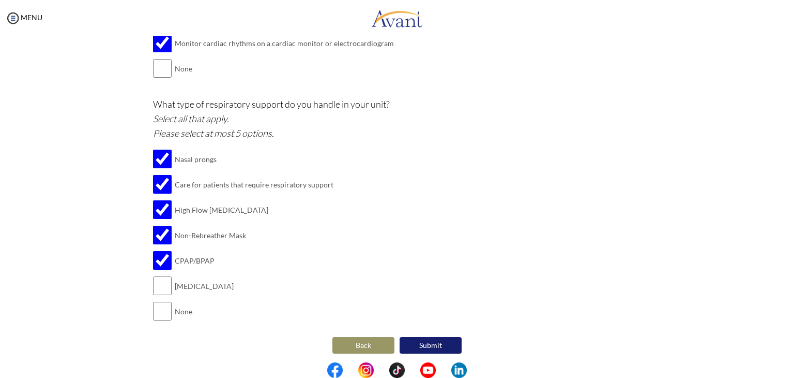
click at [427, 341] on button "Submit" at bounding box center [431, 345] width 62 height 17
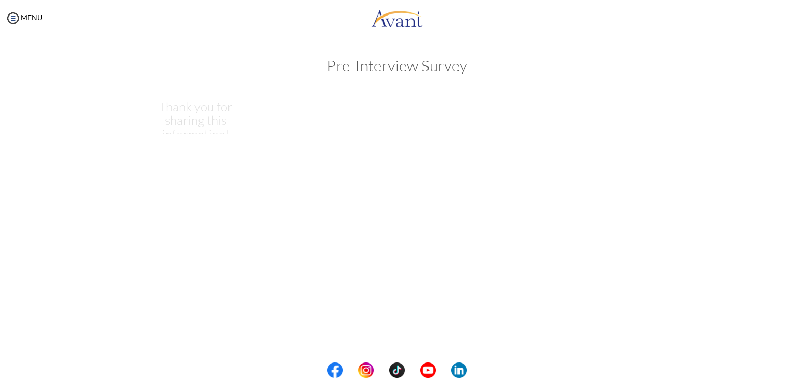
scroll to position [0, 0]
click at [427, 341] on div "My Status What is the next step? We would like you to watch the introductory vi…" at bounding box center [397, 225] width 794 height 378
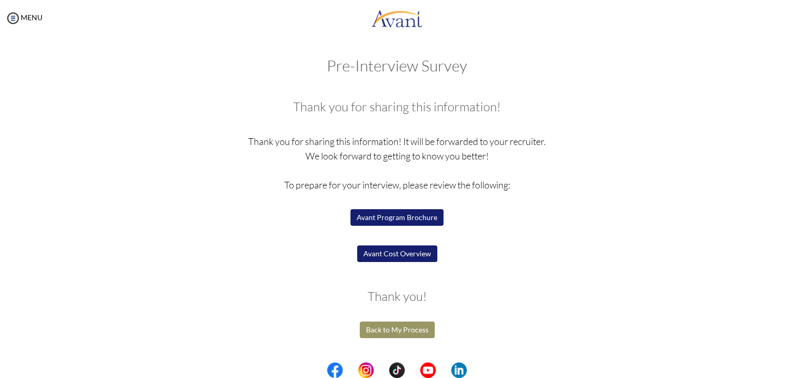
click at [412, 221] on button "Avant Program Brochure" at bounding box center [397, 217] width 93 height 17
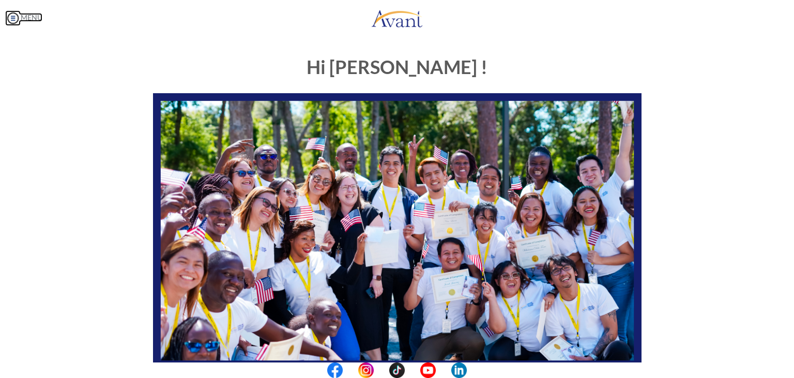
click at [11, 19] on img at bounding box center [13, 18] width 16 height 16
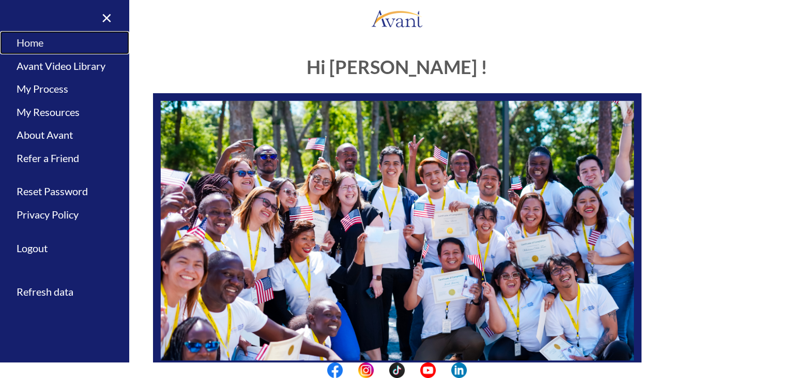
click at [41, 44] on link "Home" at bounding box center [64, 42] width 129 height 23
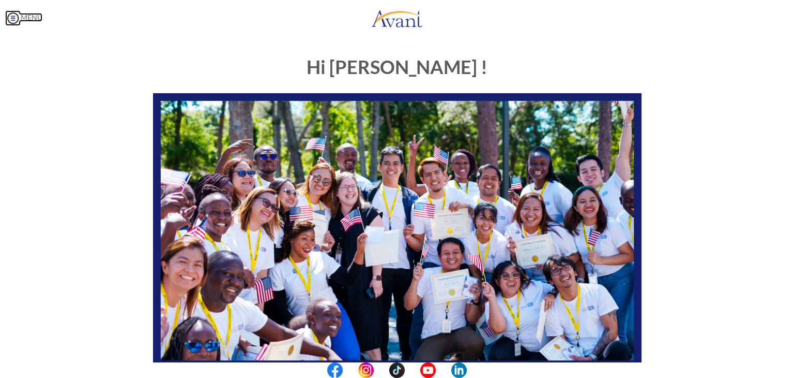
click at [14, 21] on img at bounding box center [13, 18] width 16 height 16
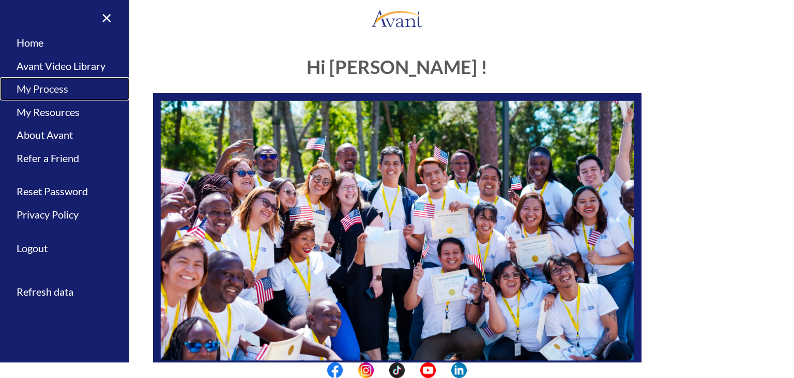
click at [50, 87] on link "My Process" at bounding box center [64, 88] width 129 height 23
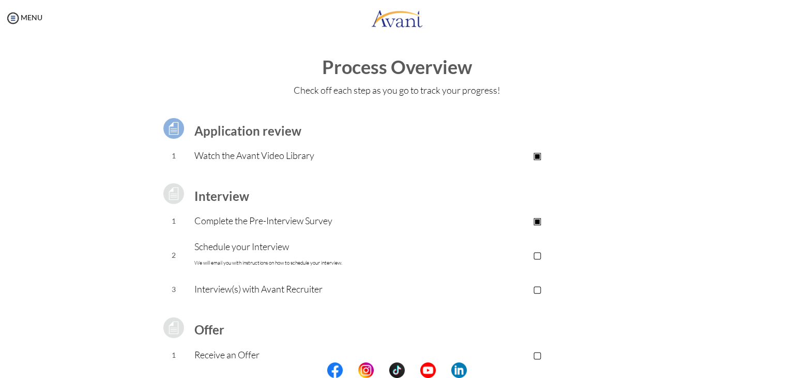
click at [535, 256] on p "▢" at bounding box center [537, 254] width 207 height 14
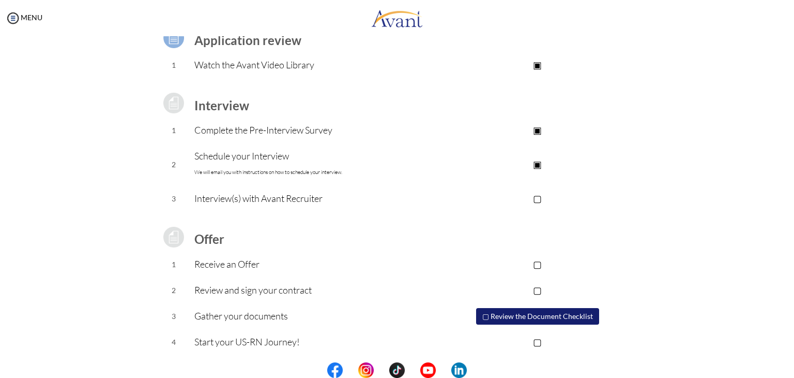
scroll to position [93, 0]
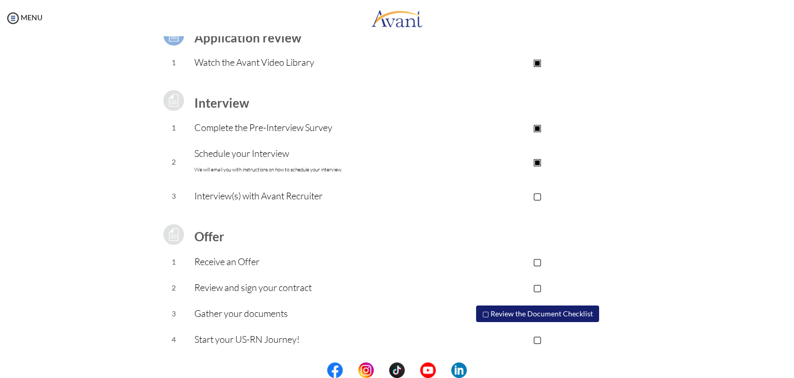
click at [537, 193] on p "▢" at bounding box center [537, 195] width 207 height 14
click at [534, 194] on p "▣" at bounding box center [537, 195] width 207 height 14
click at [536, 162] on p "▣" at bounding box center [537, 161] width 207 height 14
click at [536, 162] on p "▢" at bounding box center [537, 161] width 207 height 14
click at [14, 16] on img at bounding box center [13, 18] width 16 height 16
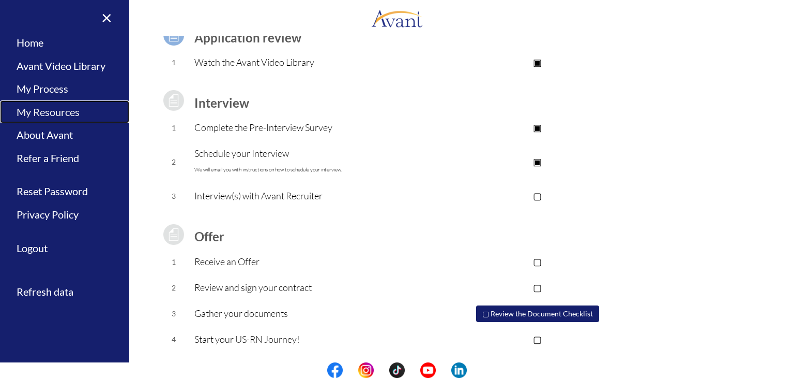
click at [70, 111] on link "My Resources" at bounding box center [64, 111] width 129 height 23
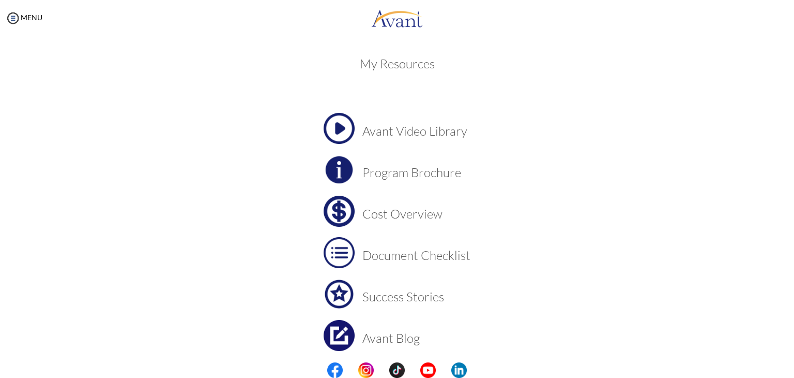
click at [447, 253] on h3 "Document Checklist" at bounding box center [417, 254] width 108 height 13
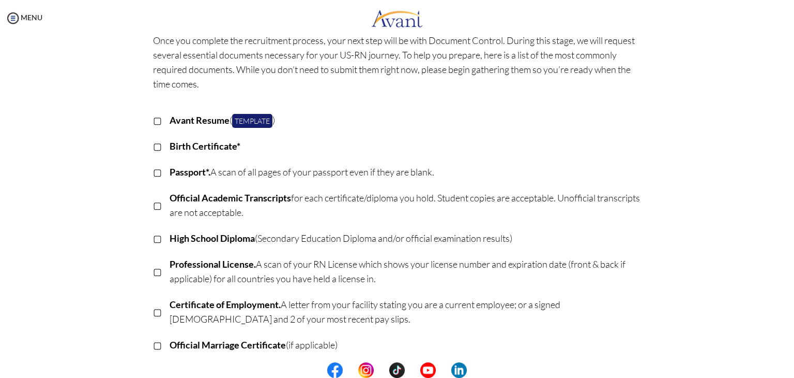
scroll to position [0, 0]
